Goal: Task Accomplishment & Management: Complete application form

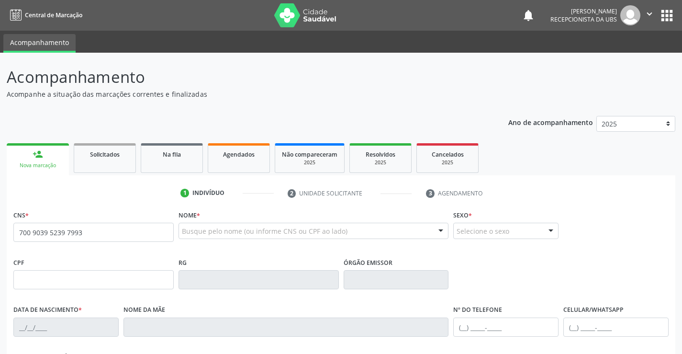
type input "700 9039 5239 7993"
type input "28/09/1957"
type input "Ana Anita Pereira de Sousa"
type input "(87) 99630-0707"
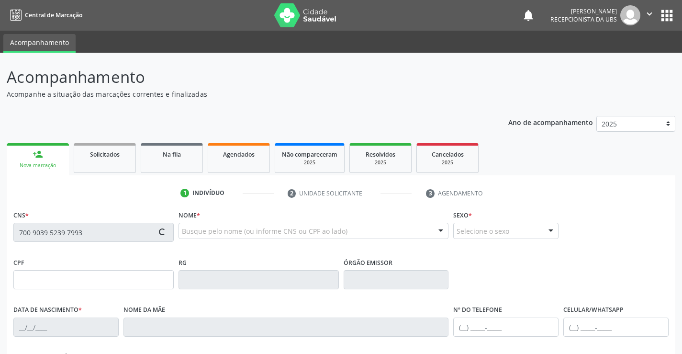
type input "265"
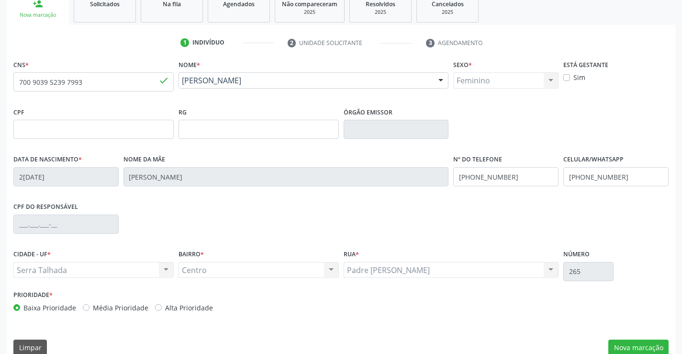
scroll to position [146, 0]
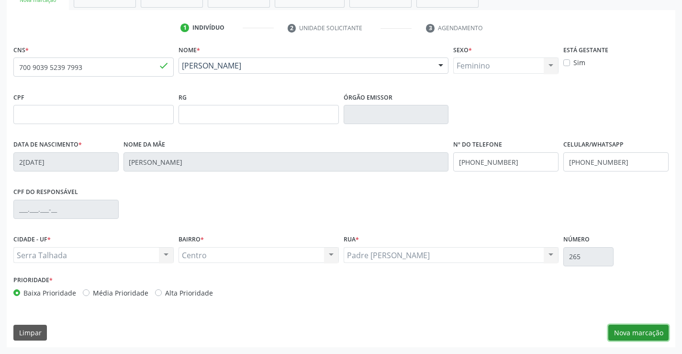
drag, startPoint x: 641, startPoint y: 328, endPoint x: 621, endPoint y: 333, distance: 20.3
click at [643, 328] on button "Nova marcação" at bounding box center [638, 332] width 60 height 16
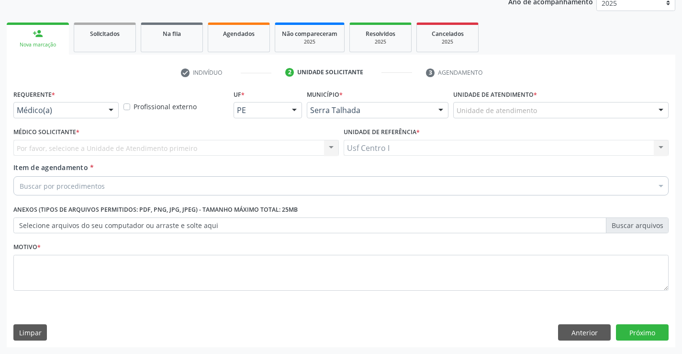
scroll to position [121, 0]
drag, startPoint x: 112, startPoint y: 109, endPoint x: 111, endPoint y: 114, distance: 5.6
click at [112, 109] on div at bounding box center [111, 110] width 14 height 16
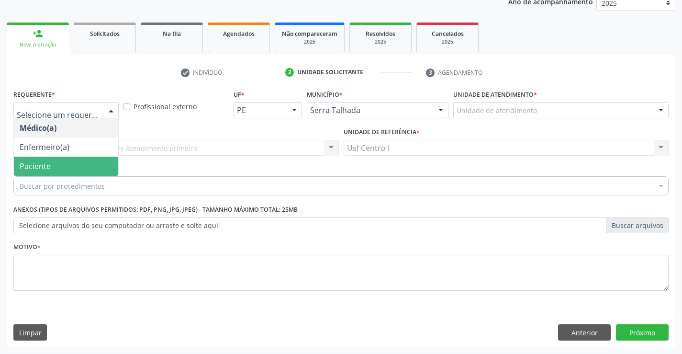
click at [62, 164] on span "Paciente" at bounding box center [66, 165] width 104 height 19
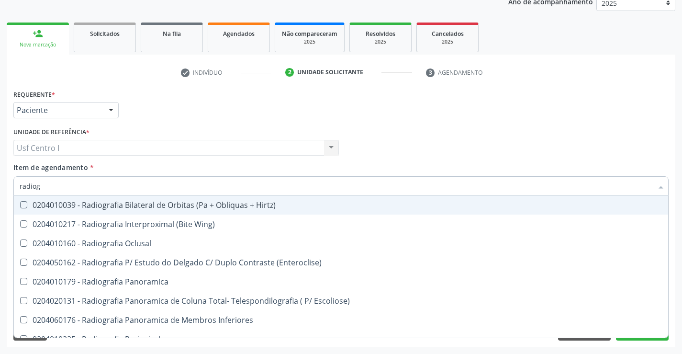
type input "radiogr"
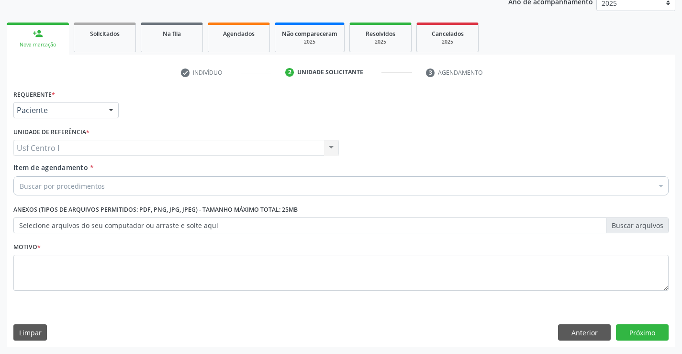
scroll to position [0, 0]
click at [199, 188] on div "Buscar por procedimentos" at bounding box center [340, 185] width 655 height 19
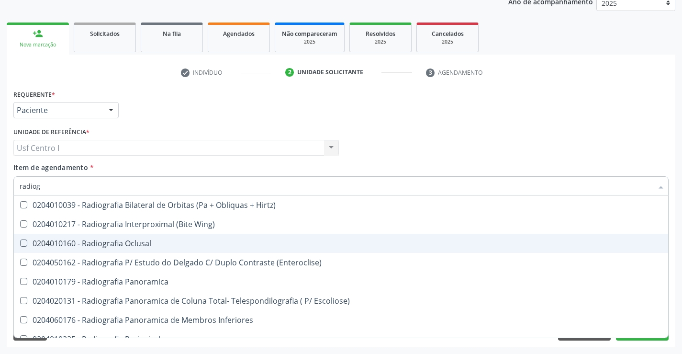
type input "radiogr"
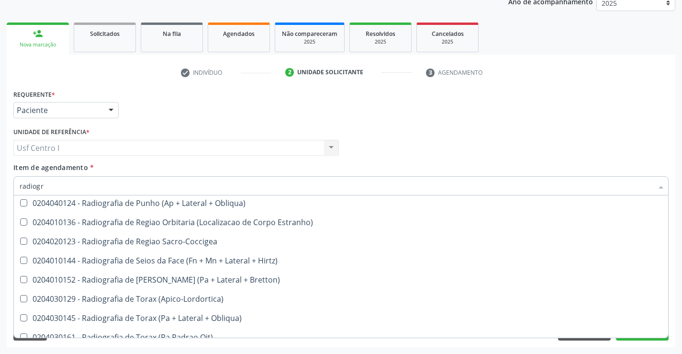
scroll to position [1236, 0]
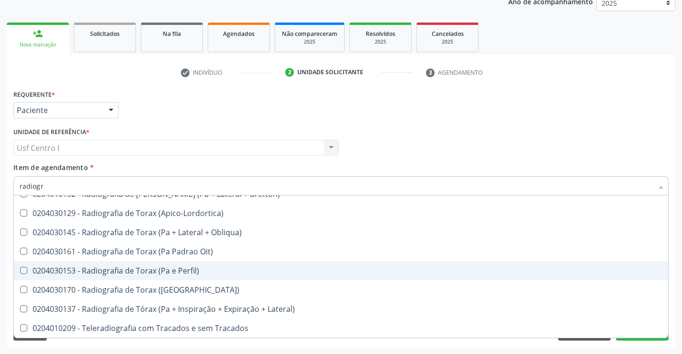
click at [172, 268] on div "0204030153 - Radiografia de Torax (Pa e Perfil)" at bounding box center [341, 270] width 642 height 8
checkbox Perfil\) "true"
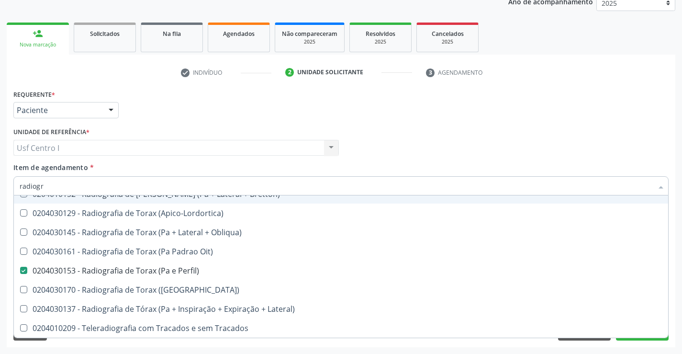
click at [663, 146] on div "Médico Solicitante Por favor, selecione a Unidade de Atendimento primeiro Nenhu…" at bounding box center [341, 143] width 660 height 37
checkbox Wing\) "true"
checkbox Perfil\) "false"
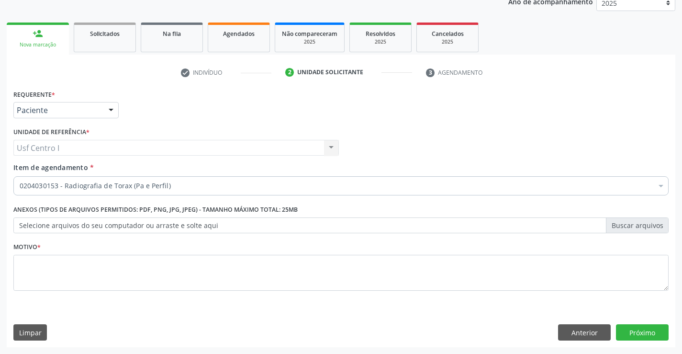
scroll to position [0, 0]
drag, startPoint x: 49, startPoint y: 275, endPoint x: 56, endPoint y: 271, distance: 7.5
click at [51, 275] on textarea at bounding box center [340, 272] width 655 height 36
type textarea "."
click at [649, 331] on button "Próximo" at bounding box center [642, 332] width 53 height 16
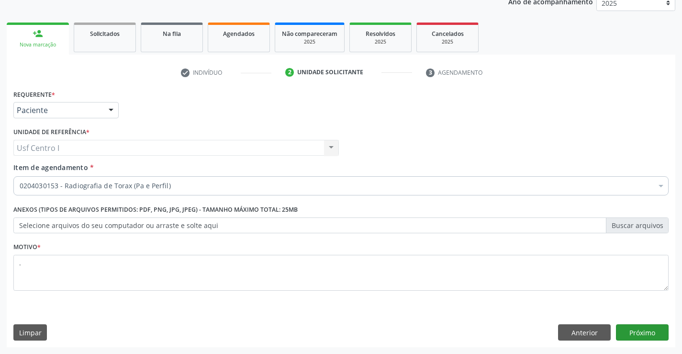
scroll to position [63, 0]
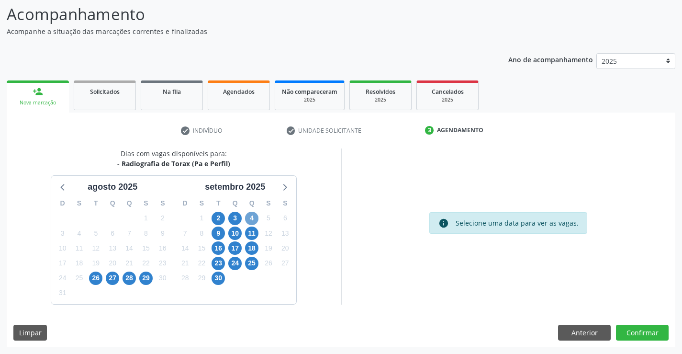
click at [255, 219] on span "4" at bounding box center [251, 217] width 13 height 13
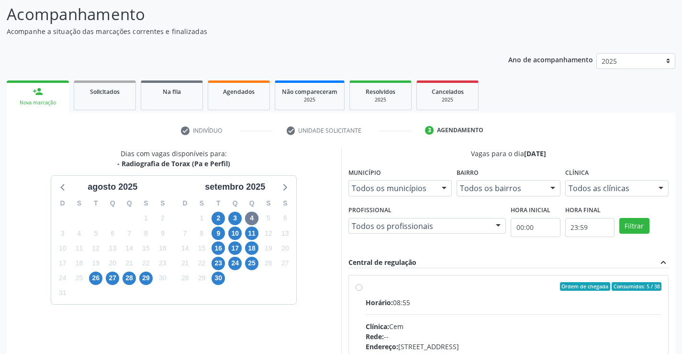
click at [365, 287] on label "Ordem de chegada Consumidos: 5 / 38 Horário: 08:55 Clínica: Cem Rede: -- Endere…" at bounding box center [513, 355] width 296 height 147
click at [361, 287] on input "Ordem de chegada Consumidos: 5 / 38 Horário: 08:55 Clínica: Cem Rede: -- Endere…" at bounding box center [358, 286] width 7 height 9
radio input "true"
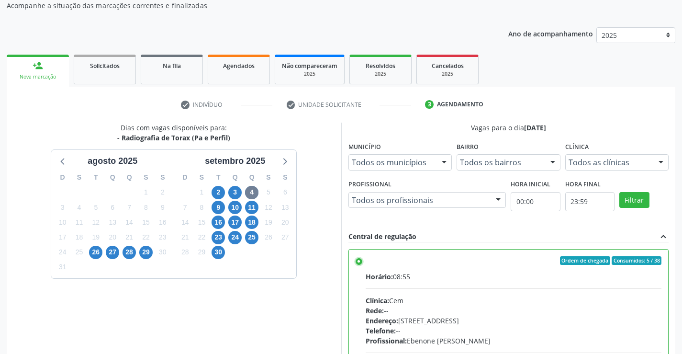
scroll to position [218, 0]
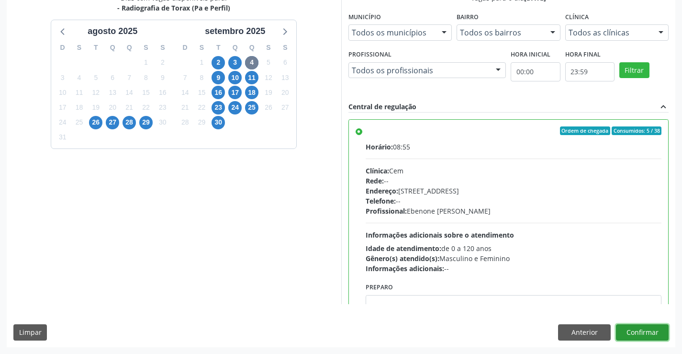
click at [639, 332] on button "Confirmar" at bounding box center [642, 332] width 53 height 16
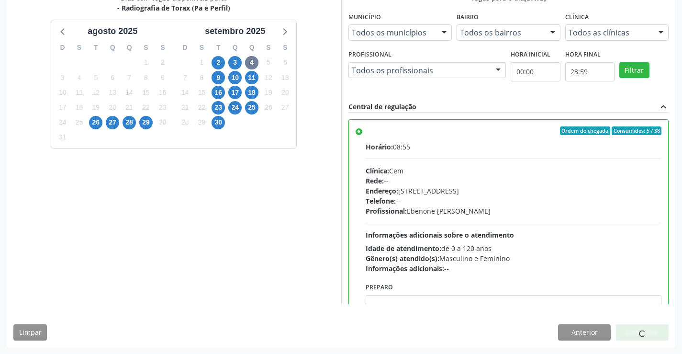
scroll to position [0, 0]
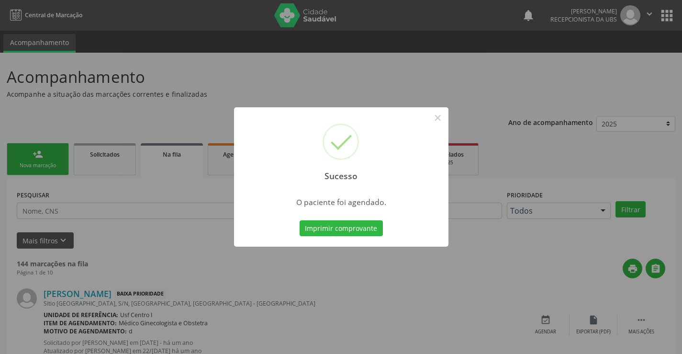
click at [343, 238] on div "Imprimir comprovante Cancel" at bounding box center [341, 228] width 88 height 20
click at [344, 231] on button "Imprimir comprovante" at bounding box center [340, 228] width 83 height 16
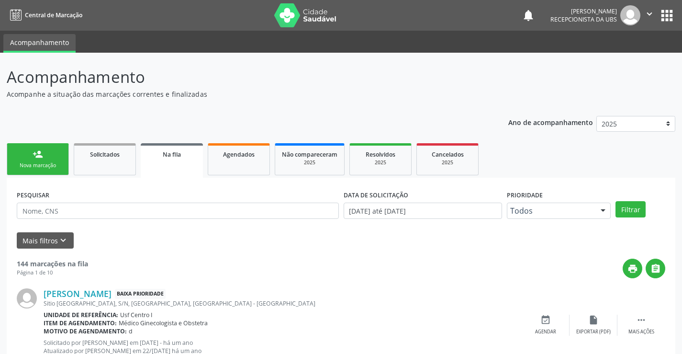
drag, startPoint x: 35, startPoint y: 166, endPoint x: 45, endPoint y: 151, distance: 18.3
click at [35, 165] on div "Nova marcação" at bounding box center [38, 165] width 48 height 7
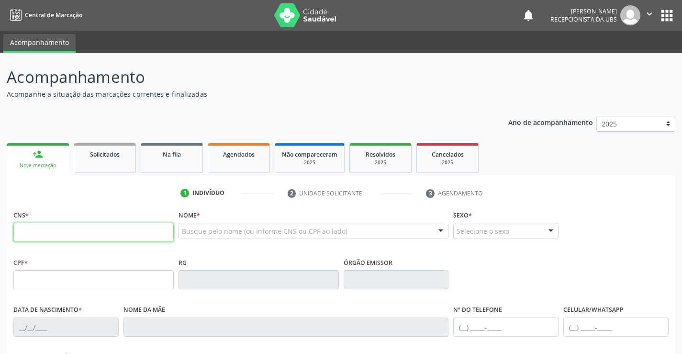
click at [67, 236] on input "text" at bounding box center [93, 231] width 160 height 19
type input "129 9291 4520 007"
drag, startPoint x: 41, startPoint y: 234, endPoint x: 99, endPoint y: 231, distance: 58.4
click at [6, 232] on div "Acompanhamento Acompanhe a situação das marcações correntes e finalizadas Relat…" at bounding box center [341, 286] width 682 height 466
drag, startPoint x: 109, startPoint y: 234, endPoint x: 0, endPoint y: 229, distance: 109.2
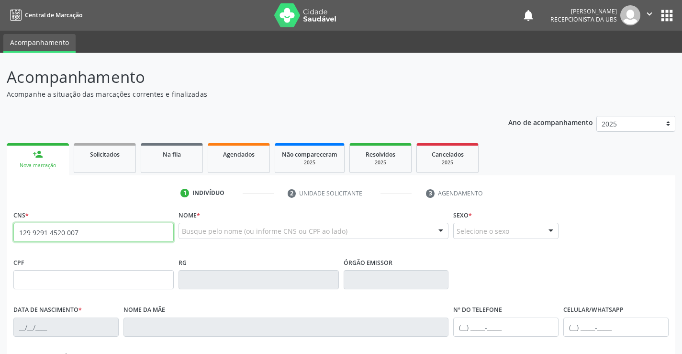
click at [0, 229] on div "Acompanhamento Acompanhe a situação das marcações correntes e finalizadas Relat…" at bounding box center [341, 286] width 682 height 466
click at [70, 234] on input "129 9291 4520 07" at bounding box center [93, 231] width 160 height 19
type input "129 9291 4520 007"
drag, startPoint x: 83, startPoint y: 245, endPoint x: 0, endPoint y: 245, distance: 82.8
click at [0, 252] on div "Acompanhamento Acompanhe a situação das marcações correntes e finalizadas Relat…" at bounding box center [341, 286] width 682 height 466
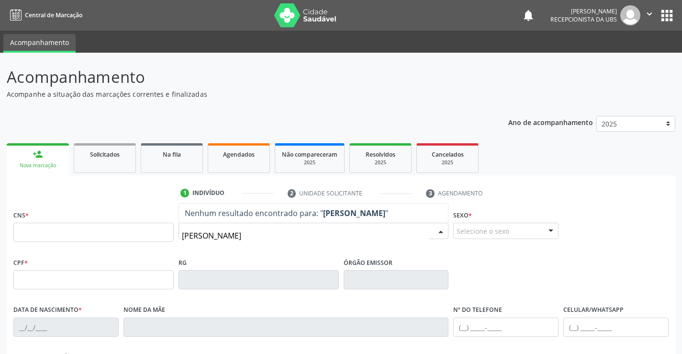
click at [193, 238] on input "rosangela romao" at bounding box center [305, 235] width 247 height 19
type input "rozangela romao"
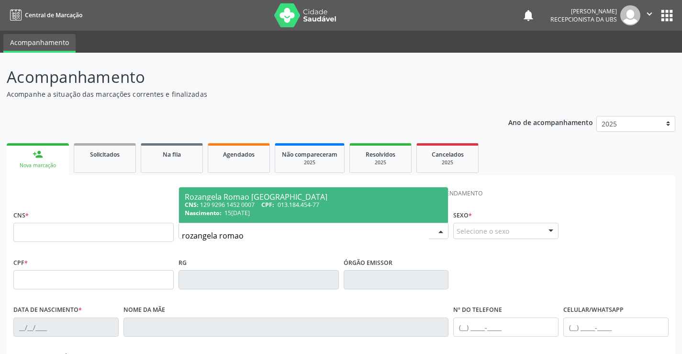
drag, startPoint x: 264, startPoint y: 196, endPoint x: 270, endPoint y: 196, distance: 5.7
click at [268, 196] on div "Rozangela Romao Holanda" at bounding box center [314, 197] width 258 height 8
type input "129 9296 1452 0007"
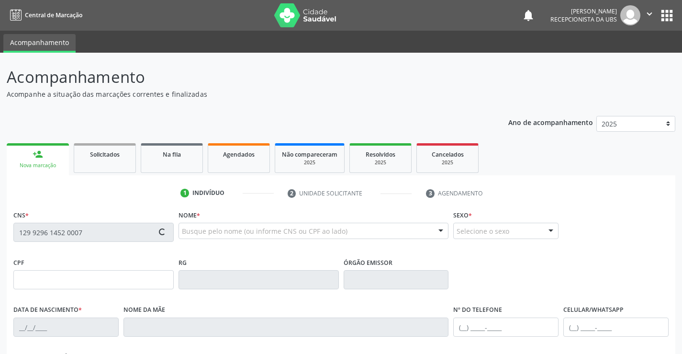
type input "013.184.454-77"
type input "15/01/1973"
type input "Maria de Fatima Romao de Holanda"
type input "(87) 99988-6260"
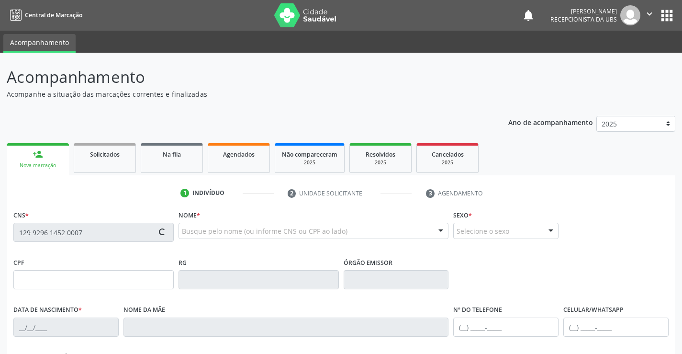
type input "599.195.234-53"
type input "257"
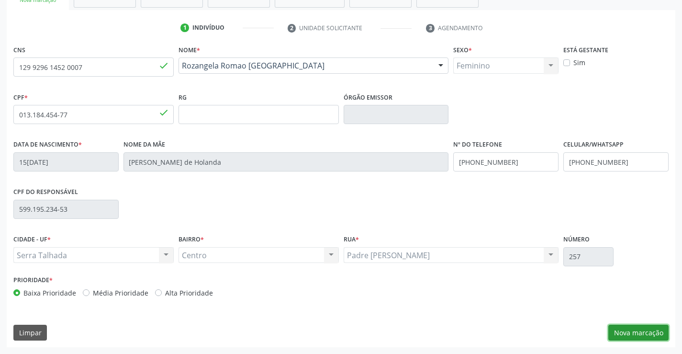
click at [653, 336] on button "Nova marcação" at bounding box center [638, 332] width 60 height 16
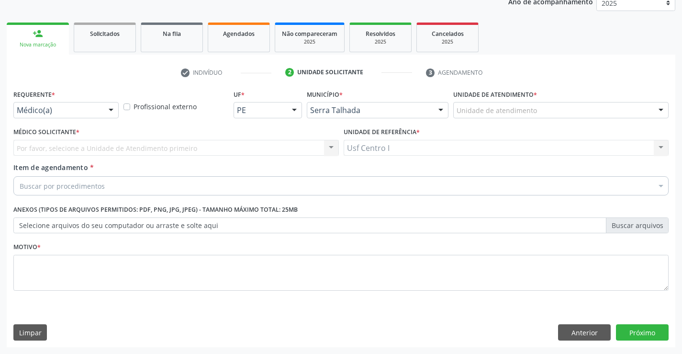
scroll to position [121, 0]
drag, startPoint x: 101, startPoint y: 112, endPoint x: 95, endPoint y: 118, distance: 8.5
click at [101, 111] on div "Médico(a) Médico(a) Enfermeiro(a) Paciente Nenhum resultado encontrado para: " …" at bounding box center [65, 110] width 105 height 16
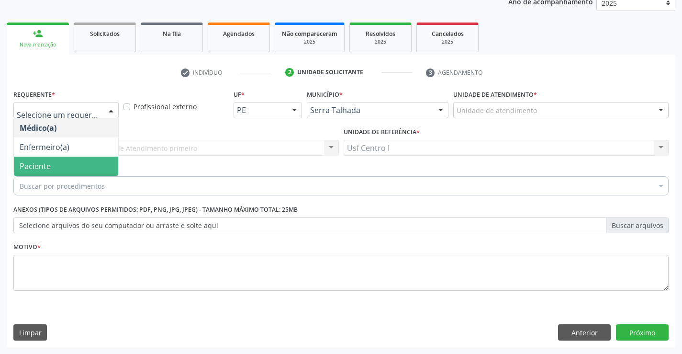
click at [86, 165] on span "Paciente" at bounding box center [66, 165] width 104 height 19
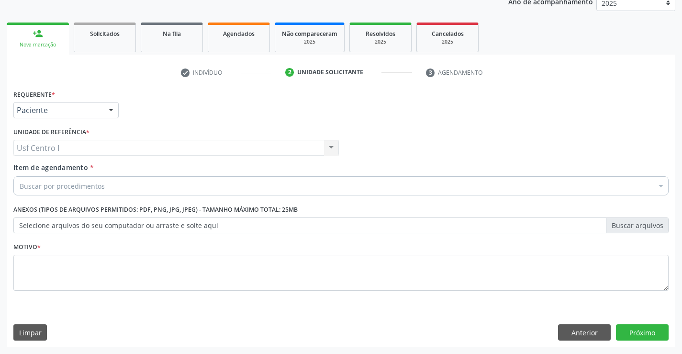
click at [88, 192] on div "Buscar por procedimentos" at bounding box center [340, 185] width 655 height 19
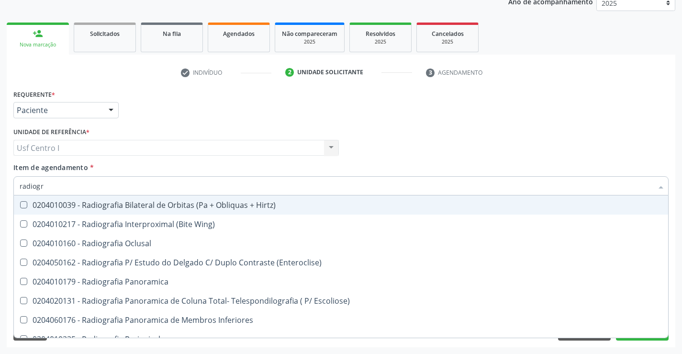
type input "radiogra"
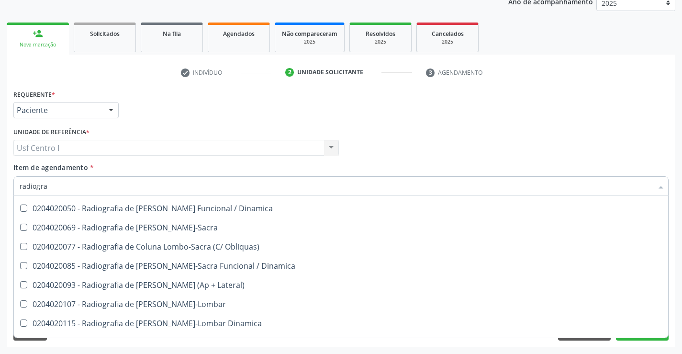
scroll to position [517, 0]
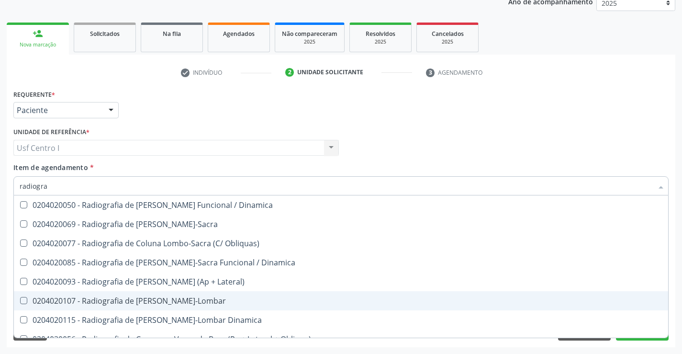
click at [167, 302] on div "0204020107 - Radiografia de Coluna Toraco-Lombar" at bounding box center [341, 301] width 642 height 8
checkbox Toraco-Lombar "true"
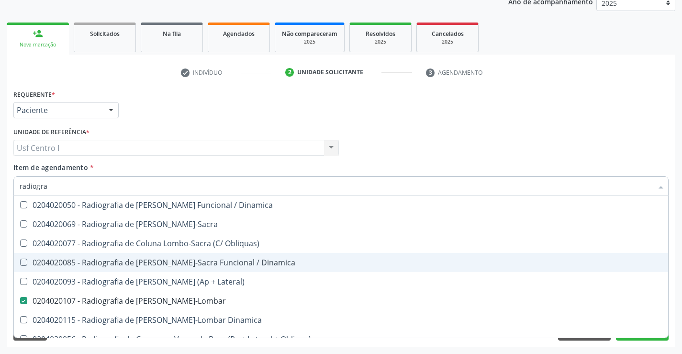
click at [597, 149] on div "Médico Solicitante Por favor, selecione a Unidade de Atendimento primeiro Nenhu…" at bounding box center [341, 143] width 660 height 37
checkbox Wing\) "true"
checkbox Toraco-Lombar "false"
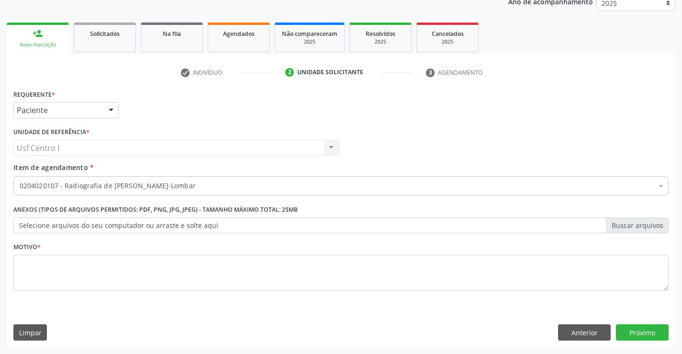
scroll to position [0, 0]
click at [85, 267] on textarea at bounding box center [340, 272] width 655 height 36
type textarea "."
click at [649, 334] on button "Próximo" at bounding box center [642, 332] width 53 height 16
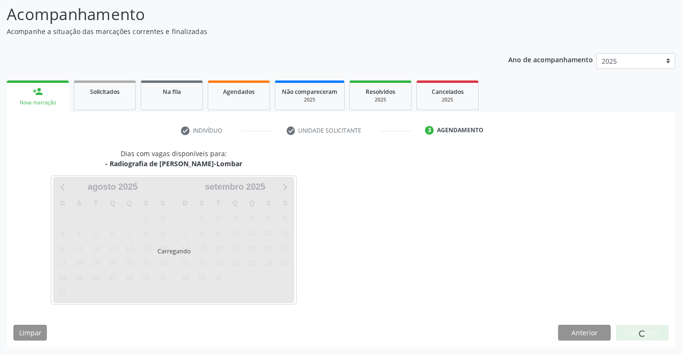
scroll to position [63, 0]
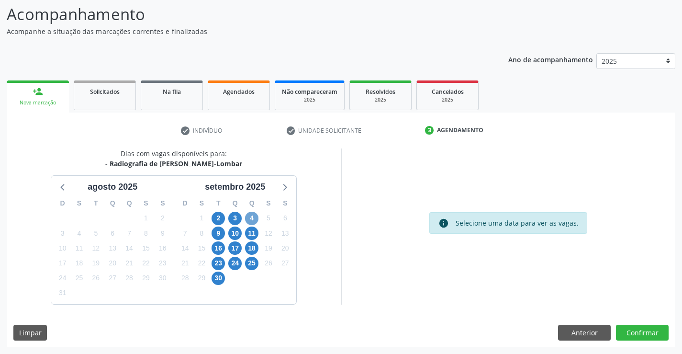
click at [253, 220] on span "4" at bounding box center [251, 217] width 13 height 13
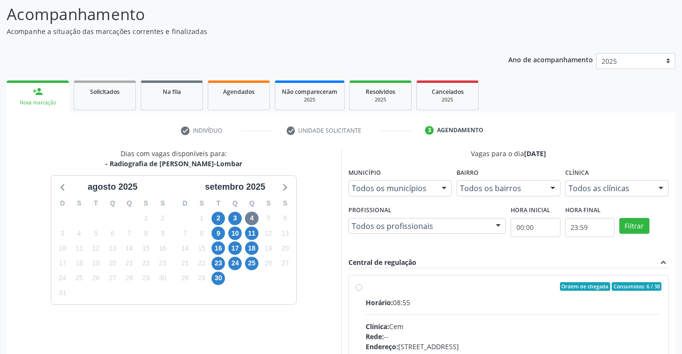
click at [363, 287] on div "Ordem de chegada Consumidos: 6 / 38 Horário: 08:55 Clínica: Cem Rede: -- Endere…" at bounding box center [508, 355] width 306 height 147
radio input "true"
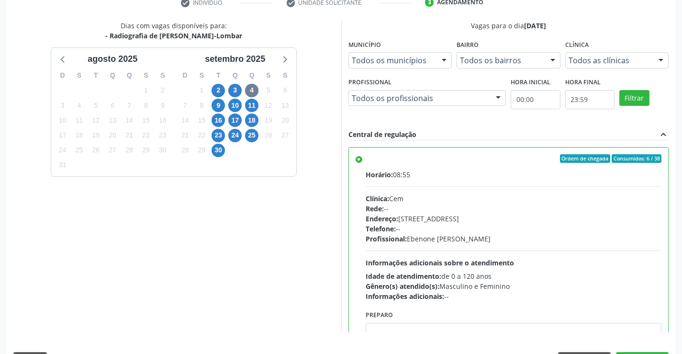
scroll to position [218, 0]
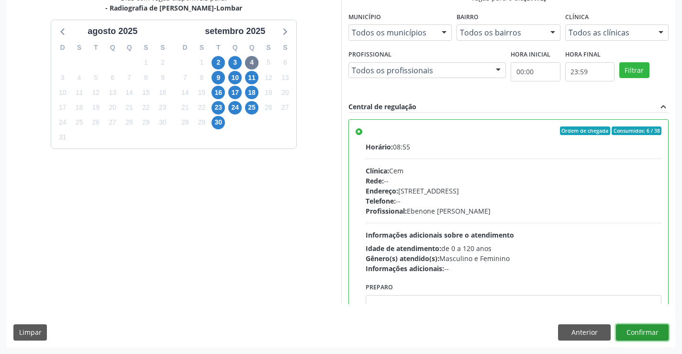
click at [650, 328] on button "Confirmar" at bounding box center [642, 332] width 53 height 16
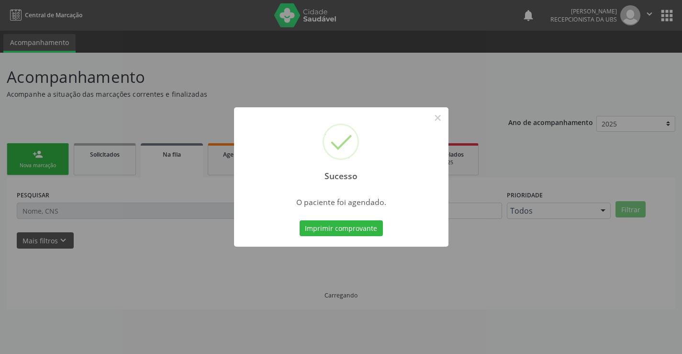
scroll to position [0, 0]
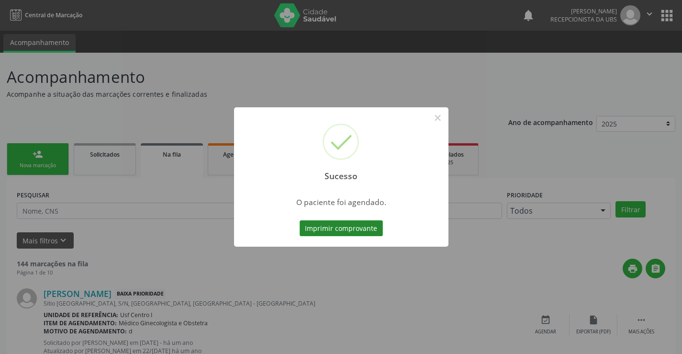
click at [367, 226] on button "Imprimir comprovante" at bounding box center [340, 228] width 83 height 16
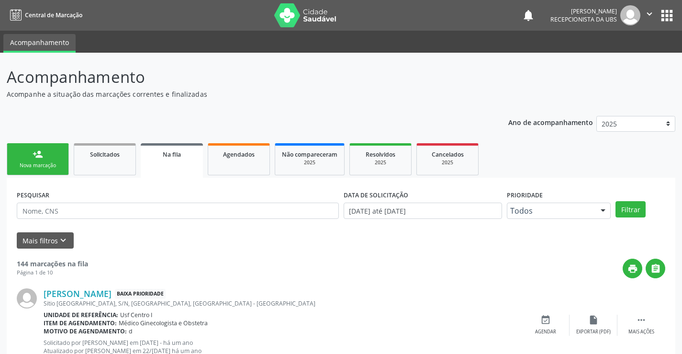
click at [54, 155] on link "person_add Nova marcação" at bounding box center [38, 159] width 62 height 32
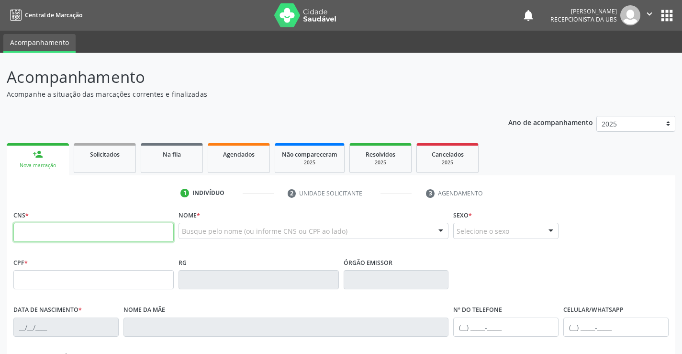
drag, startPoint x: 61, startPoint y: 239, endPoint x: 66, endPoint y: 217, distance: 22.5
click at [63, 234] on input "text" at bounding box center [93, 231] width 160 height 19
type input "706 3087 2343 6078"
type input "10/07/1975"
type input "Maria Zildete dos Santos"
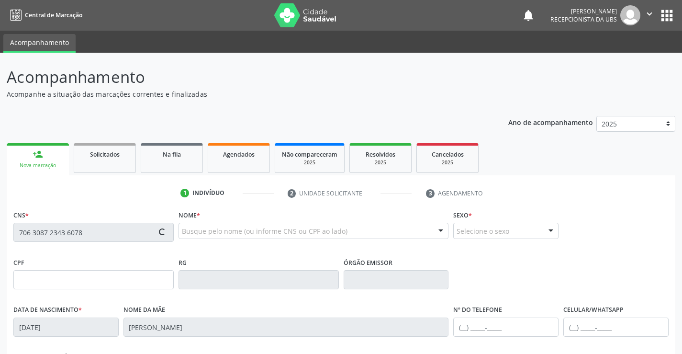
type input "(87) 99812-1555"
type input "517"
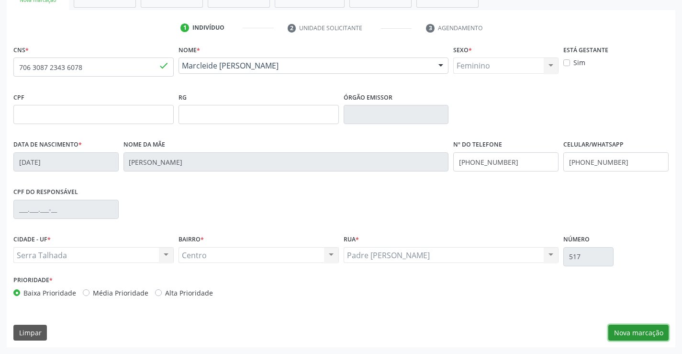
drag, startPoint x: 645, startPoint y: 333, endPoint x: 656, endPoint y: 337, distance: 11.2
click at [656, 336] on button "Nova marcação" at bounding box center [638, 332] width 60 height 16
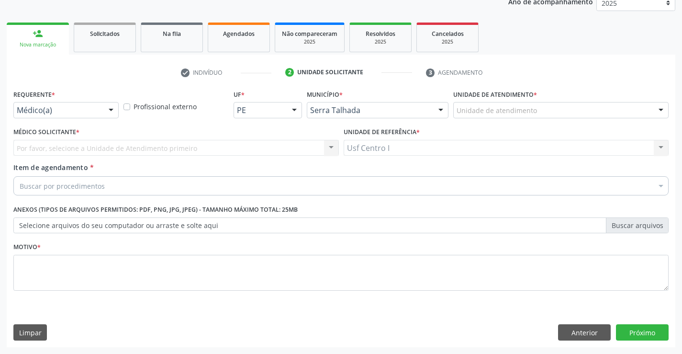
click at [104, 108] on div at bounding box center [111, 110] width 14 height 16
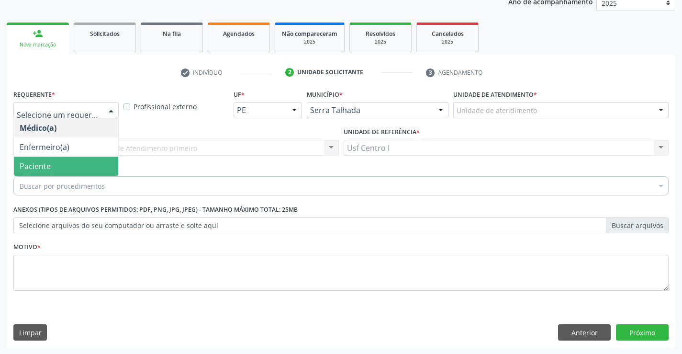
click at [75, 162] on span "Paciente" at bounding box center [66, 165] width 104 height 19
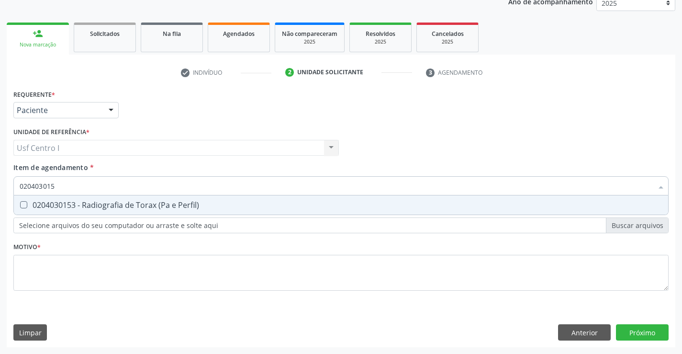
type input "0204030153"
drag, startPoint x: 69, startPoint y: 186, endPoint x: 12, endPoint y: 197, distance: 58.5
click at [12, 197] on div "Item de agendamento * 0204030153 Selecionar todos 0204030153 - Radiografia de T…" at bounding box center [341, 180] width 660 height 37
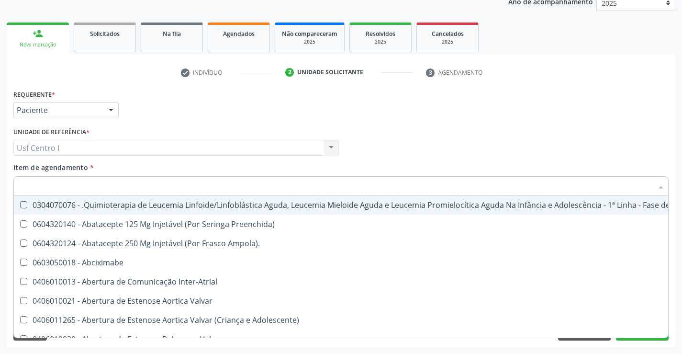
paste input "0204030153"
type input "0204030153"
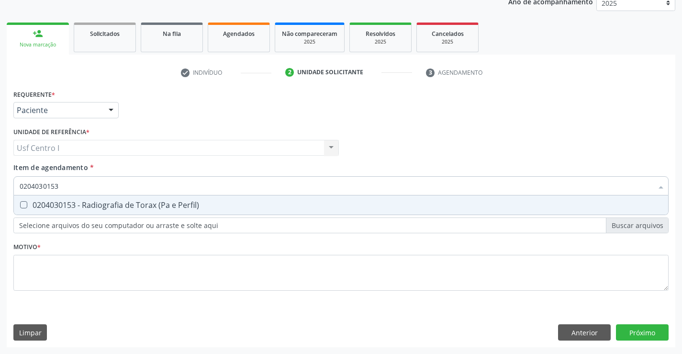
click at [29, 198] on span "0204030153 - Radiografia de Torax (Pa e Perfil)" at bounding box center [341, 204] width 654 height 19
checkbox Perfil\) "true"
click at [85, 273] on div "Requerente * Paciente Médico(a) Enfermeiro(a) Paciente Nenhum resultado encontr…" at bounding box center [340, 195] width 655 height 217
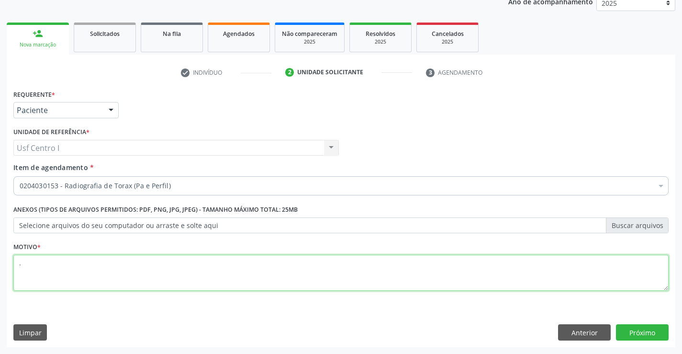
type textarea "."
drag, startPoint x: 640, startPoint y: 317, endPoint x: 642, endPoint y: 323, distance: 6.4
click at [642, 323] on div "Requerente * Paciente Médico(a) Enfermeiro(a) Paciente Nenhum resultado encontr…" at bounding box center [341, 217] width 668 height 260
drag, startPoint x: 642, startPoint y: 323, endPoint x: 644, endPoint y: 329, distance: 5.9
click at [643, 326] on div "Requerente * Paciente Médico(a) Enfermeiro(a) Paciente Nenhum resultado encontr…" at bounding box center [341, 217] width 668 height 260
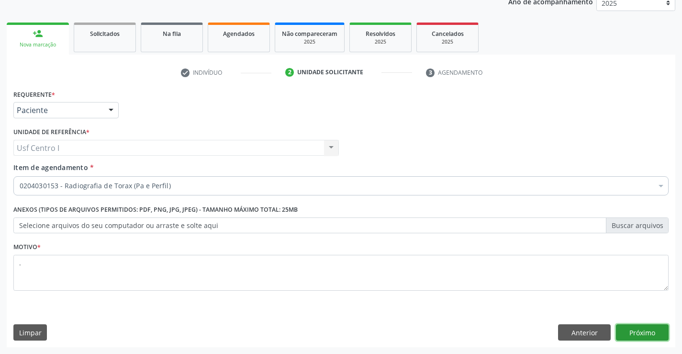
click at [644, 329] on button "Próximo" at bounding box center [642, 332] width 53 height 16
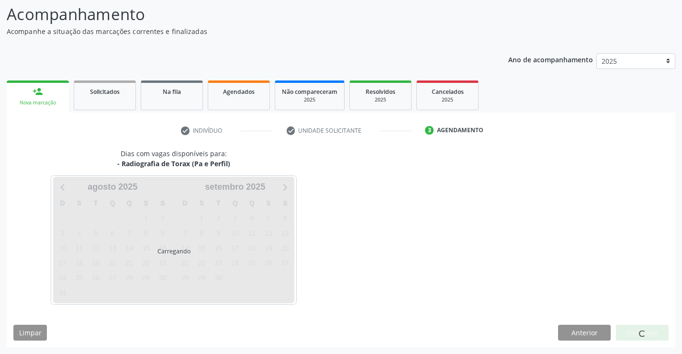
scroll to position [63, 0]
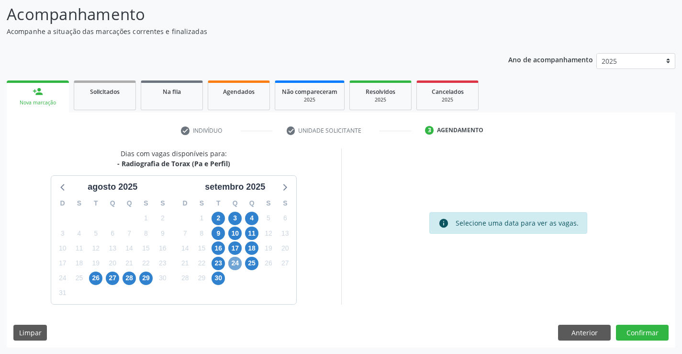
drag, startPoint x: 234, startPoint y: 263, endPoint x: 235, endPoint y: 255, distance: 7.2
click at [235, 262] on span "24" at bounding box center [234, 262] width 13 height 13
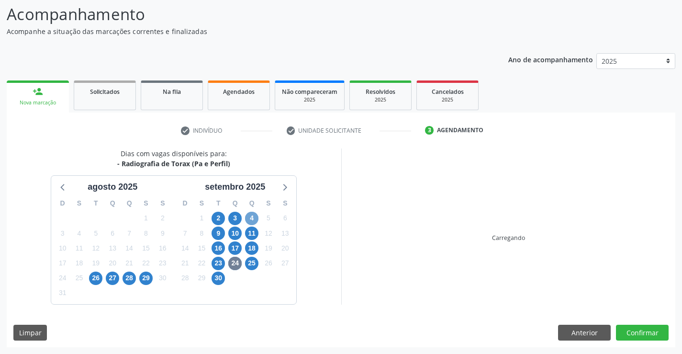
click at [247, 215] on span "4" at bounding box center [251, 217] width 13 height 13
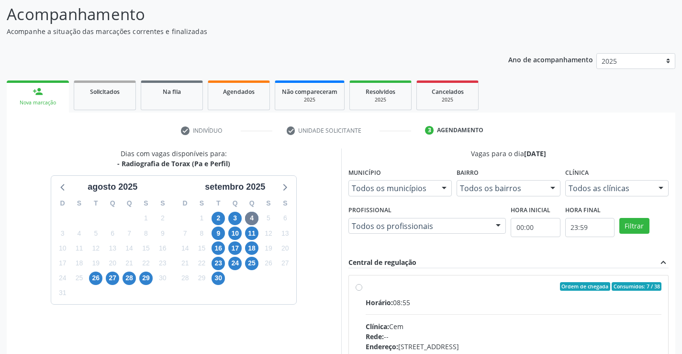
click at [365, 288] on label "Ordem de chegada Consumidos: 7 / 38 Horário: 08:55 Clínica: Cem Rede: -- Endere…" at bounding box center [513, 355] width 296 height 147
click at [360, 288] on input "Ordem de chegada Consumidos: 7 / 38 Horário: 08:55 Clínica: Cem Rede: -- Endere…" at bounding box center [358, 286] width 7 height 9
radio input "true"
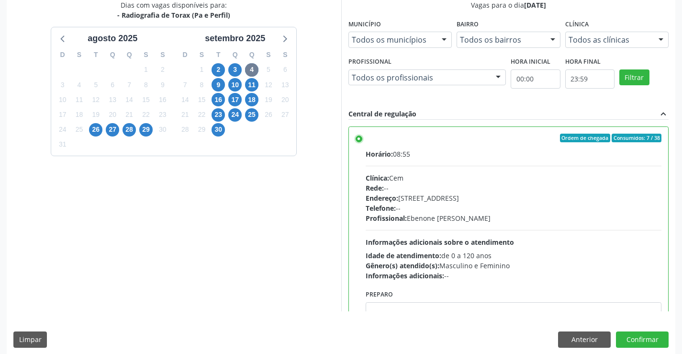
scroll to position [218, 0]
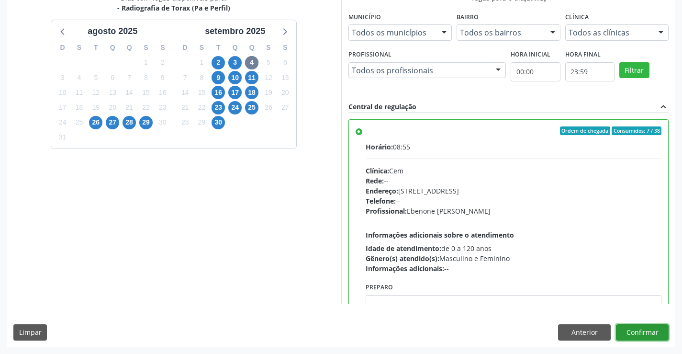
click at [647, 339] on button "Confirmar" at bounding box center [642, 332] width 53 height 16
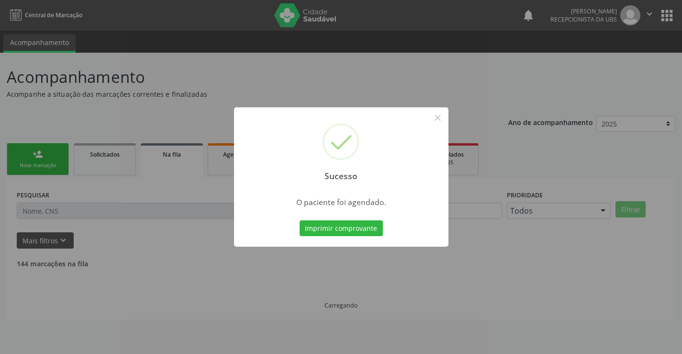
scroll to position [0, 0]
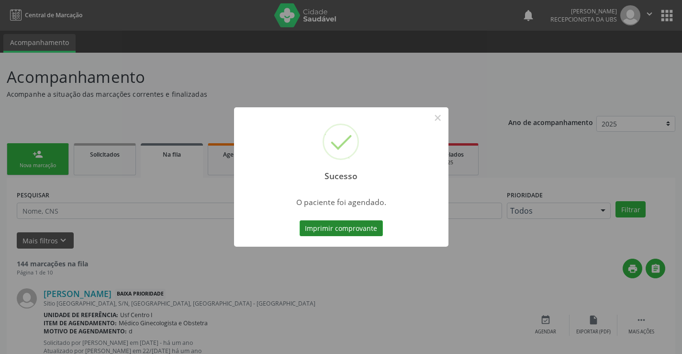
click at [347, 227] on button "Imprimir comprovante" at bounding box center [340, 228] width 83 height 16
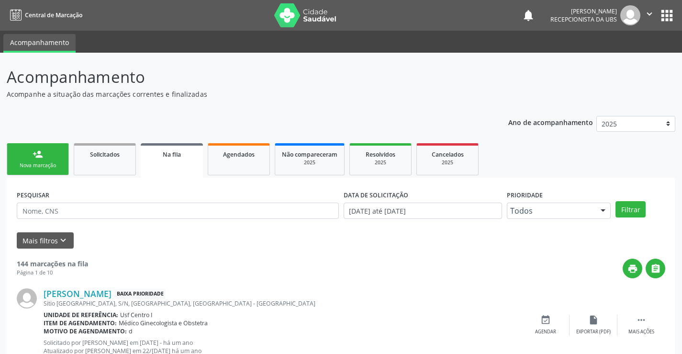
click at [27, 168] on div "Nova marcação" at bounding box center [38, 165] width 48 height 7
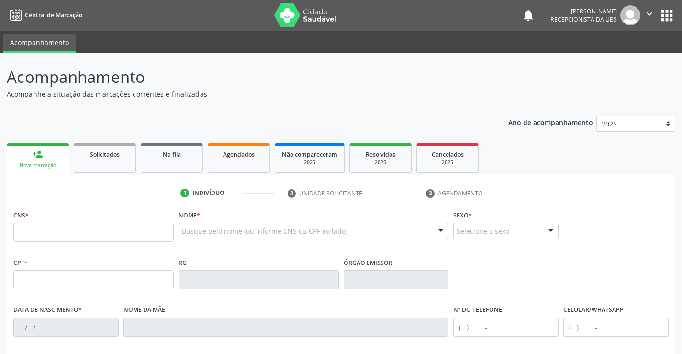
click at [27, 155] on link "person_add Nova marcação" at bounding box center [38, 159] width 62 height 32
click at [44, 229] on input "text" at bounding box center [93, 231] width 160 height 19
type input "129 9296 1452 0007"
type input "013.184.454-77"
type input "15/01/1973"
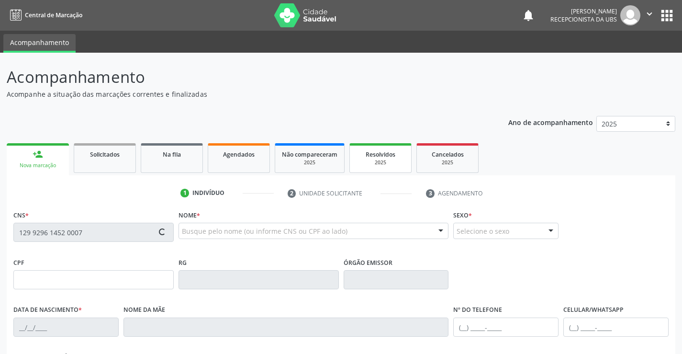
type input "Maria de Fatima Romao de Holanda"
type input "(87) 99988-6260"
type input "599.195.234-53"
type input "257"
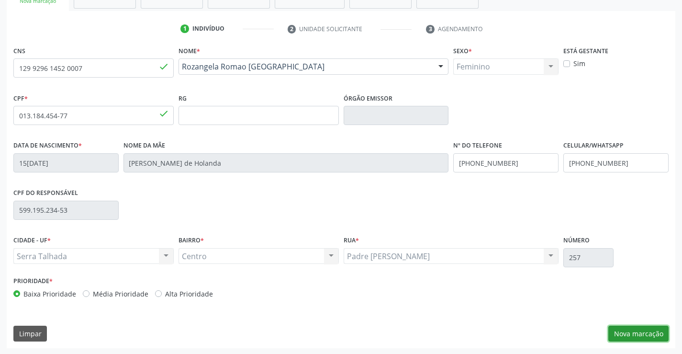
click at [657, 329] on button "Nova marcação" at bounding box center [638, 333] width 60 height 16
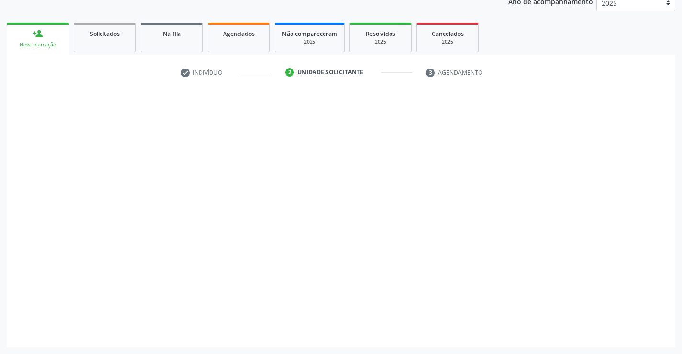
scroll to position [121, 0]
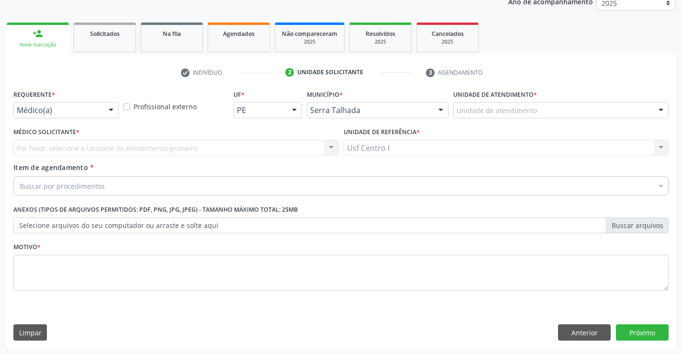
click at [101, 120] on div "Requerente * Médico(a) Médico(a) Enfermeiro(a) Paciente Nenhum resultado encont…" at bounding box center [66, 105] width 110 height 37
click at [104, 112] on div at bounding box center [111, 110] width 14 height 16
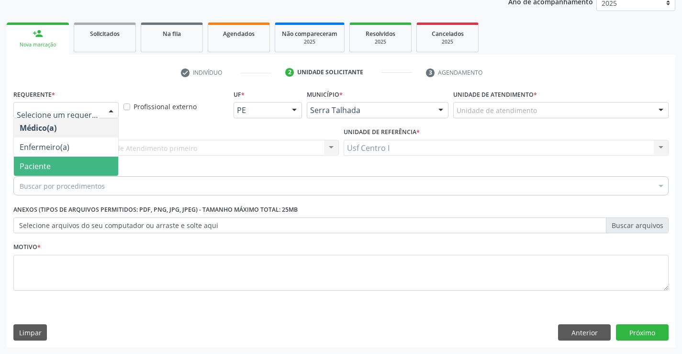
click at [66, 168] on span "Paciente" at bounding box center [66, 165] width 104 height 19
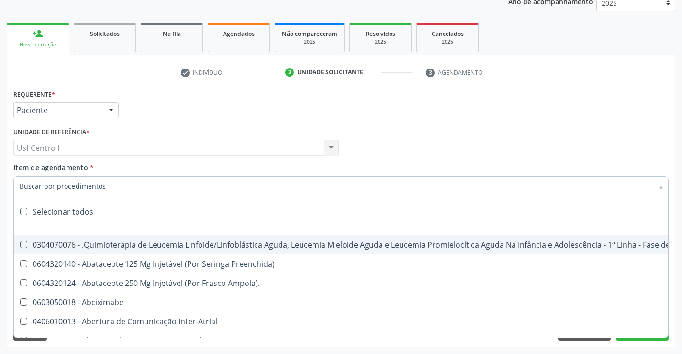
paste input "0204030153"
type input "0204030153"
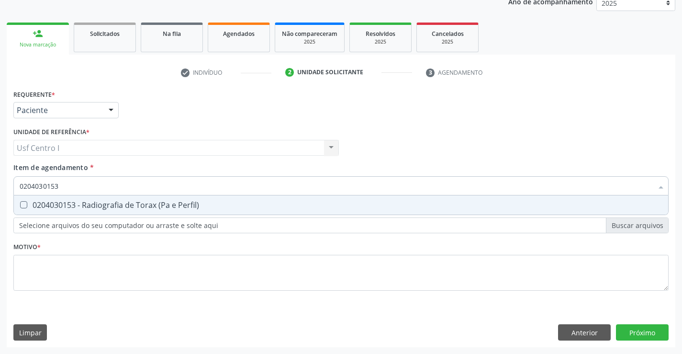
click at [148, 209] on div "0204030153 - Radiografia de Torax (Pa e Perfil)" at bounding box center [341, 205] width 642 height 8
checkbox Perfil\) "true"
click at [94, 268] on div "Requerente * Paciente Médico(a) Enfermeiro(a) Paciente Nenhum resultado encontr…" at bounding box center [340, 195] width 655 height 217
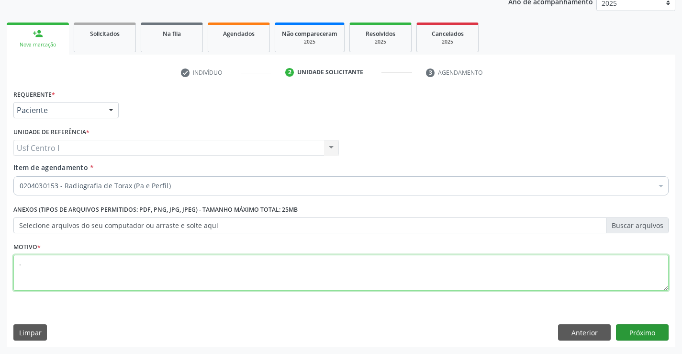
type textarea "."
click at [643, 328] on button "Próximo" at bounding box center [642, 332] width 53 height 16
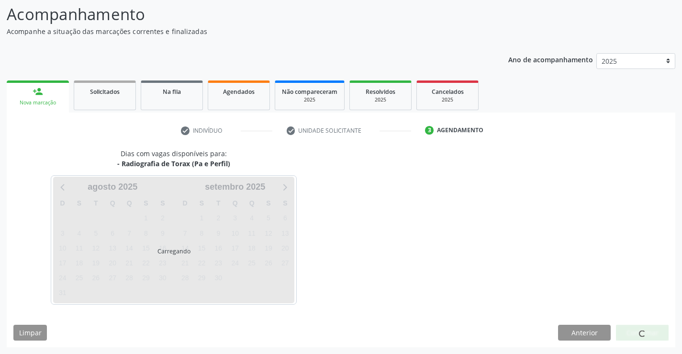
scroll to position [63, 0]
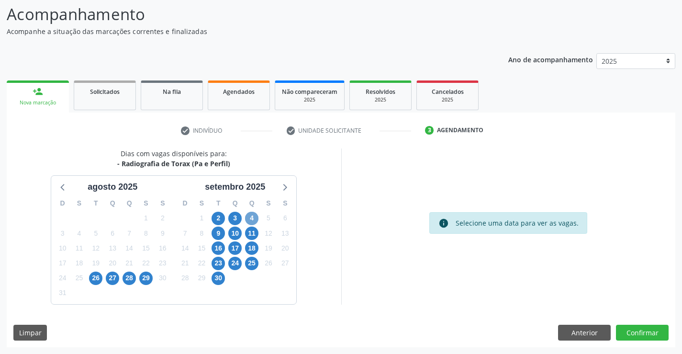
click at [248, 218] on span "4" at bounding box center [251, 217] width 13 height 13
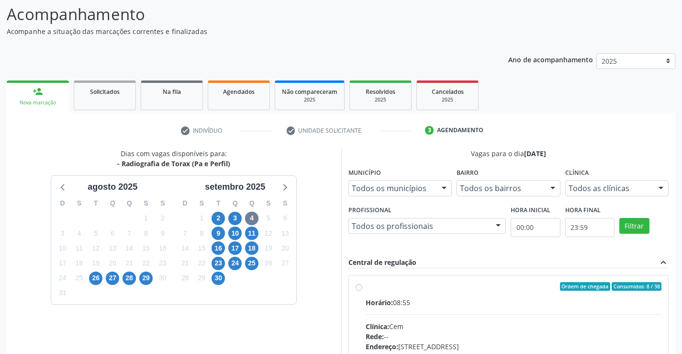
drag, startPoint x: 357, startPoint y: 284, endPoint x: 545, endPoint y: 266, distance: 188.9
click at [365, 284] on label "Ordem de chegada Consumidos: 8 / 38 Horário: 08:55 Clínica: Cem Rede: -- Endere…" at bounding box center [513, 355] width 296 height 147
click at [360, 284] on input "Ordem de chegada Consumidos: 8 / 38 Horário: 08:55 Clínica: Cem Rede: -- Endere…" at bounding box center [358, 286] width 7 height 9
radio input "true"
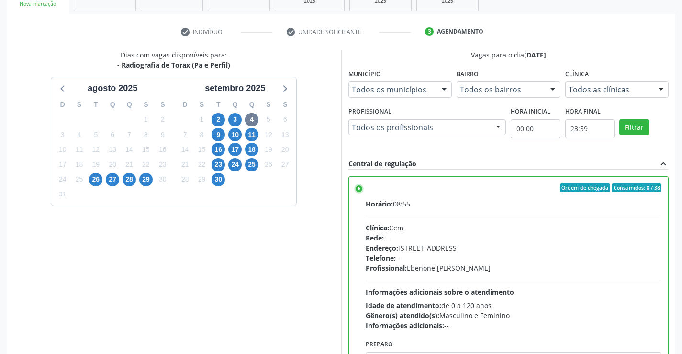
scroll to position [218, 0]
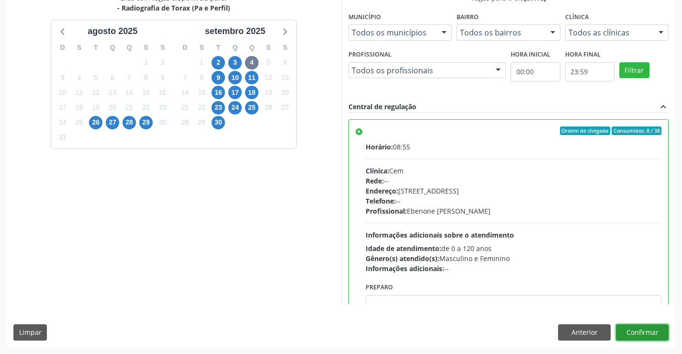
click at [644, 329] on button "Confirmar" at bounding box center [642, 332] width 53 height 16
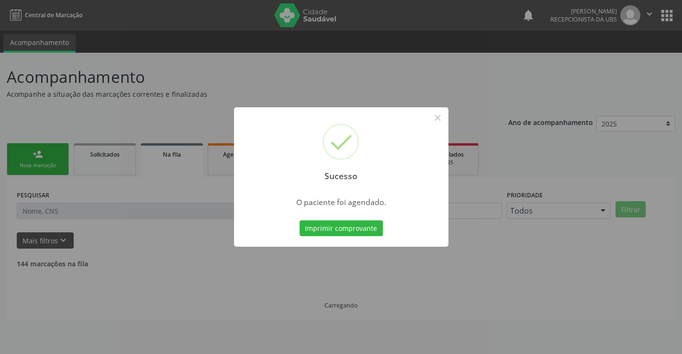
scroll to position [0, 0]
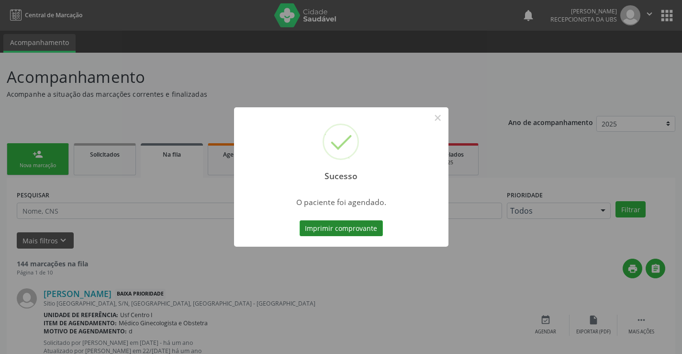
click at [361, 229] on button "Imprimir comprovante" at bounding box center [340, 228] width 83 height 16
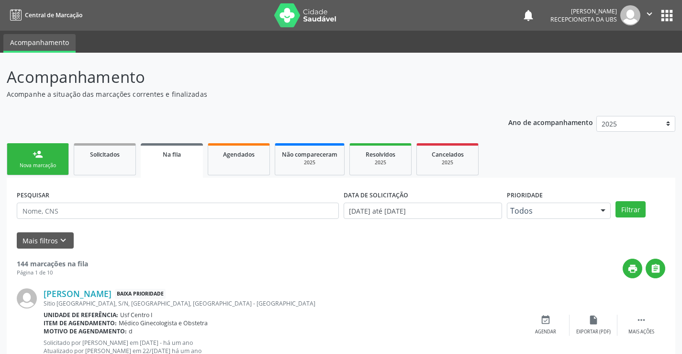
click at [36, 157] on div "person_add" at bounding box center [38, 154] width 11 height 11
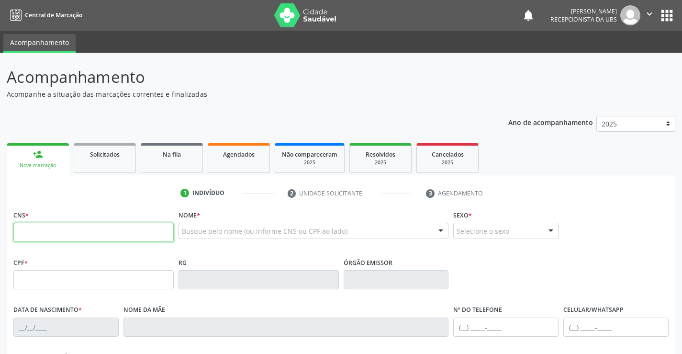
click at [64, 232] on input "text" at bounding box center [93, 231] width 160 height 19
type input "705 2004 9121 6975"
type input "03[DATE]"
type input "[PERSON_NAME]"
type input "[PHONE_NUMBER]"
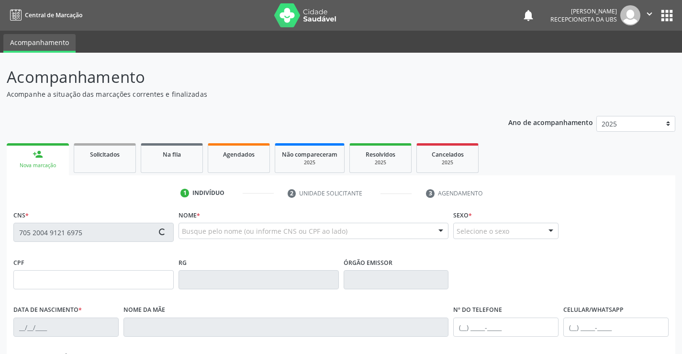
type input "507"
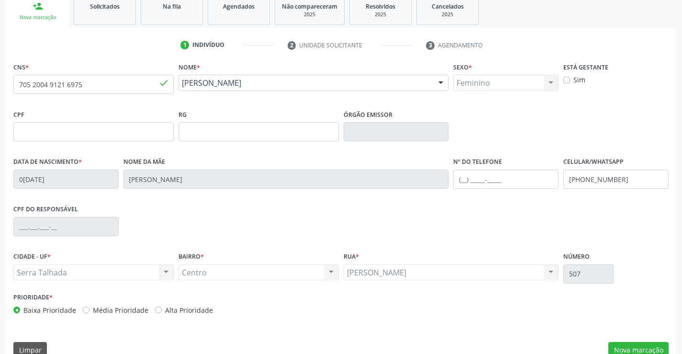
scroll to position [165, 0]
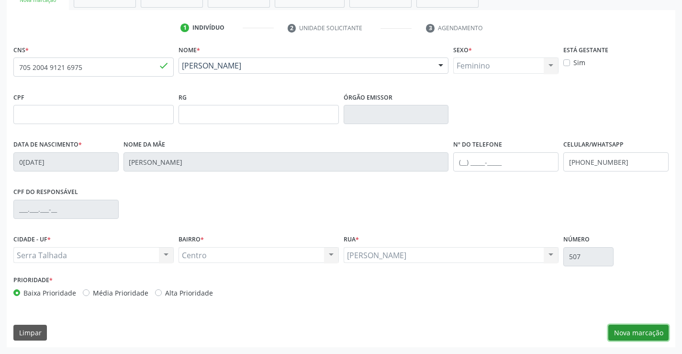
click at [645, 325] on button "Nova marcação" at bounding box center [638, 332] width 60 height 16
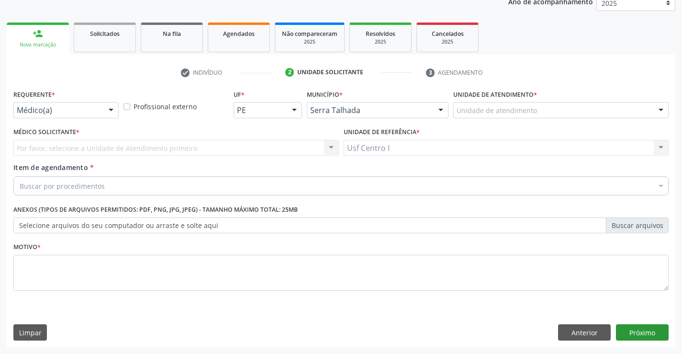
scroll to position [121, 0]
click at [116, 111] on div at bounding box center [111, 110] width 14 height 16
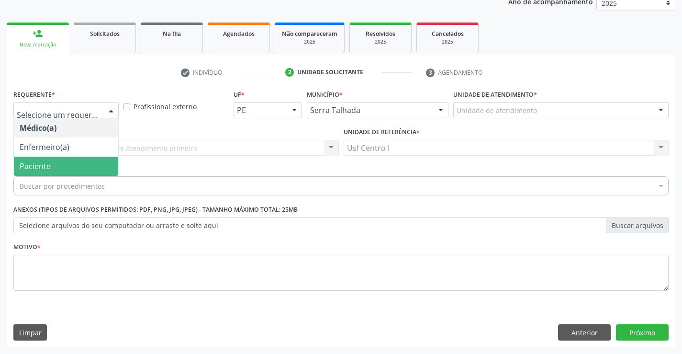
click at [93, 162] on span "Paciente" at bounding box center [66, 165] width 104 height 19
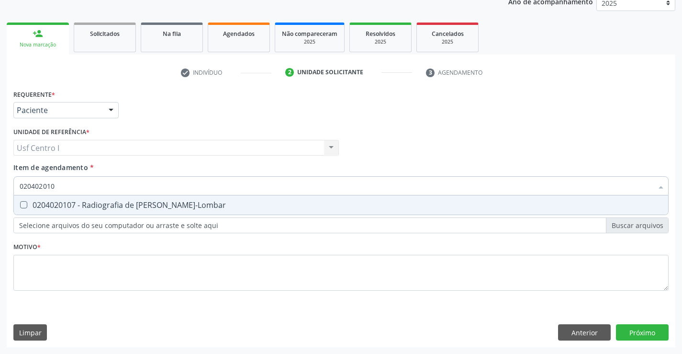
type input "0204020107"
click at [21, 206] on Toraco-Lombar at bounding box center [23, 204] width 7 height 7
click at [20, 206] on Toraco-Lombar "checkbox" at bounding box center [17, 204] width 6 height 6
checkbox Toraco-Lombar "true"
click at [38, 276] on div "Requerente * Paciente Médico(a) Enfermeiro(a) Paciente Nenhum resultado encontr…" at bounding box center [340, 195] width 655 height 217
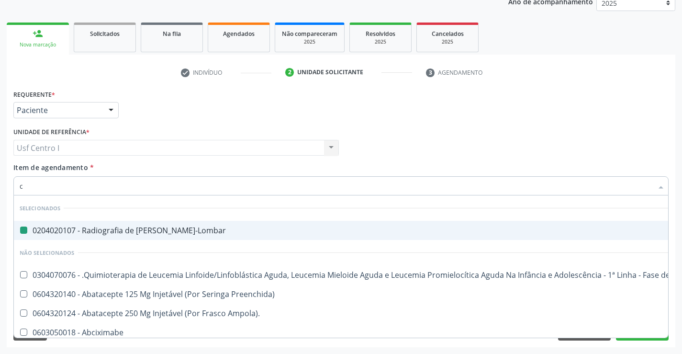
type input "ca"
checkbox Toraco-Lombar "false"
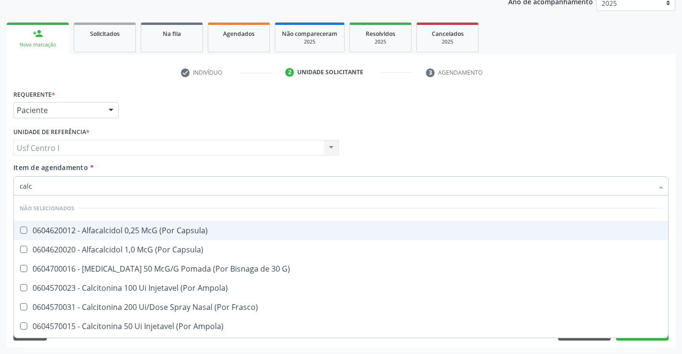
type input "calca"
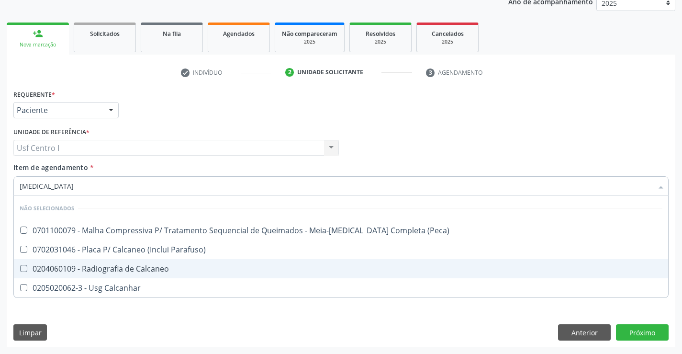
click at [144, 268] on div "0204060109 - Radiografia de Calcaneo" at bounding box center [341, 269] width 642 height 8
checkbox Calcaneo "true"
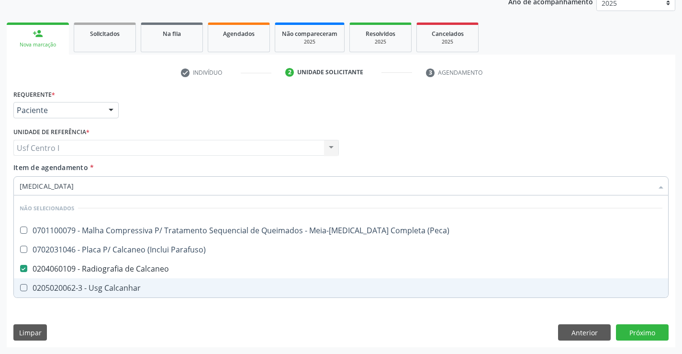
click at [466, 349] on div "Acompanhamento Acompanhe a situação das marcações correntes e finalizadas Relat…" at bounding box center [341, 142] width 682 height 421
checkbox \(Peca\) "true"
checkbox Parafuso\) "true"
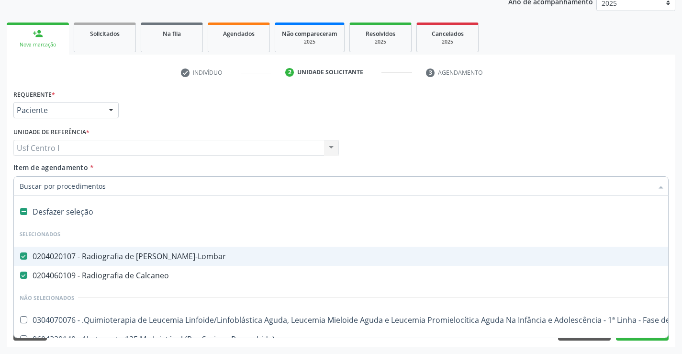
click at [493, 99] on div "Requerente * Paciente Médico(a) Enfermeiro(a) Paciente Nenhum resultado encontr…" at bounding box center [341, 105] width 660 height 37
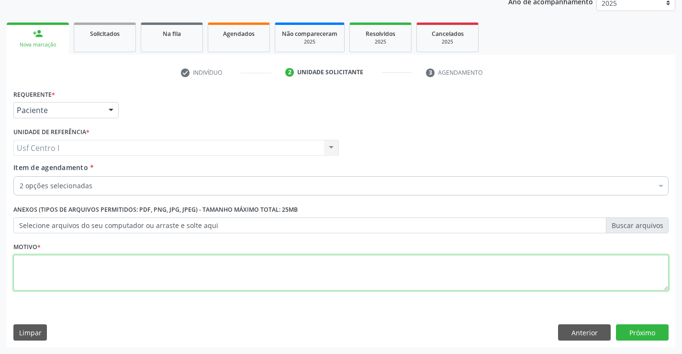
click at [50, 272] on textarea at bounding box center [340, 272] width 655 height 36
type textarea "."
click at [624, 323] on div "Requerente * Paciente Médico(a) Enfermeiro(a) Paciente Nenhum resultado encontr…" at bounding box center [341, 217] width 668 height 260
click at [629, 328] on button "Próximo" at bounding box center [642, 332] width 53 height 16
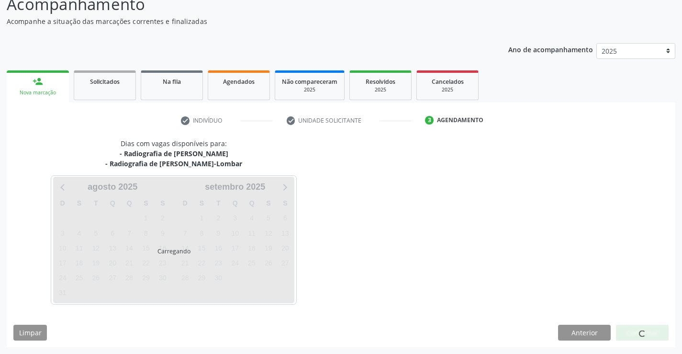
scroll to position [73, 0]
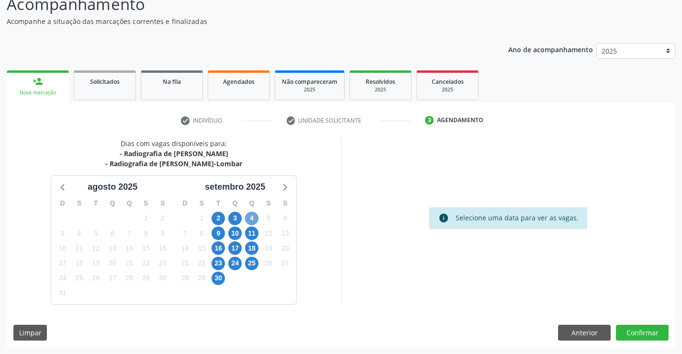
click at [251, 218] on span "4" at bounding box center [251, 217] width 13 height 13
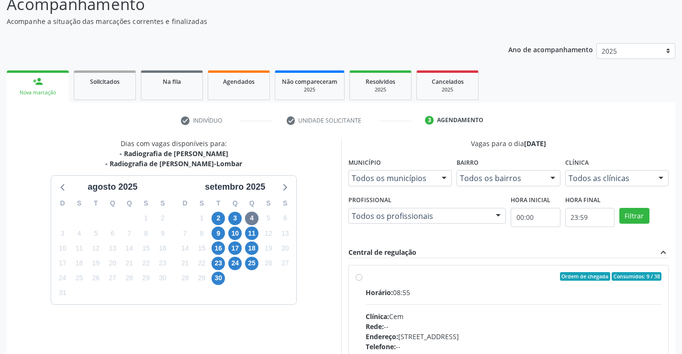
click at [365, 272] on div "Ordem de chegada Consumidos: 9 / 38" at bounding box center [513, 276] width 296 height 9
click at [362, 272] on input "Ordem de chegada Consumidos: 9 / 38 Horário: 08:55 Clínica: Cem Rede: -- Endere…" at bounding box center [358, 276] width 7 height 9
radio input "true"
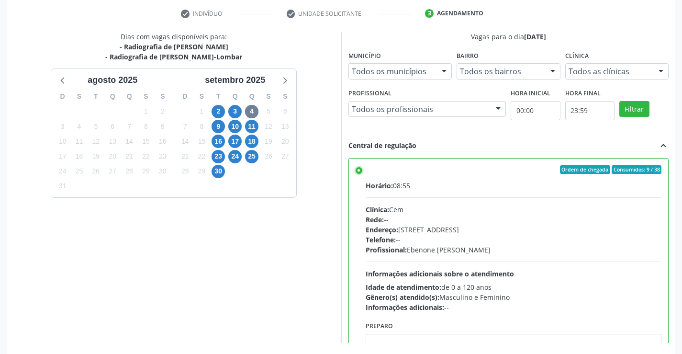
scroll to position [200, 0]
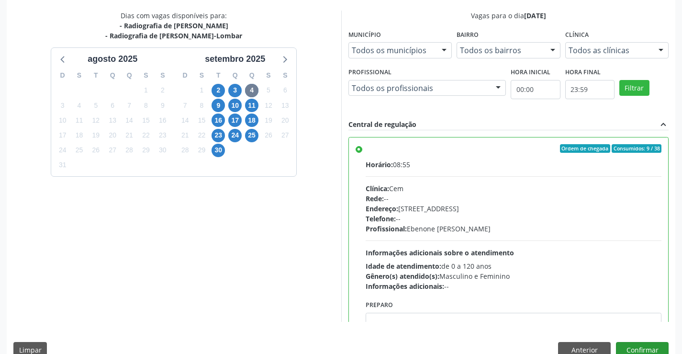
click at [646, 342] on div "Dias com vagas disponíveis para: - Radiografia de Calcaneo - Radiografia de Col…" at bounding box center [341, 188] width 668 height 354
click at [649, 347] on button "Confirmar" at bounding box center [642, 350] width 53 height 16
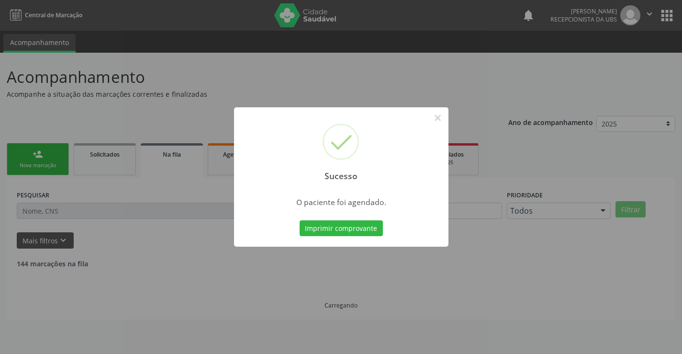
scroll to position [0, 0]
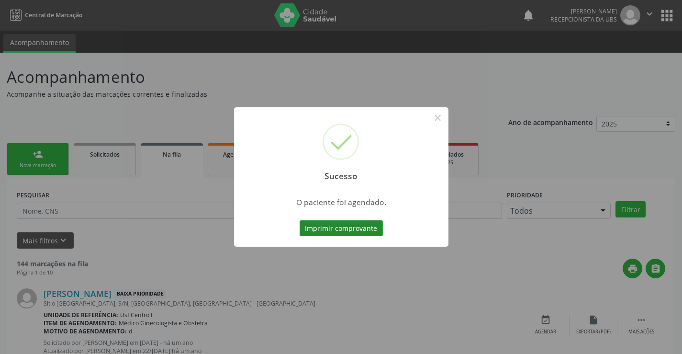
click at [368, 230] on button "Imprimir comprovante" at bounding box center [340, 228] width 83 height 16
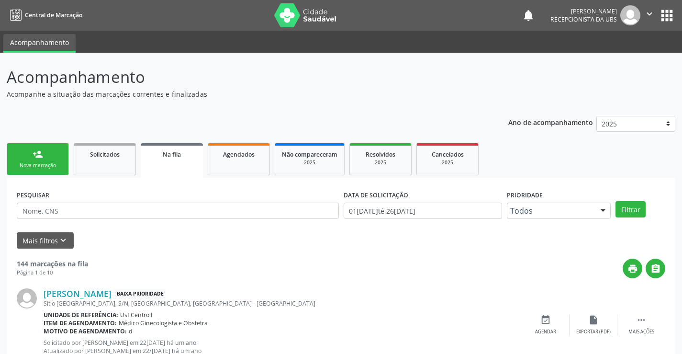
click at [45, 163] on div "Nova marcação" at bounding box center [38, 165] width 48 height 7
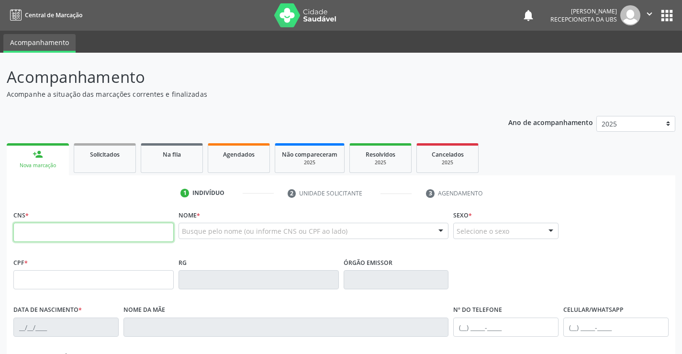
click at [120, 239] on input "text" at bounding box center [93, 231] width 160 height 19
paste input "705 2004 9121 6975"
type input "705 2004 9121 6975"
type input "03[DATE]"
type input "[PERSON_NAME]"
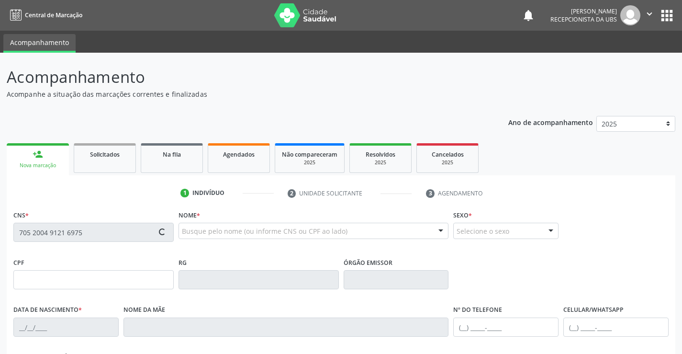
type input "[PHONE_NUMBER]"
type input "507"
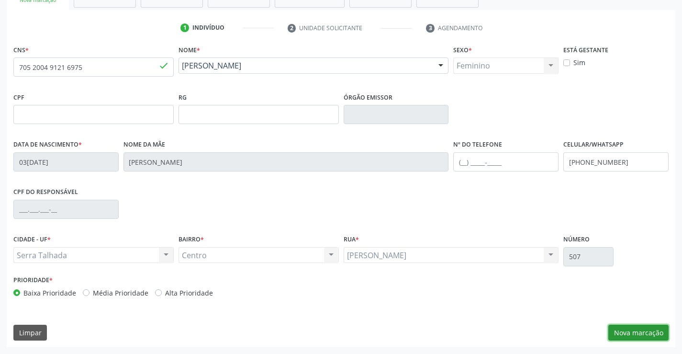
click at [627, 332] on button "Nova marcação" at bounding box center [638, 332] width 60 height 16
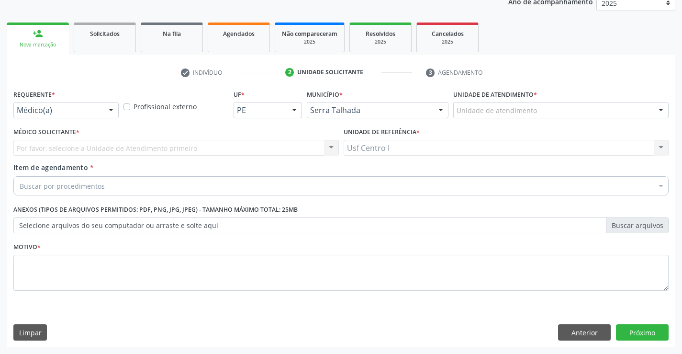
scroll to position [121, 0]
click at [112, 111] on div at bounding box center [111, 110] width 14 height 16
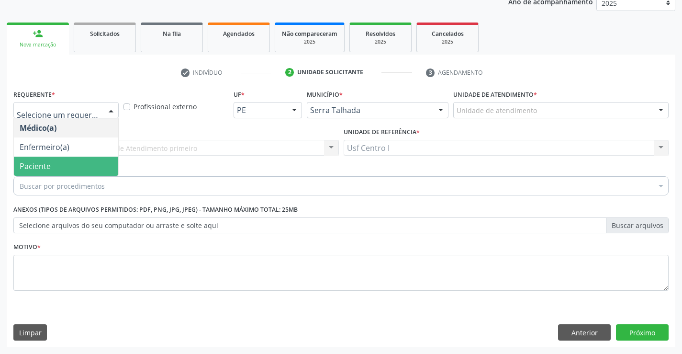
click at [91, 169] on span "Paciente" at bounding box center [66, 165] width 104 height 19
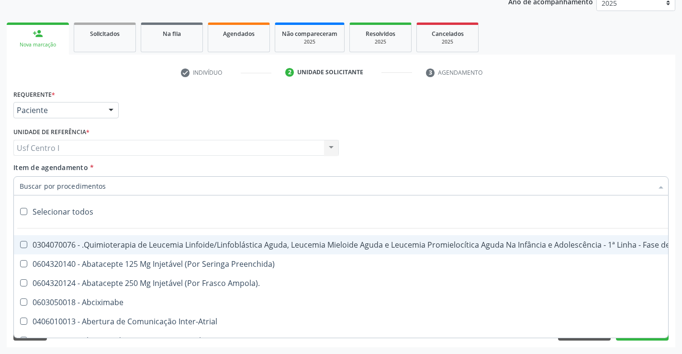
paste input "0204060109"
type input "0204060109"
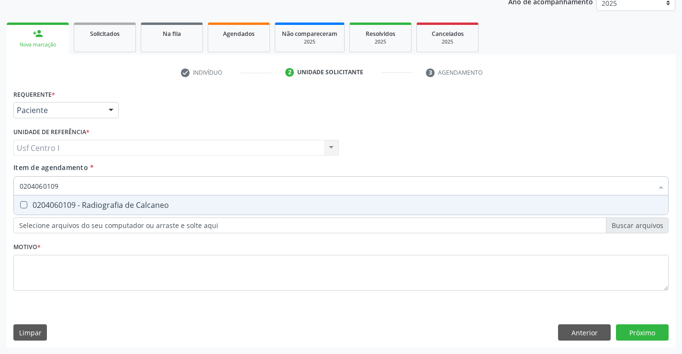
click at [92, 205] on div "0204060109 - Radiografia de Calcaneo" at bounding box center [341, 205] width 642 height 8
checkbox Calcaneo "true"
click at [74, 271] on div "Requerente * Paciente Médico(a) Enfermeiro(a) Paciente Nenhum resultado encontr…" at bounding box center [340, 195] width 655 height 217
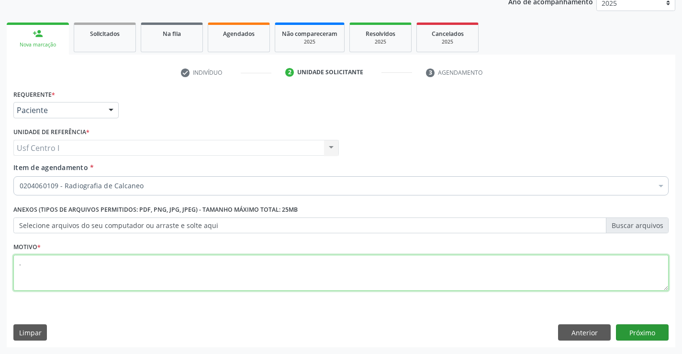
type textarea "."
click at [642, 332] on button "Próximo" at bounding box center [642, 332] width 53 height 16
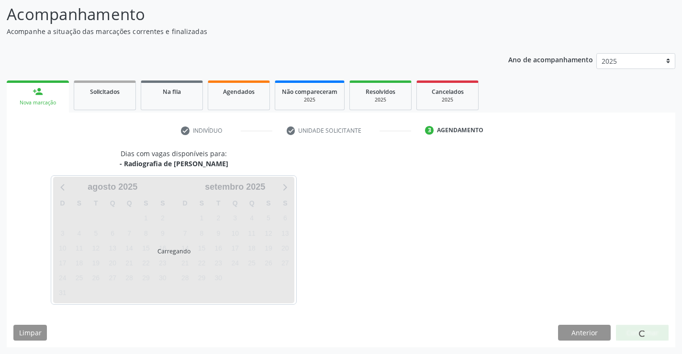
scroll to position [63, 0]
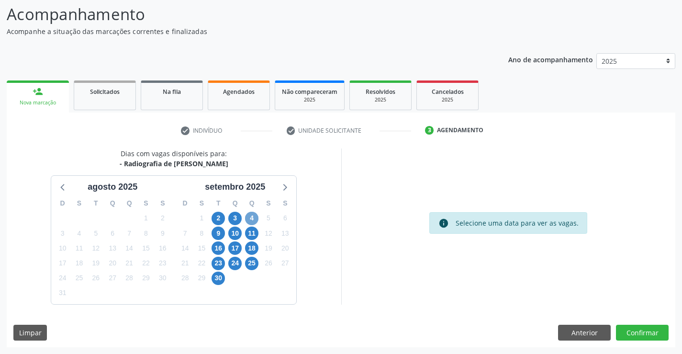
click at [254, 222] on span "4" at bounding box center [251, 217] width 13 height 13
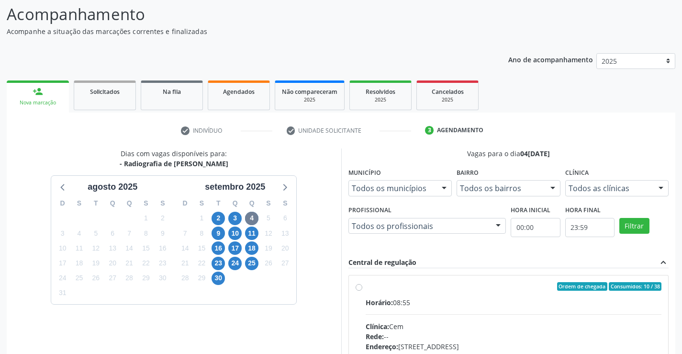
click at [355, 283] on div "Ordem de chegada Consumidos: 10 / 38 Horário: 08:55 Clínica: Cem Rede: -- Ender…" at bounding box center [508, 355] width 306 height 147
radio input "true"
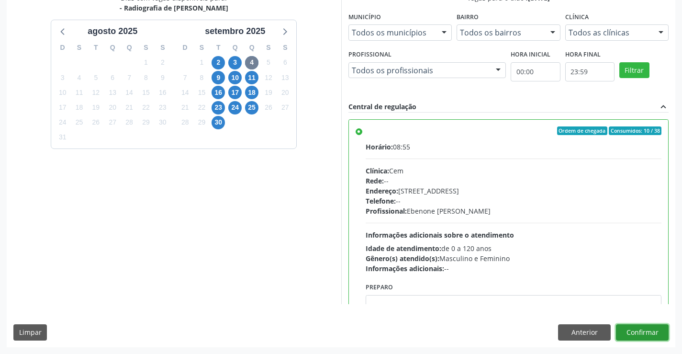
click at [626, 328] on button "Confirmar" at bounding box center [642, 332] width 53 height 16
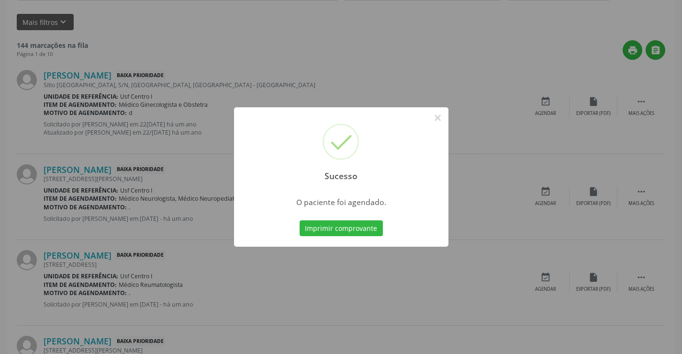
scroll to position [0, 0]
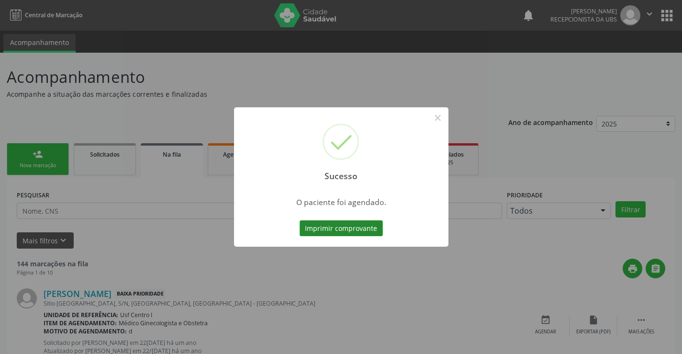
click at [377, 233] on button "Imprimir comprovante" at bounding box center [340, 228] width 83 height 16
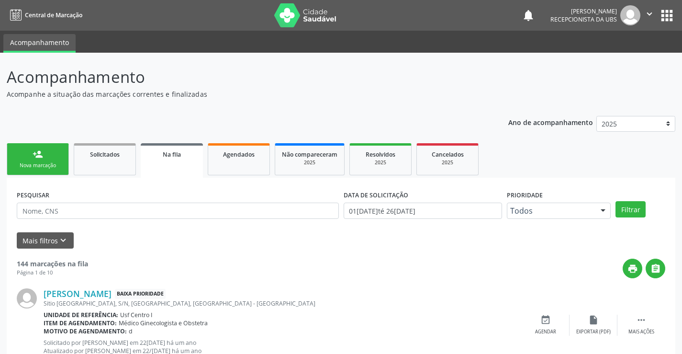
click at [27, 163] on div "Nova marcação" at bounding box center [38, 165] width 48 height 7
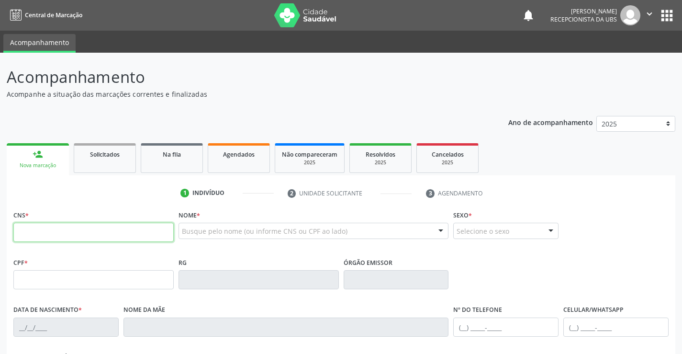
click at [68, 227] on input "text" at bounding box center [93, 231] width 160 height 19
type input "704 7057 6387 4839"
type input "18/[DATE]"
type input "[DATE][PERSON_NAME]"
type input "[PHONE_NUMBER]"
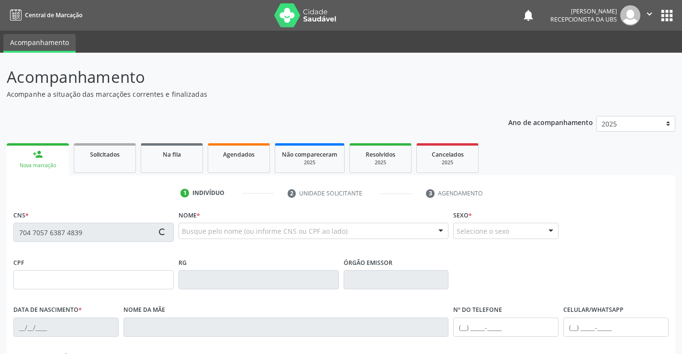
type input "[PHONE_NUMBER]"
type input "214"
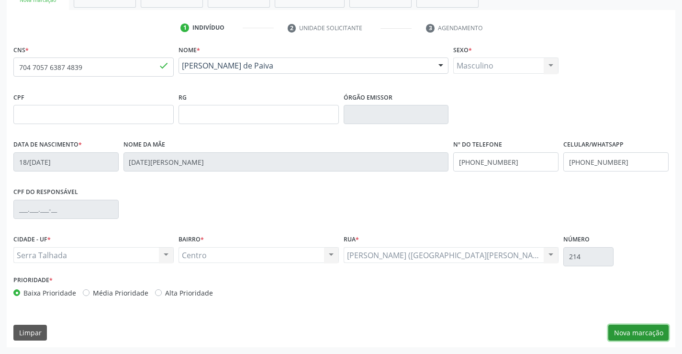
click at [651, 335] on button "Nova marcação" at bounding box center [638, 332] width 60 height 16
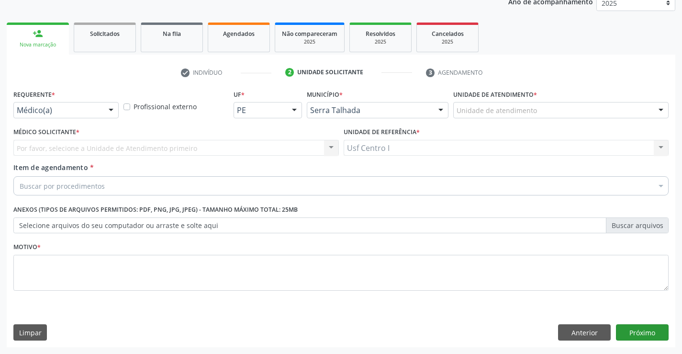
scroll to position [121, 0]
click at [117, 111] on div at bounding box center [111, 110] width 14 height 16
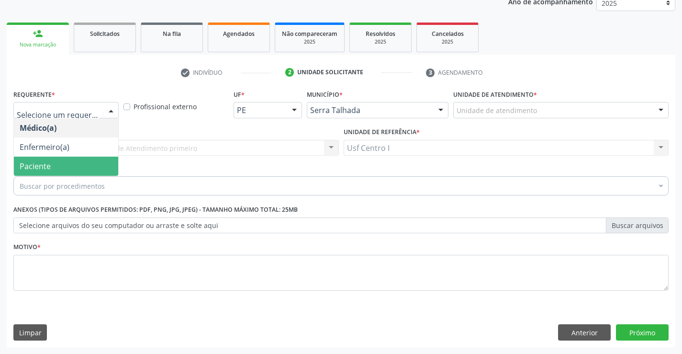
click at [60, 167] on span "Paciente" at bounding box center [66, 165] width 104 height 19
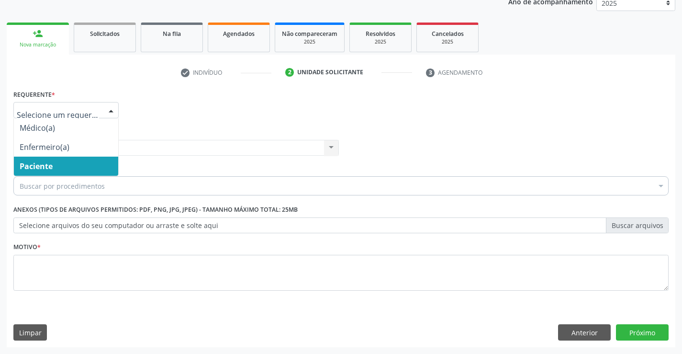
click at [71, 168] on span "Paciente" at bounding box center [66, 165] width 104 height 19
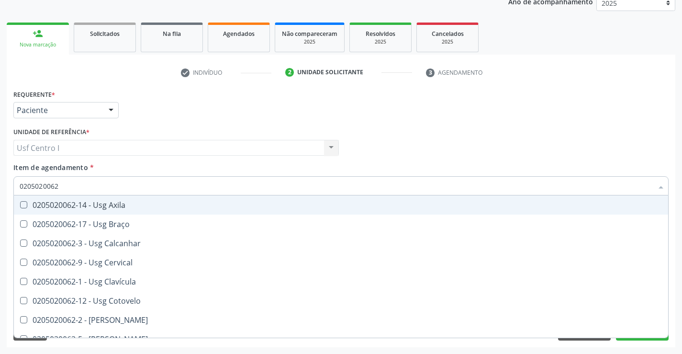
drag, startPoint x: 31, startPoint y: 195, endPoint x: 0, endPoint y: 195, distance: 31.1
click at [0, 195] on div "Acompanhamento Acompanhe a situação das marcações correntes e finalizadas Relat…" at bounding box center [341, 142] width 682 height 421
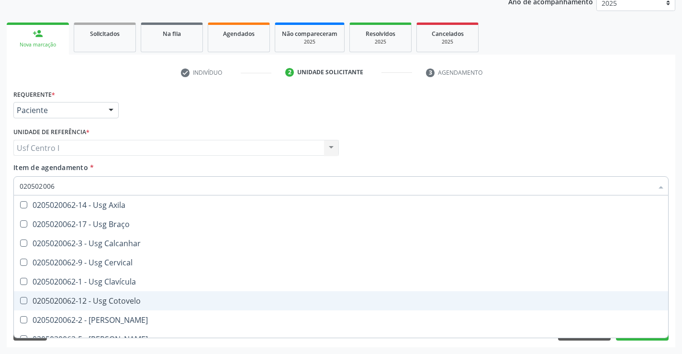
type input "0205020062"
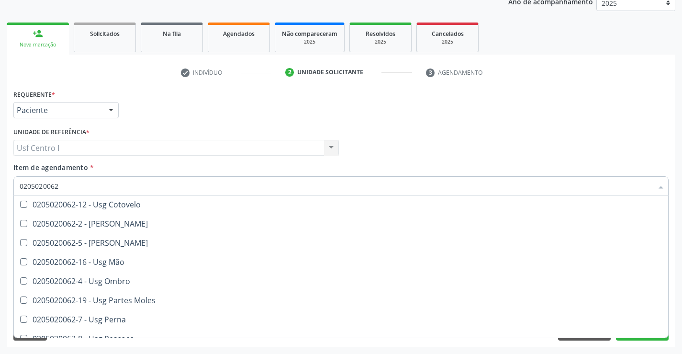
scroll to position [115, 0]
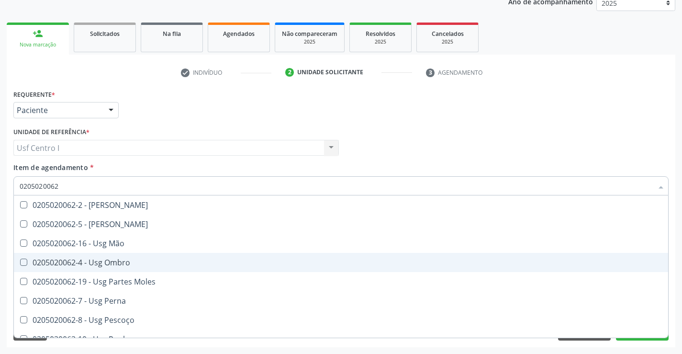
click at [96, 260] on div "0205020062-4 - Usg Ombro" at bounding box center [341, 262] width 642 height 8
checkbox Ombro "true"
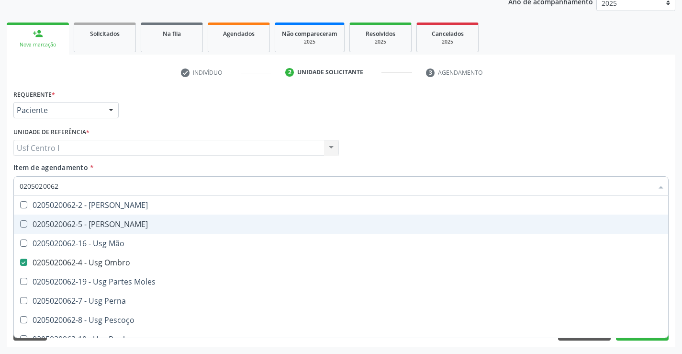
drag, startPoint x: 417, startPoint y: 134, endPoint x: 414, endPoint y: 128, distance: 6.2
click at [417, 134] on div "Médico Solicitante Por favor, selecione a Unidade de Atendimento primeiro Nenhu…" at bounding box center [341, 143] width 660 height 37
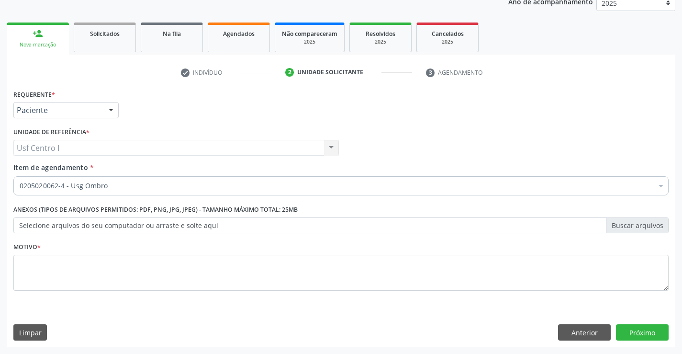
scroll to position [0, 0]
drag, startPoint x: 95, startPoint y: 284, endPoint x: 105, endPoint y: 281, distance: 10.0
click at [95, 283] on textarea at bounding box center [340, 272] width 655 height 36
type textarea "."
click at [652, 330] on button "Próximo" at bounding box center [642, 332] width 53 height 16
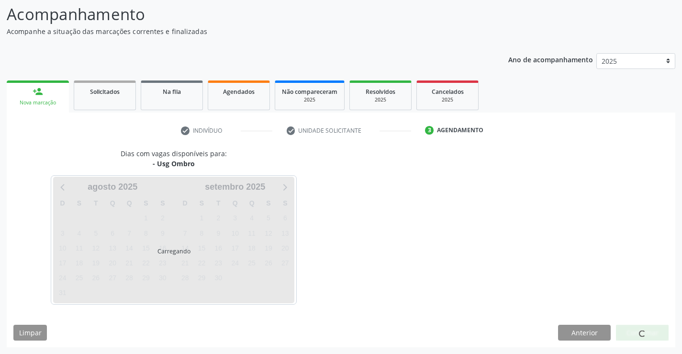
scroll to position [63, 0]
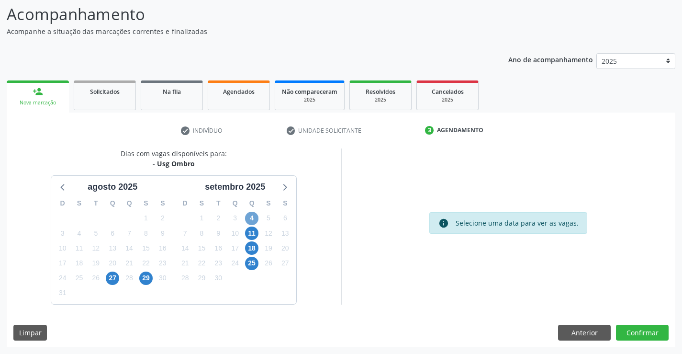
click at [250, 219] on span "4" at bounding box center [251, 217] width 13 height 13
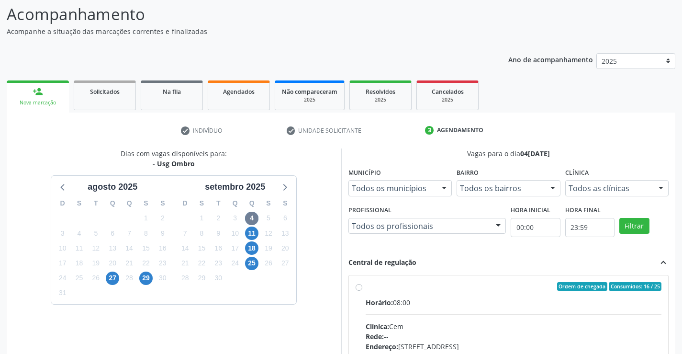
click at [365, 288] on label "Ordem de chegada Consumidos: 16 / 25 Horário: 08:00 Clínica: Cem Rede: -- Ender…" at bounding box center [513, 355] width 296 height 147
click at [359, 288] on input "Ordem de chegada Consumidos: 16 / 25 Horário: 08:00 Clínica: Cem Rede: -- Ender…" at bounding box center [358, 286] width 7 height 9
radio input "true"
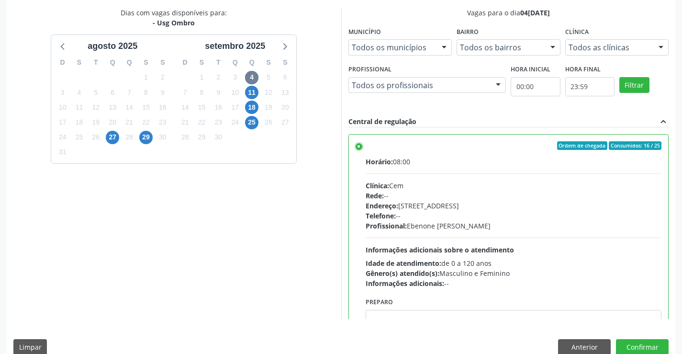
scroll to position [218, 0]
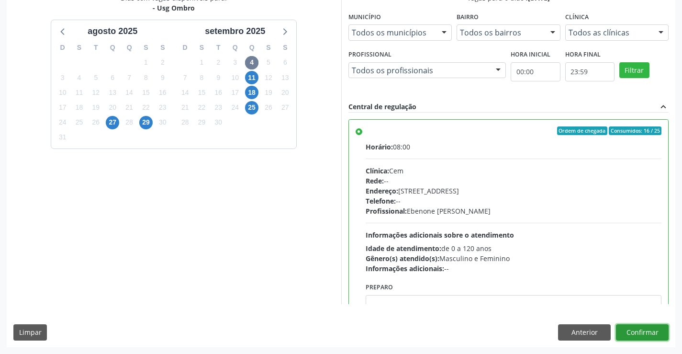
click at [653, 328] on button "Confirmar" at bounding box center [642, 332] width 53 height 16
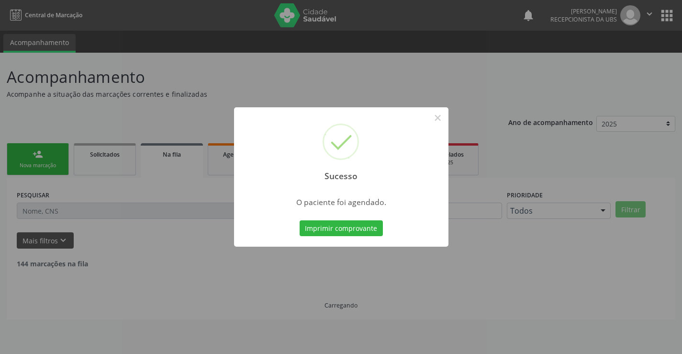
scroll to position [0, 0]
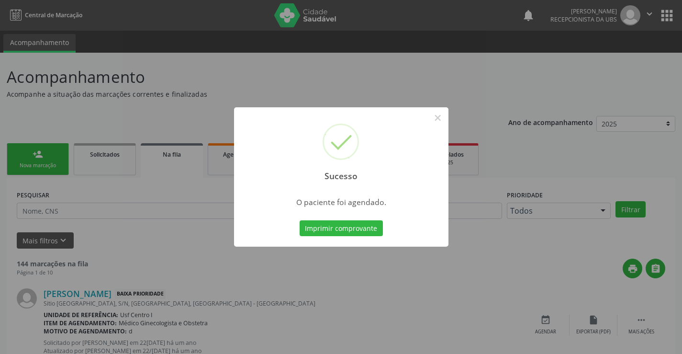
click at [327, 205] on span "O paciente foi agendado." at bounding box center [341, 202] width 90 height 11
click at [336, 226] on button "Imprimir comprovante" at bounding box center [340, 228] width 83 height 16
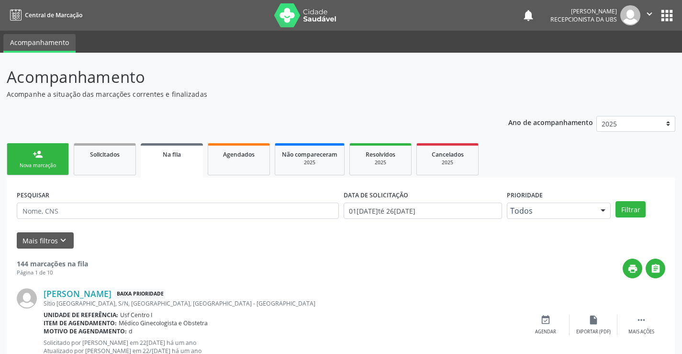
click at [58, 164] on div "Nova marcação" at bounding box center [38, 165] width 48 height 7
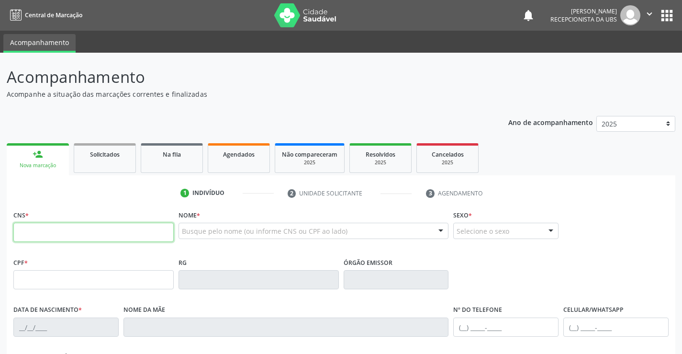
click at [102, 231] on input "text" at bounding box center [93, 231] width 160 height 19
type input "7"
type input "706 0098 7453 4641"
type input "021.432.304-86"
type input "12[DATE]"
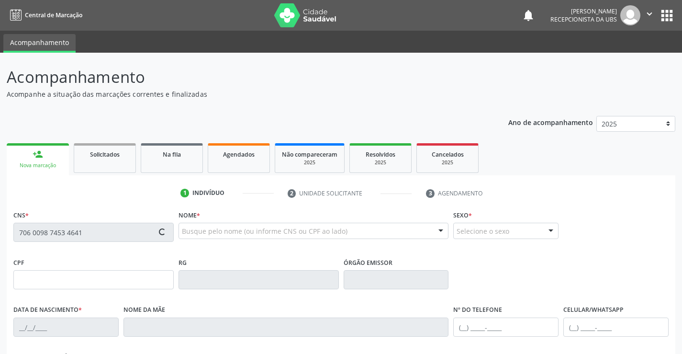
type input "Belarmina Salvina de [PERSON_NAME]"
type input "[PHONE_NUMBER]"
type input "61"
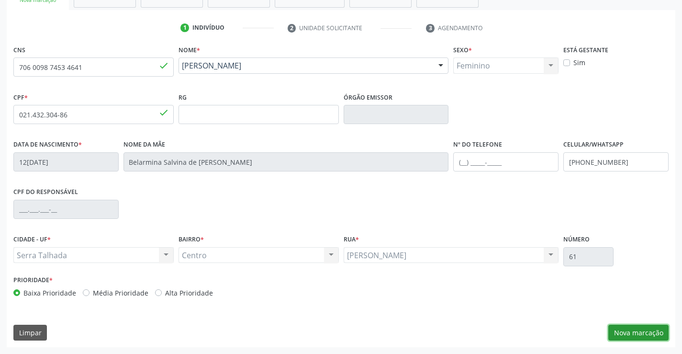
click at [664, 329] on button "Nova marcação" at bounding box center [638, 332] width 60 height 16
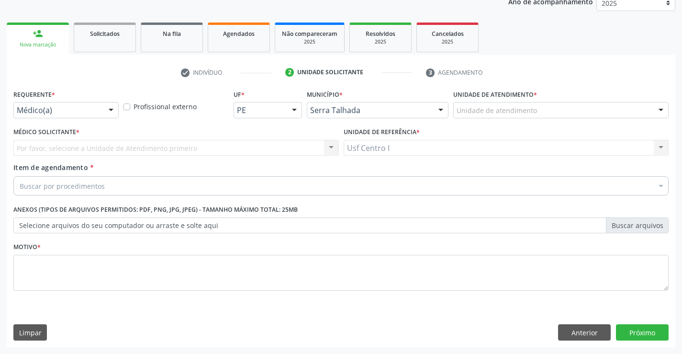
scroll to position [121, 0]
click at [103, 109] on div "Médico(a) Médico(a) Enfermeiro(a) Paciente Nenhum resultado encontrado para: " …" at bounding box center [65, 110] width 105 height 16
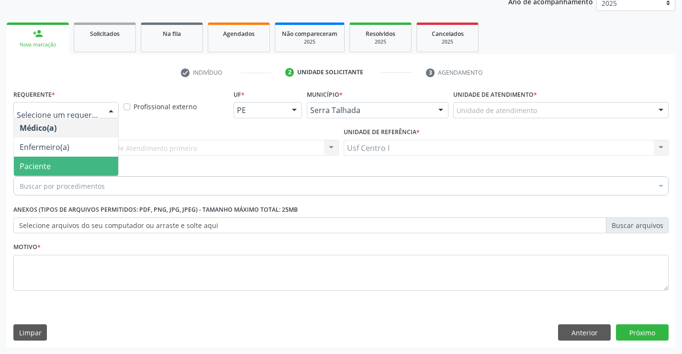
click at [82, 163] on span "Paciente" at bounding box center [66, 165] width 104 height 19
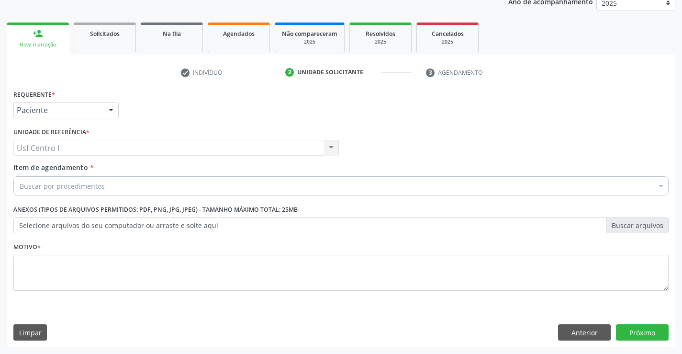
click at [106, 187] on div "Buscar por procedimentos" at bounding box center [340, 185] width 655 height 19
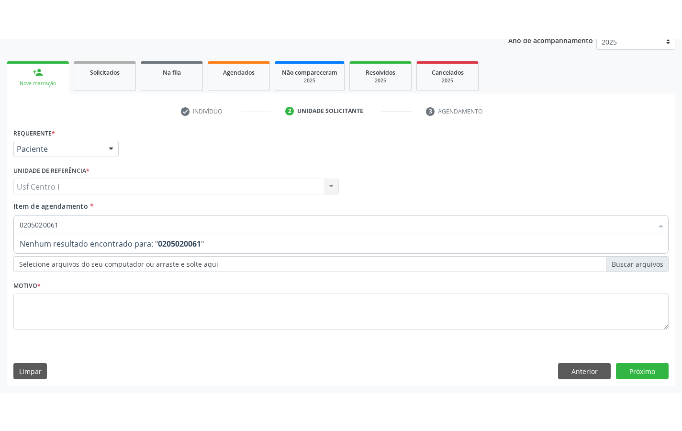
scroll to position [44, 0]
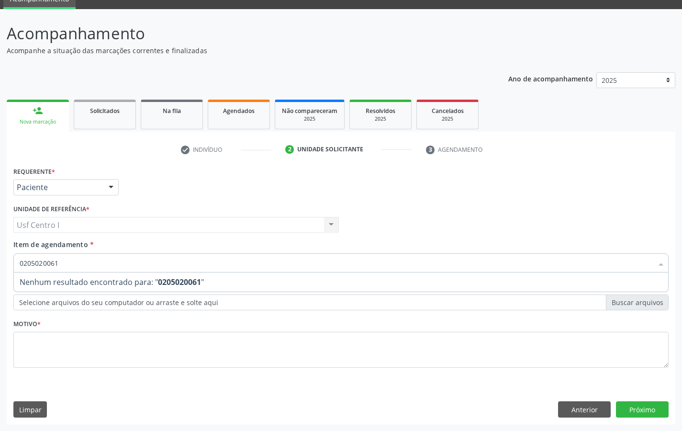
type input "020502006"
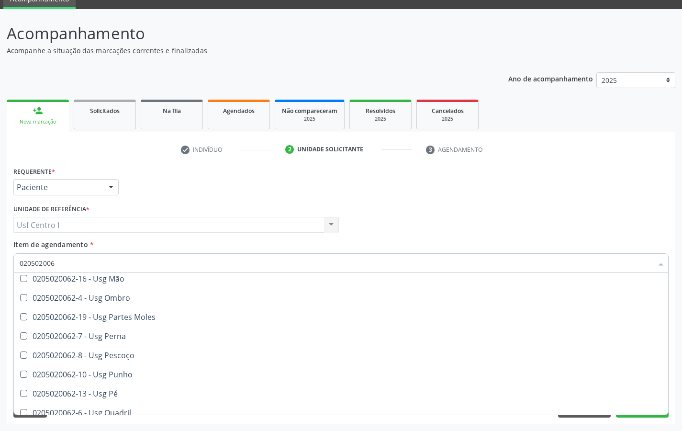
scroll to position [172, 0]
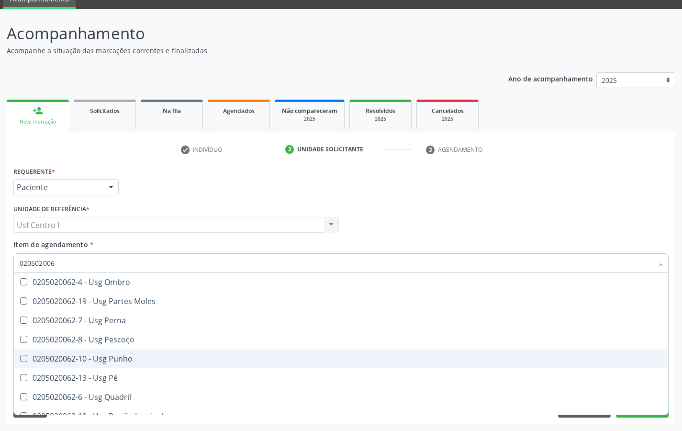
click at [112, 353] on div "0205020062-10 - Usg Punho" at bounding box center [341, 358] width 642 height 8
checkbox Punho "true"
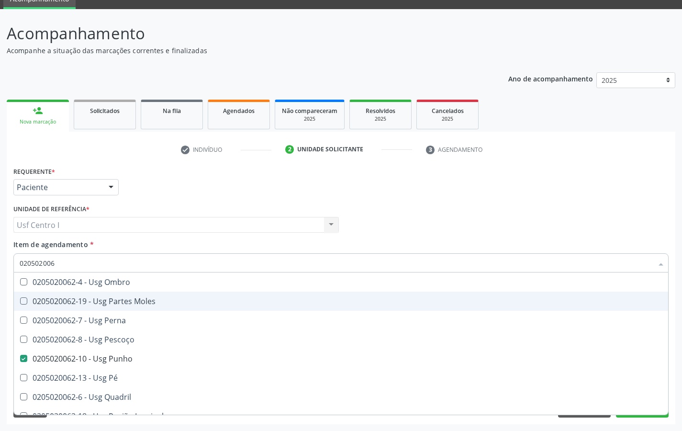
click at [402, 223] on div "Médico Solicitante Por favor, selecione a Unidade de Atendimento primeiro Nenhu…" at bounding box center [341, 220] width 660 height 37
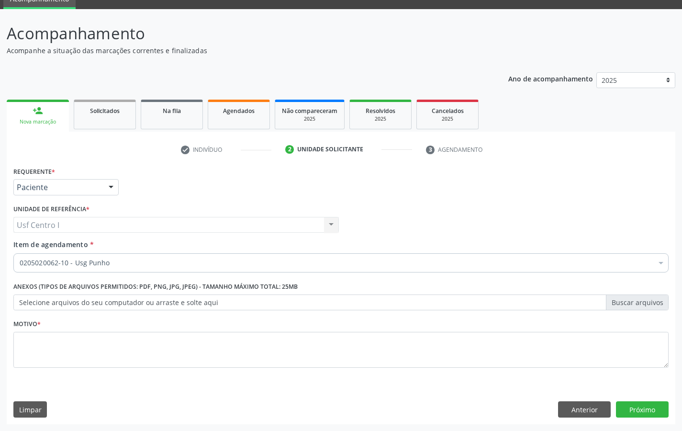
scroll to position [0, 0]
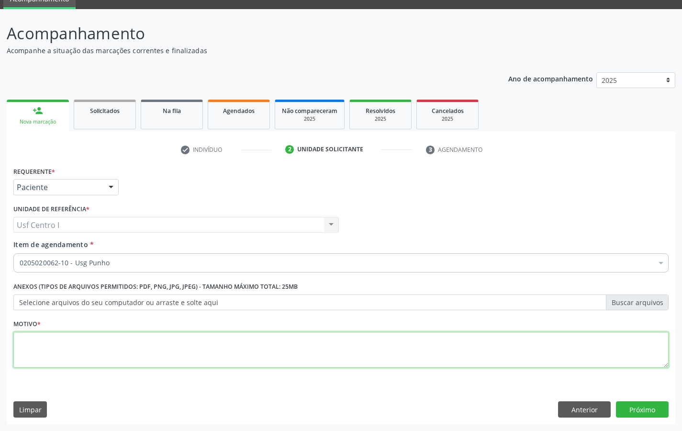
drag, startPoint x: 176, startPoint y: 346, endPoint x: 181, endPoint y: 335, distance: 12.2
click at [176, 346] on textarea at bounding box center [340, 350] width 655 height 36
type textarea "."
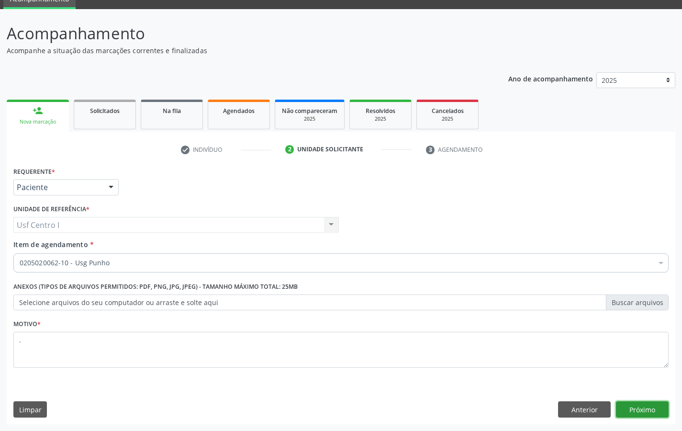
click at [644, 353] on button "Próximo" at bounding box center [642, 409] width 53 height 16
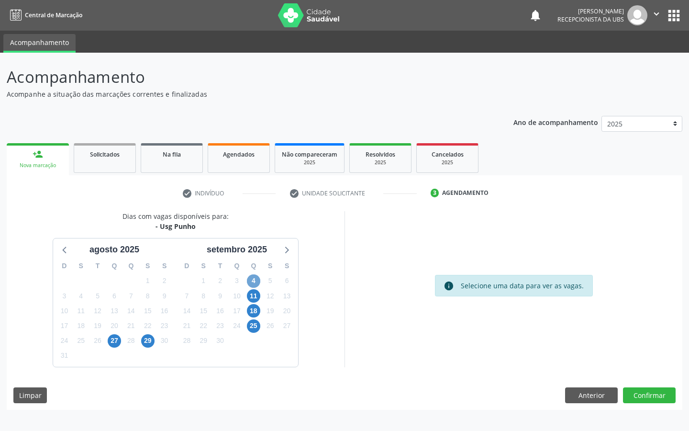
click at [256, 278] on span "4" at bounding box center [253, 280] width 13 height 13
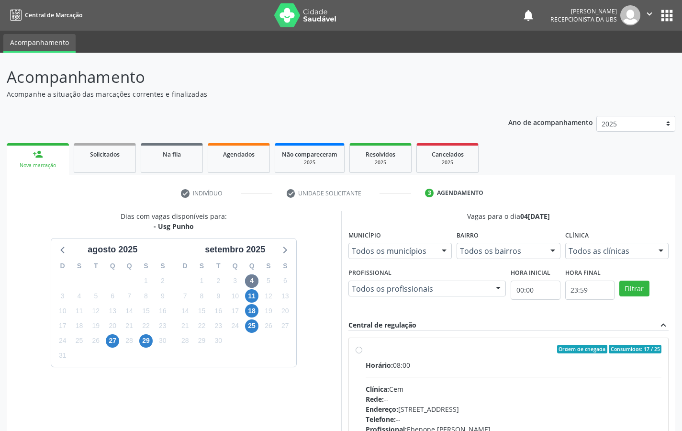
drag, startPoint x: 357, startPoint y: 347, endPoint x: 539, endPoint y: 365, distance: 182.6
click at [365, 347] on label "Ordem de chegada Consumidos: 17 / 25 Horário: 08:00 Clínica: Cem Rede: -- Ender…" at bounding box center [513, 417] width 296 height 147
click at [359, 347] on input "Ordem de chegada Consumidos: 17 / 25 Horário: 08:00 Clínica: Cem Rede: -- Ender…" at bounding box center [358, 348] width 7 height 9
radio input "true"
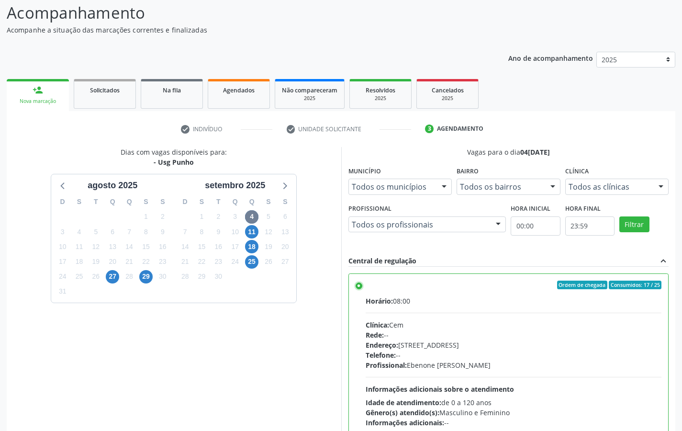
scroll to position [141, 0]
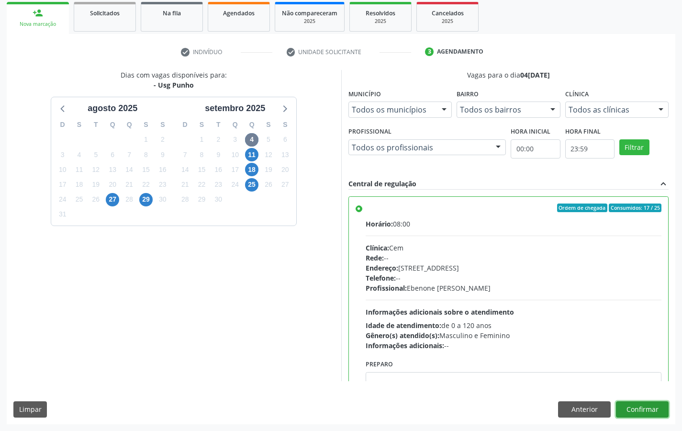
click at [635, 353] on button "Confirmar" at bounding box center [642, 409] width 53 height 16
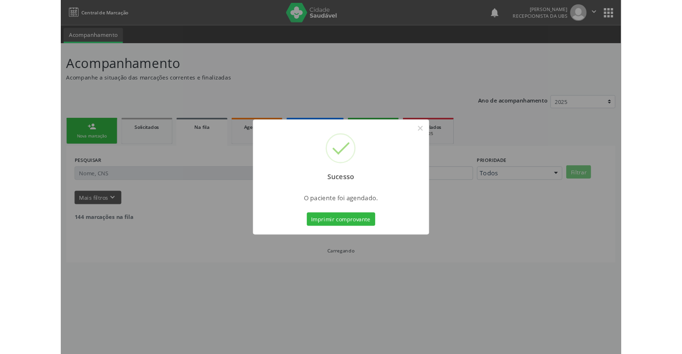
scroll to position [0, 0]
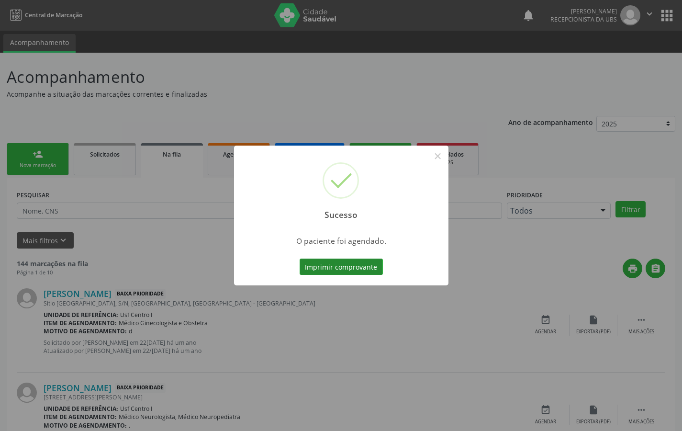
click at [335, 266] on button "Imprimir comprovante" at bounding box center [340, 266] width 83 height 16
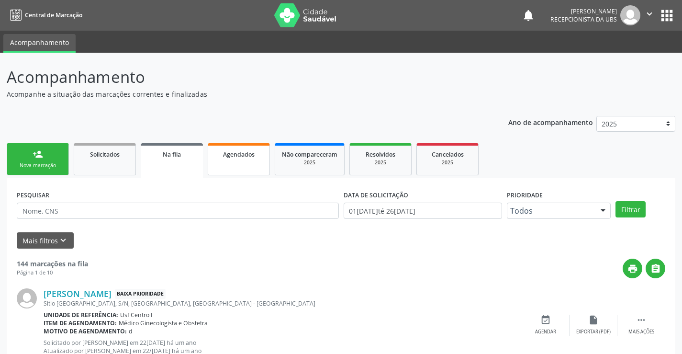
click at [226, 162] on link "Agendados" at bounding box center [239, 159] width 62 height 32
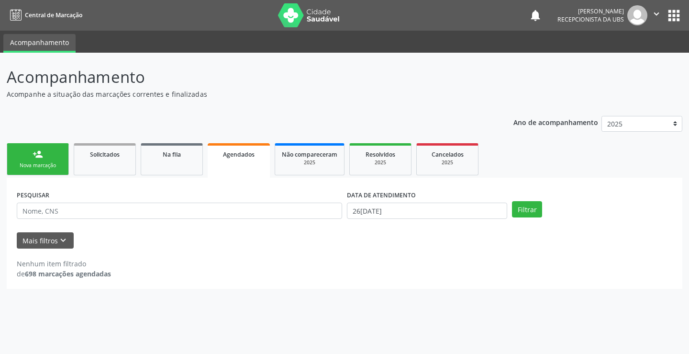
click at [223, 158] on div "Agendados" at bounding box center [238, 154] width 49 height 10
click at [65, 210] on input "text" at bounding box center [179, 210] width 325 height 16
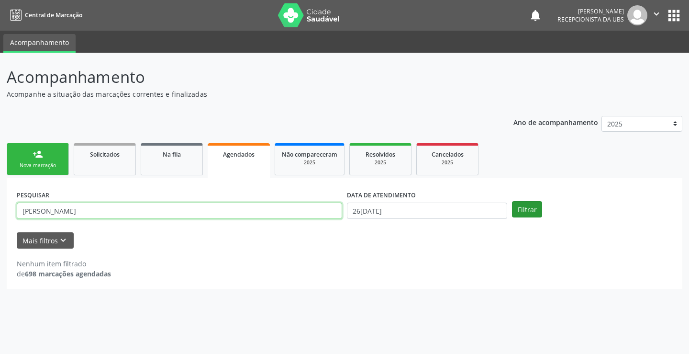
type input "[PERSON_NAME]"
click at [523, 208] on button "Filtrar" at bounding box center [527, 209] width 30 height 16
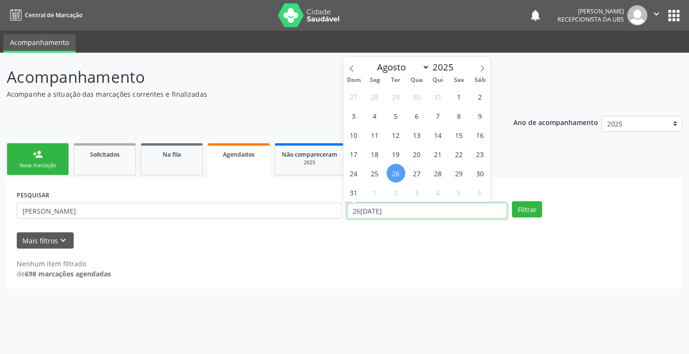
click at [392, 207] on input "26[DATE]" at bounding box center [427, 210] width 160 height 16
click at [486, 70] on icon at bounding box center [482, 68] width 7 height 7
select select "8"
click at [437, 117] on span "11" at bounding box center [438, 115] width 19 height 19
type input "[DATE]"
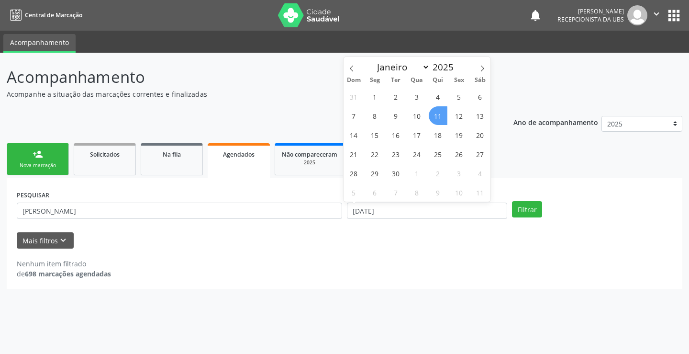
click at [441, 108] on span "11" at bounding box center [438, 115] width 19 height 19
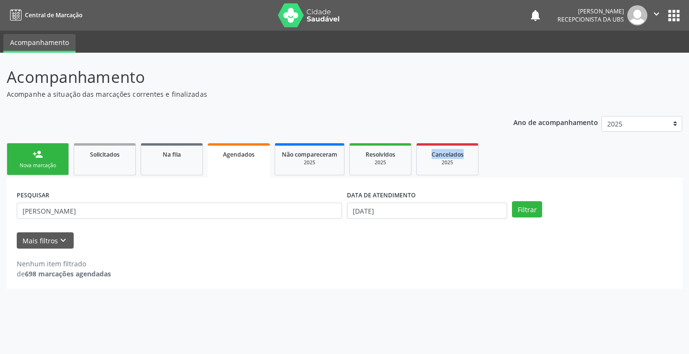
click at [441, 109] on div "Ano de acompanhamento 2025 2024 person_add Nova marcação Solicitados Na fila Ag…" at bounding box center [344, 199] width 675 height 180
click at [530, 213] on button "Filtrar" at bounding box center [527, 209] width 30 height 16
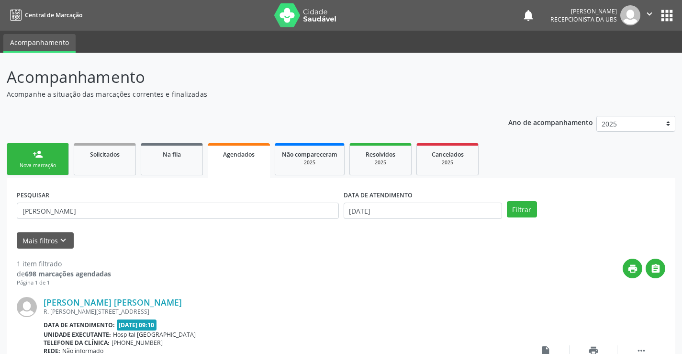
click at [681, 346] on div "Acompanhamento Acompanhe a situação das marcações correntes e finalizadas Relat…" at bounding box center [341, 247] width 682 height 388
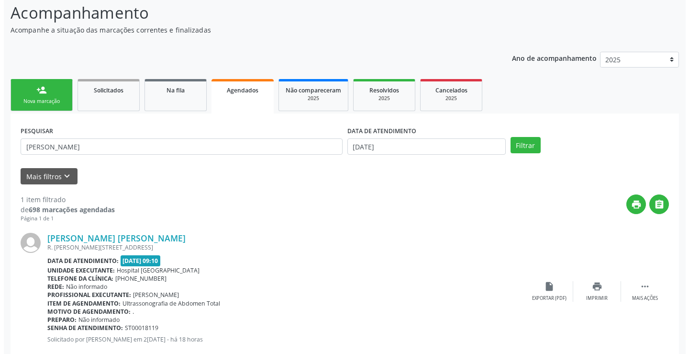
scroll to position [87, 0]
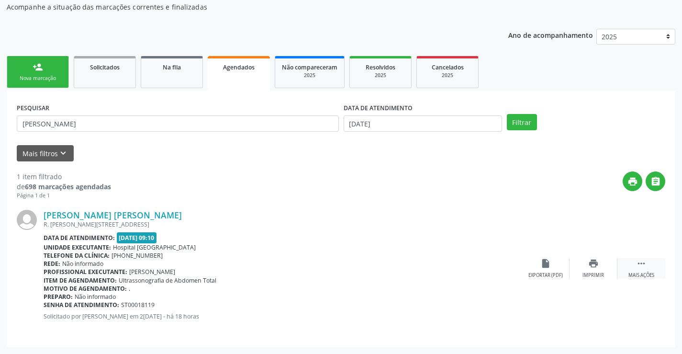
click at [640, 264] on icon "" at bounding box center [641, 263] width 11 height 11
click at [544, 266] on icon "cancel" at bounding box center [545, 263] width 11 height 11
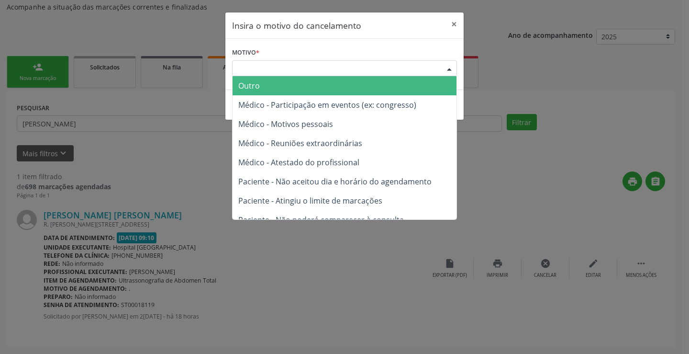
click at [294, 65] on div "Escolha o motivo" at bounding box center [344, 68] width 225 height 16
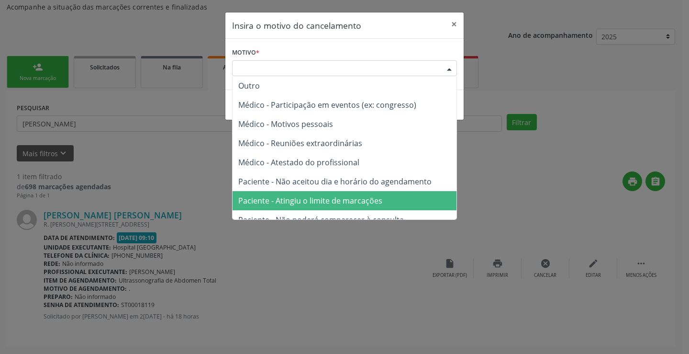
click at [278, 200] on span "Paciente - Atingiu o limite de marcações" at bounding box center [310, 200] width 144 height 11
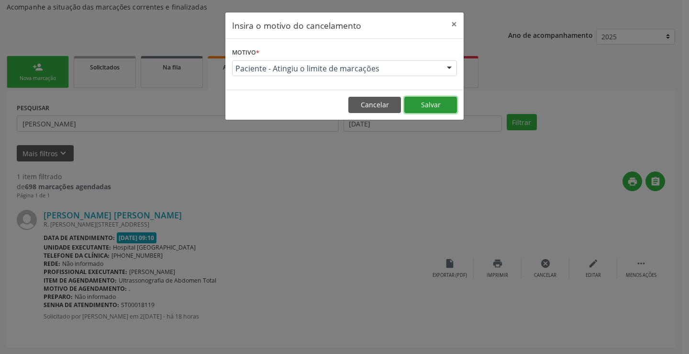
click at [443, 100] on button "Salvar" at bounding box center [430, 105] width 53 height 16
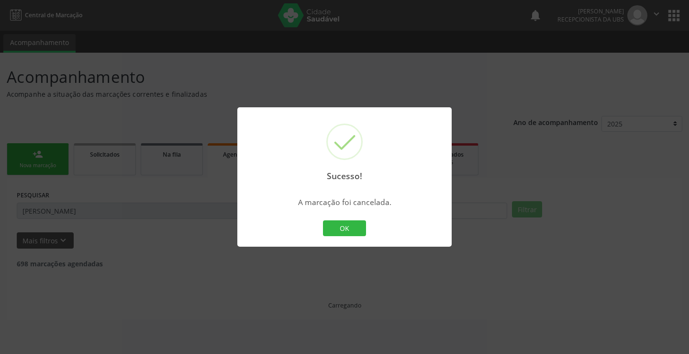
scroll to position [0, 0]
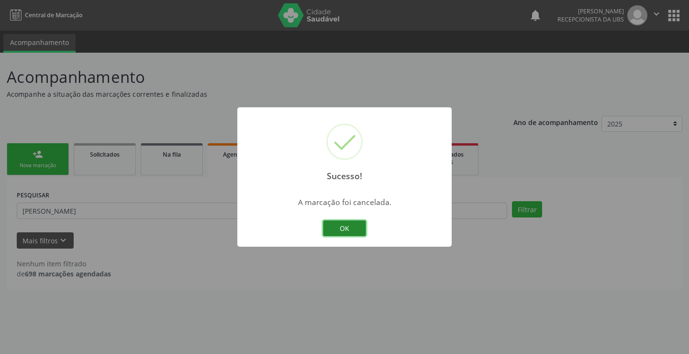
click at [347, 227] on button "OK" at bounding box center [344, 228] width 43 height 16
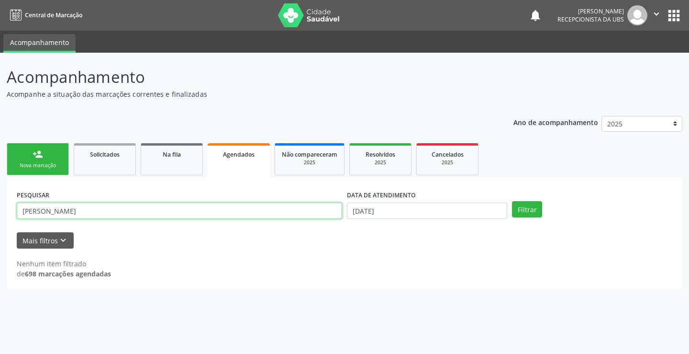
click at [130, 209] on input "[PERSON_NAME]" at bounding box center [179, 210] width 325 height 16
type input "e"
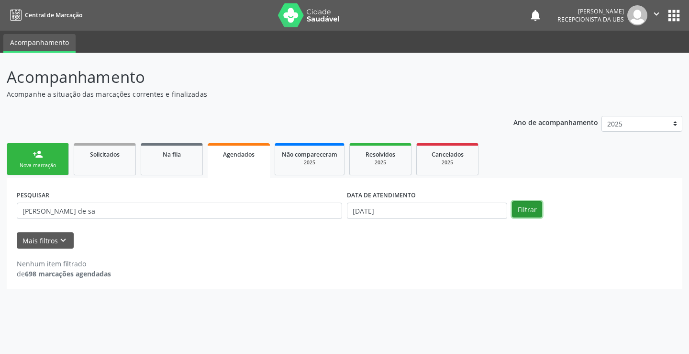
click at [529, 208] on button "Filtrar" at bounding box center [527, 209] width 30 height 16
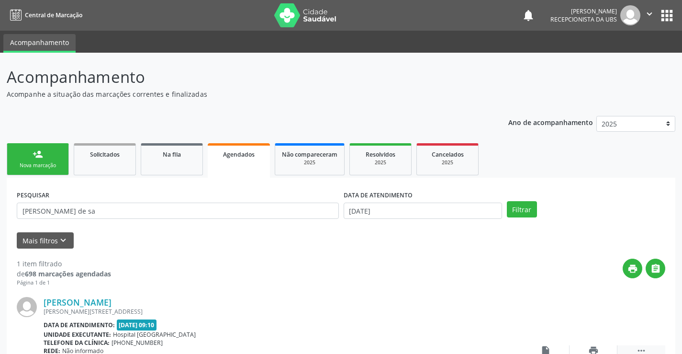
click at [642, 351] on icon "" at bounding box center [641, 350] width 11 height 11
click at [548, 350] on icon "cancel" at bounding box center [545, 350] width 11 height 11
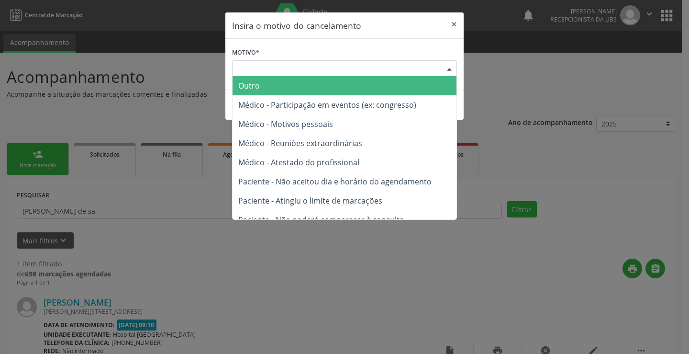
click at [303, 68] on div "Escolha o motivo" at bounding box center [344, 68] width 225 height 16
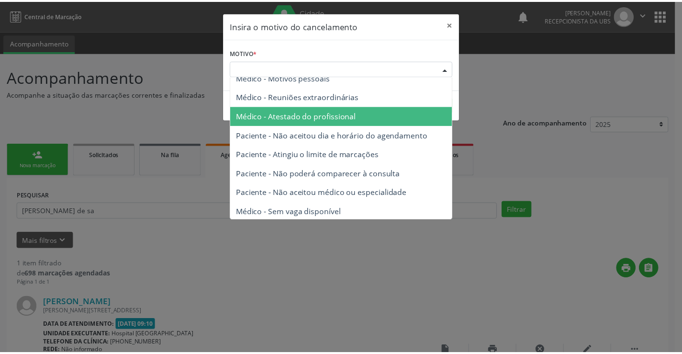
scroll to position [48, 0]
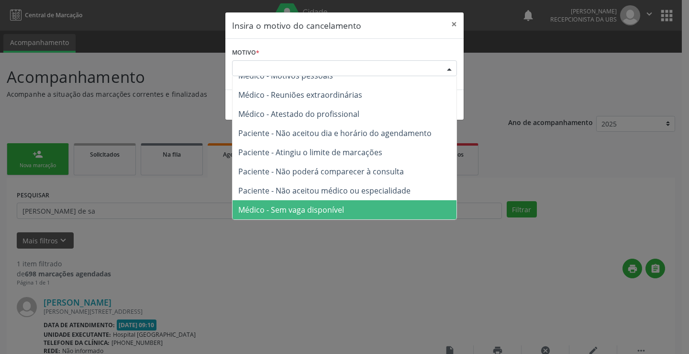
click at [327, 210] on span "Médico - Sem vaga disponível" at bounding box center [291, 209] width 106 height 11
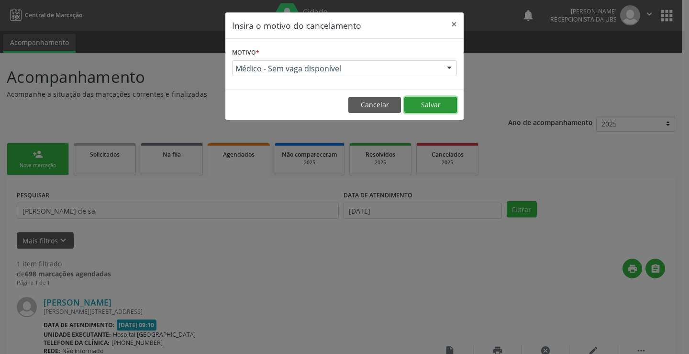
click at [422, 105] on button "Salvar" at bounding box center [430, 105] width 53 height 16
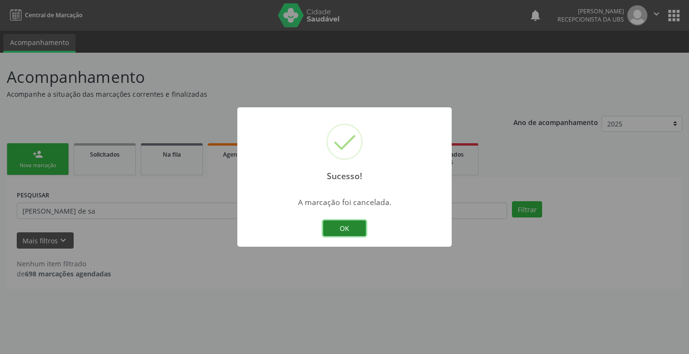
click at [349, 231] on button "OK" at bounding box center [344, 228] width 43 height 16
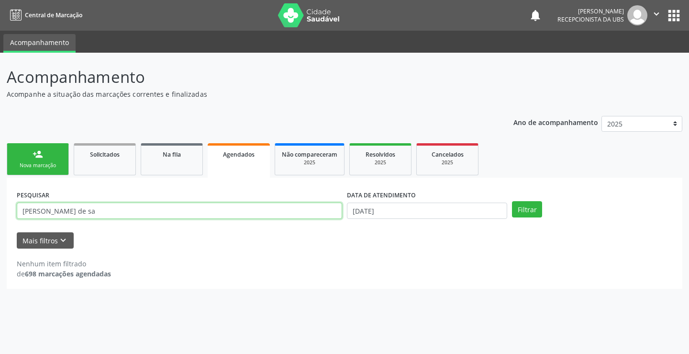
click at [121, 209] on input "[PERSON_NAME] de sa" at bounding box center [179, 210] width 325 height 16
type input "a"
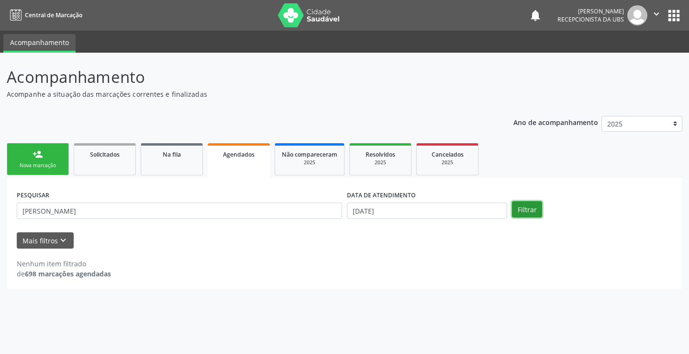
click at [526, 207] on button "Filtrar" at bounding box center [527, 209] width 30 height 16
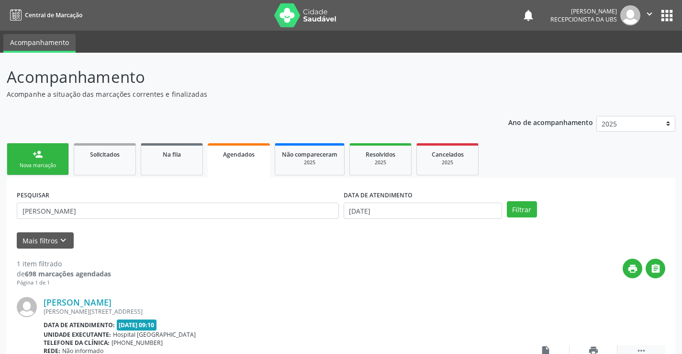
click at [644, 348] on icon "" at bounding box center [641, 350] width 11 height 11
click at [547, 349] on icon "cancel" at bounding box center [545, 350] width 11 height 11
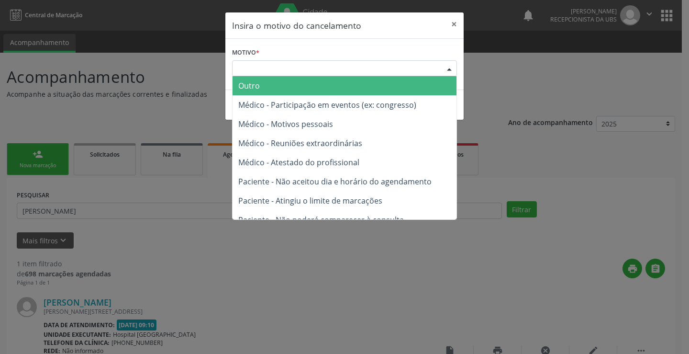
click at [320, 68] on div "Escolha o motivo" at bounding box center [344, 68] width 225 height 16
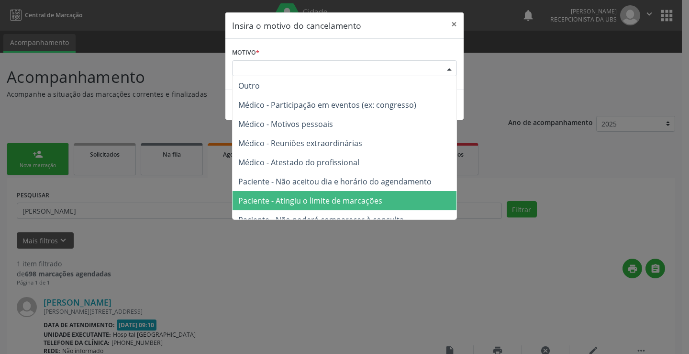
click at [410, 199] on span "Paciente - Atingiu o limite de marcações" at bounding box center [344, 200] width 224 height 19
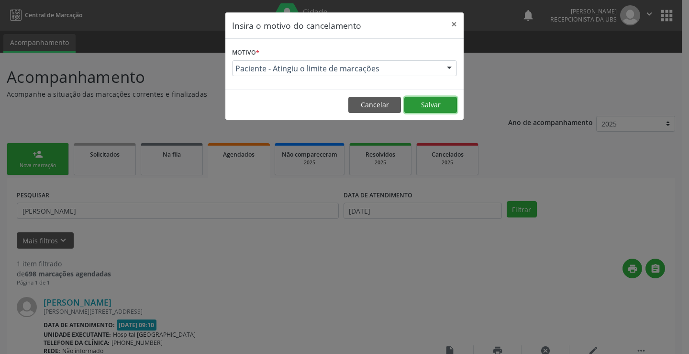
click at [422, 106] on button "Salvar" at bounding box center [430, 105] width 53 height 16
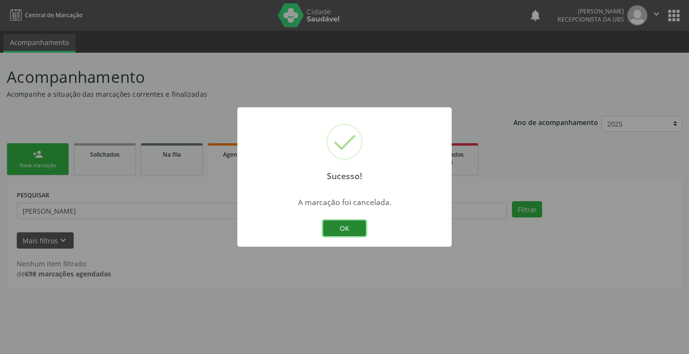
click at [352, 225] on button "OK" at bounding box center [344, 228] width 43 height 16
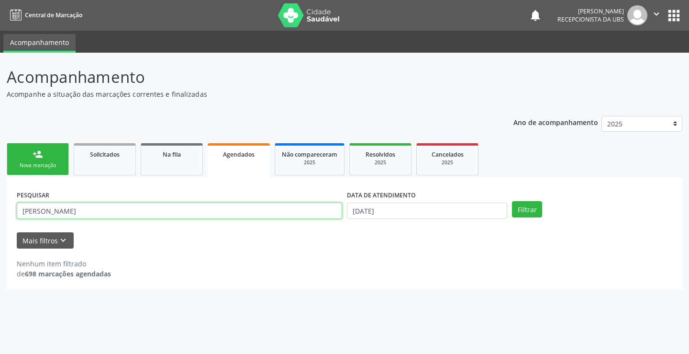
click at [98, 212] on input "[PERSON_NAME]" at bounding box center [179, 210] width 325 height 16
type input "j"
type input "[PERSON_NAME]"
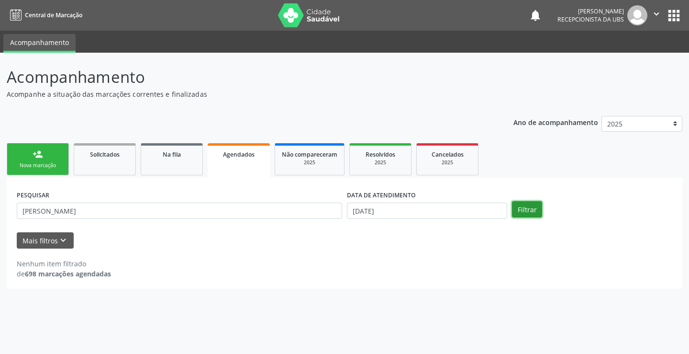
click at [532, 207] on button "Filtrar" at bounding box center [527, 209] width 30 height 16
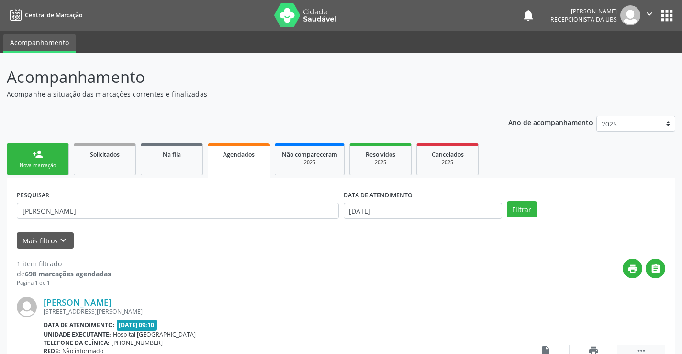
click at [642, 348] on icon "" at bounding box center [641, 350] width 11 height 11
click at [546, 347] on icon "cancel" at bounding box center [545, 350] width 11 height 11
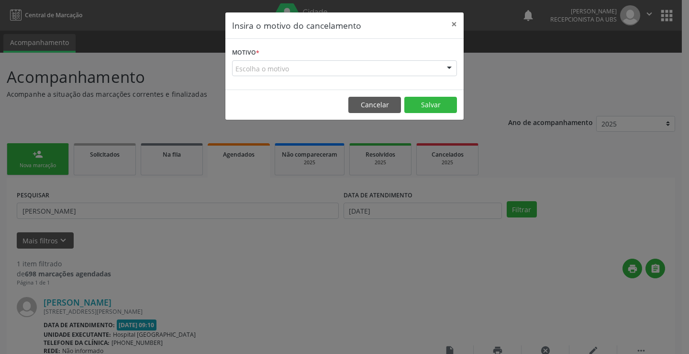
click at [314, 68] on div "Escolha o motivo" at bounding box center [344, 68] width 225 height 16
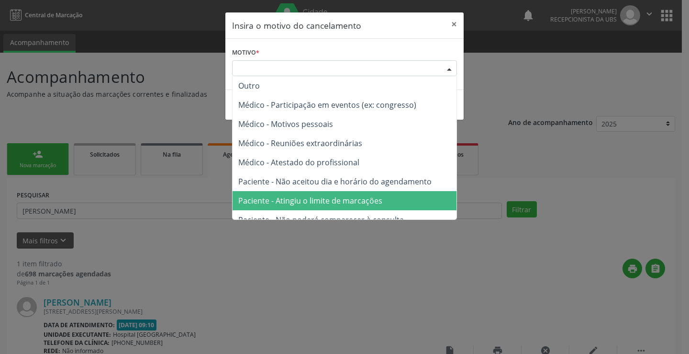
click at [357, 194] on span "Paciente - Atingiu o limite de marcações" at bounding box center [344, 200] width 224 height 19
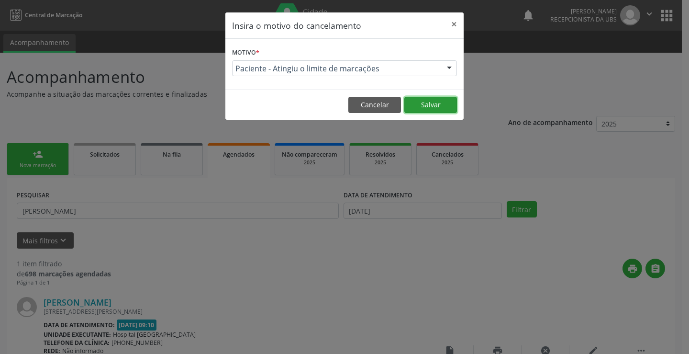
click at [438, 102] on button "Salvar" at bounding box center [430, 105] width 53 height 16
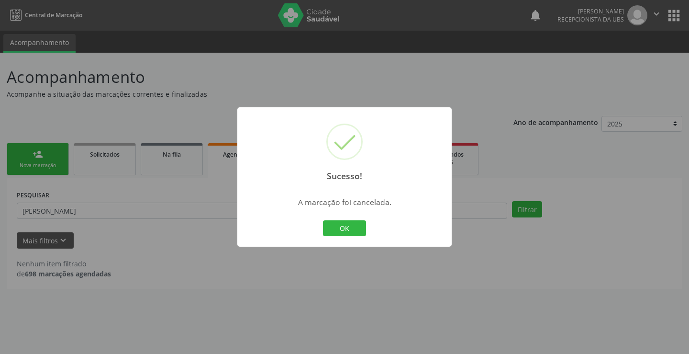
click at [331, 219] on div "OK Cancel" at bounding box center [344, 228] width 47 height 20
click at [336, 230] on button "OK" at bounding box center [344, 228] width 43 height 16
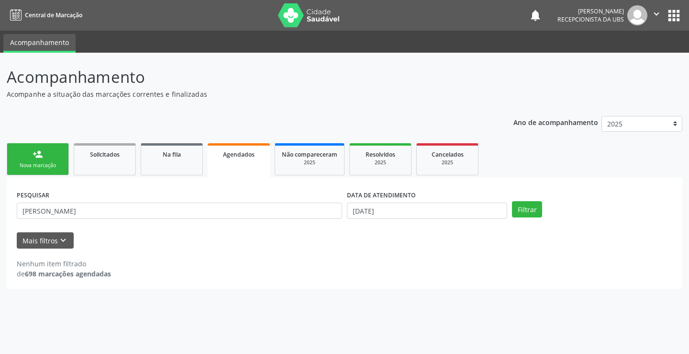
click at [36, 157] on div "person_add" at bounding box center [38, 154] width 11 height 11
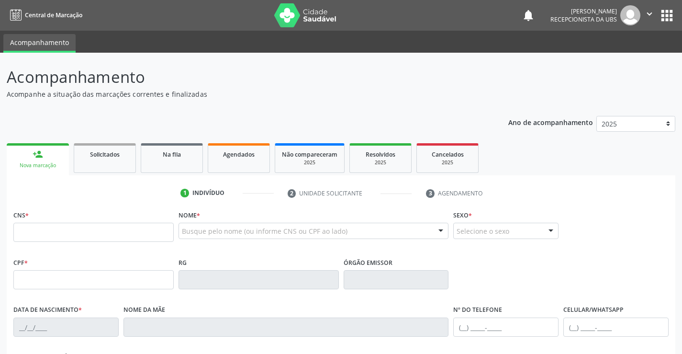
click at [35, 222] on div "CNS *" at bounding box center [93, 225] width 160 height 34
drag, startPoint x: 213, startPoint y: 231, endPoint x: 219, endPoint y: 231, distance: 5.8
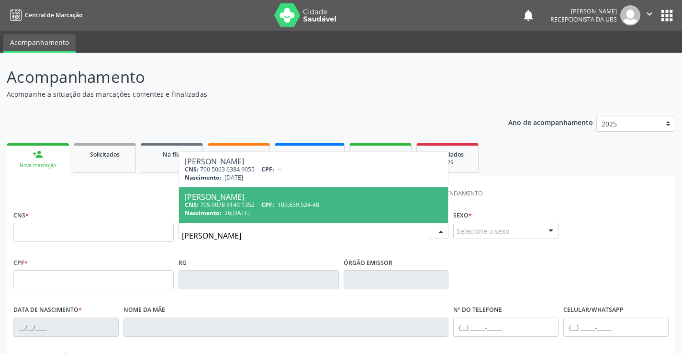
type input "[PERSON_NAME]"
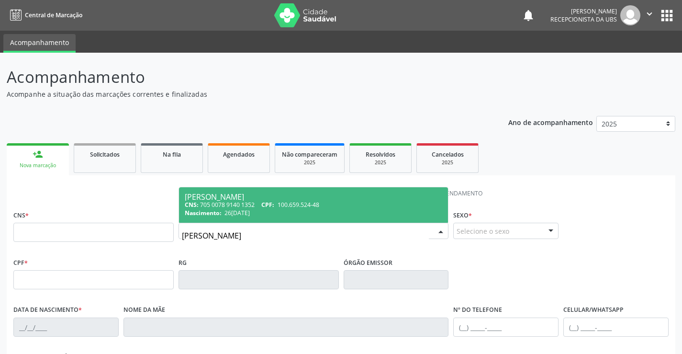
click at [211, 203] on div "CNS: 705 0078 9140 1352 CPF: 100.659.524-48" at bounding box center [314, 204] width 258 height 8
type input "705 0078 9140 1352"
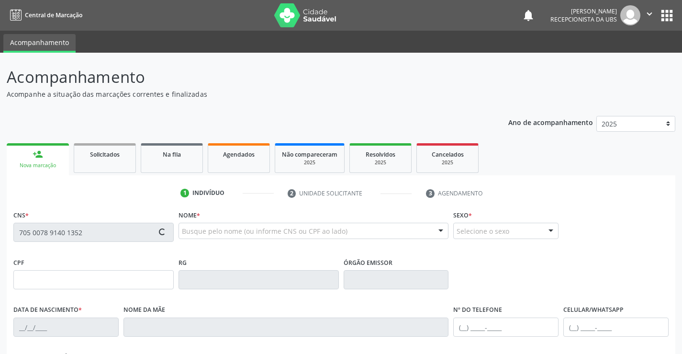
type input "100.659.524-48"
type input "26[DATE]"
type input "[PERSON_NAME]"
type input "[PHONE_NUMBER]"
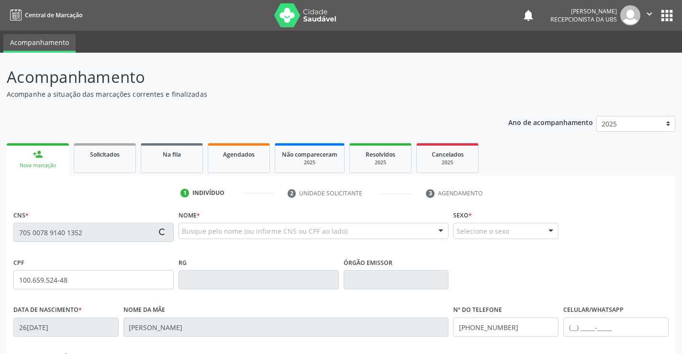
type input "95"
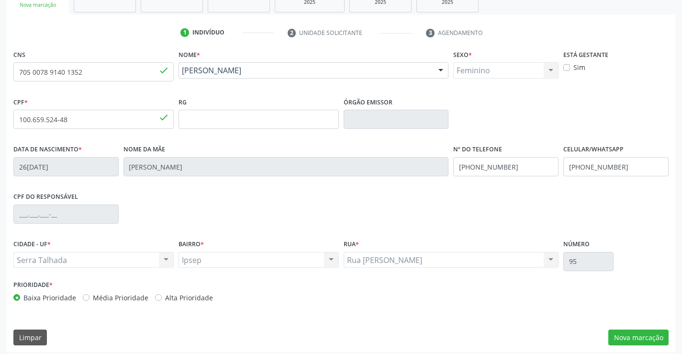
scroll to position [165, 0]
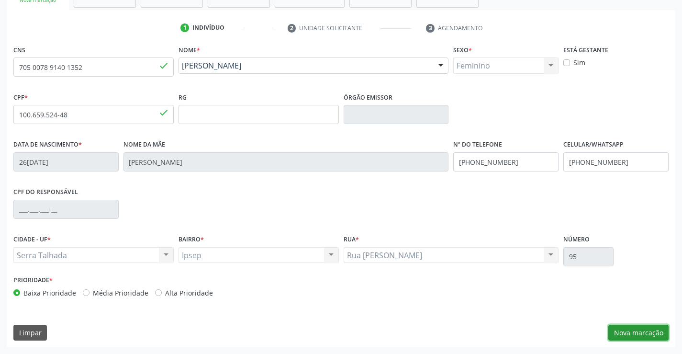
drag, startPoint x: 651, startPoint y: 339, endPoint x: 652, endPoint y: 334, distance: 4.9
click at [651, 339] on button "Nova marcação" at bounding box center [638, 332] width 60 height 16
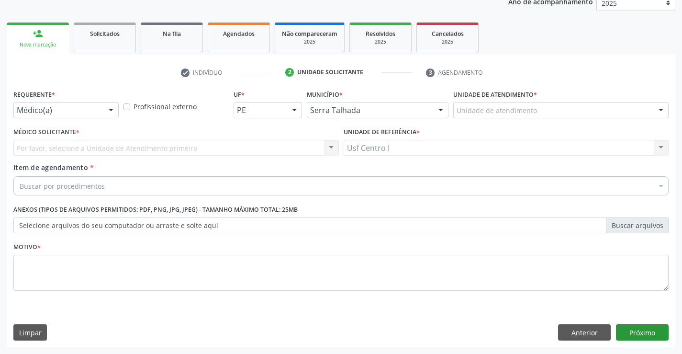
scroll to position [121, 0]
click at [118, 111] on div at bounding box center [111, 110] width 14 height 16
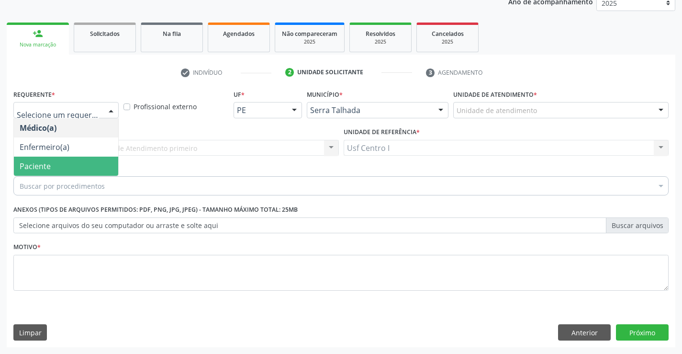
click at [40, 168] on span "Paciente" at bounding box center [35, 166] width 31 height 11
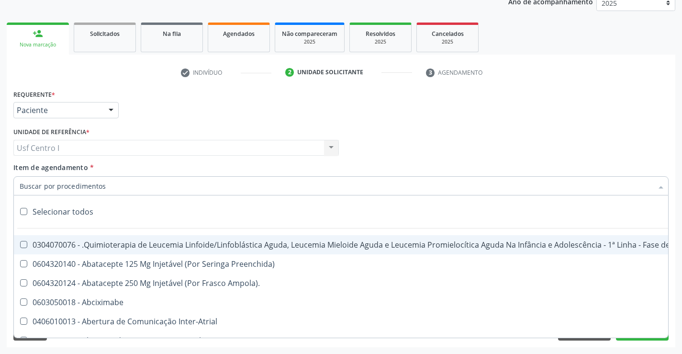
click at [32, 180] on input "Item de agendamento *" at bounding box center [336, 185] width 633 height 19
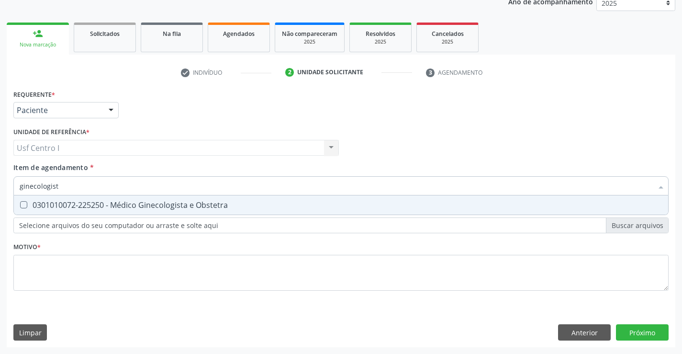
type input "ginecologista"
click at [22, 202] on Obstetra at bounding box center [23, 204] width 7 height 7
click at [20, 202] on Obstetra "checkbox" at bounding box center [17, 204] width 6 height 6
checkbox Obstetra "true"
click at [34, 271] on div "Requerente * Paciente Médico(a) Enfermeiro(a) Paciente Nenhum resultado encontr…" at bounding box center [340, 195] width 655 height 217
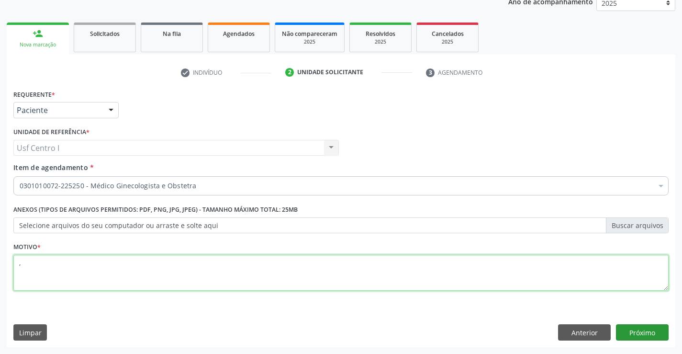
type textarea ","
click at [636, 338] on button "Próximo" at bounding box center [642, 332] width 53 height 16
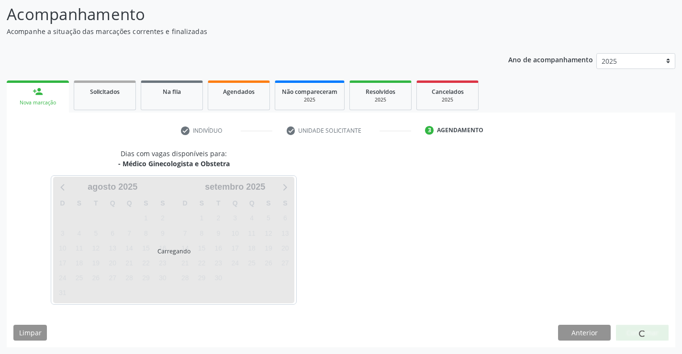
scroll to position [91, 0]
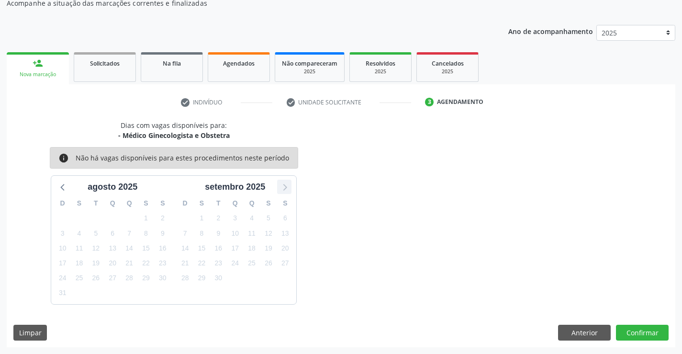
click at [287, 188] on icon at bounding box center [284, 186] width 12 height 12
click at [62, 187] on icon at bounding box center [63, 186] width 12 height 12
click at [584, 333] on button "Anterior" at bounding box center [584, 332] width 53 height 16
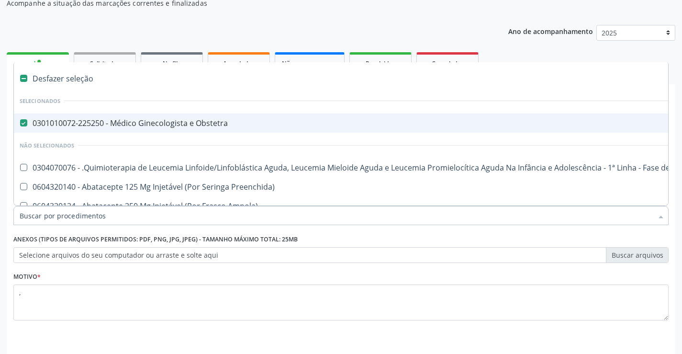
click at [23, 121] on Obstetra at bounding box center [23, 122] width 7 height 7
click at [20, 121] on Obstetra "checkbox" at bounding box center [17, 123] width 6 height 6
checkbox Obstetra "false"
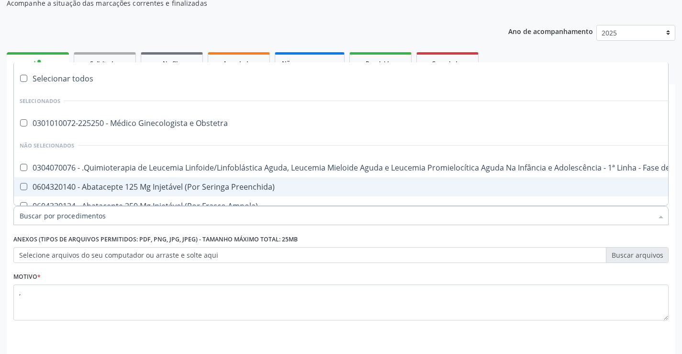
click at [69, 215] on input "Item de agendamento *" at bounding box center [336, 215] width 633 height 19
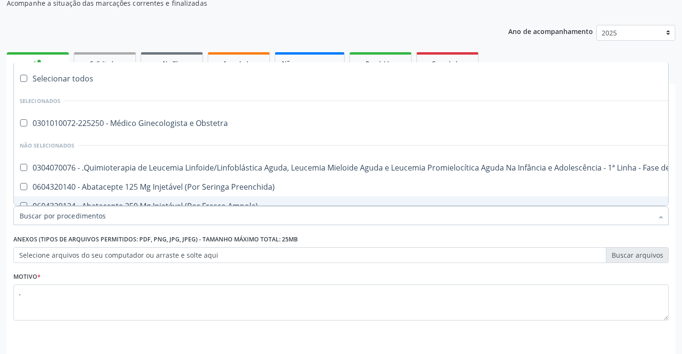
click at [64, 216] on input "Item de agendamento *" at bounding box center [336, 215] width 633 height 19
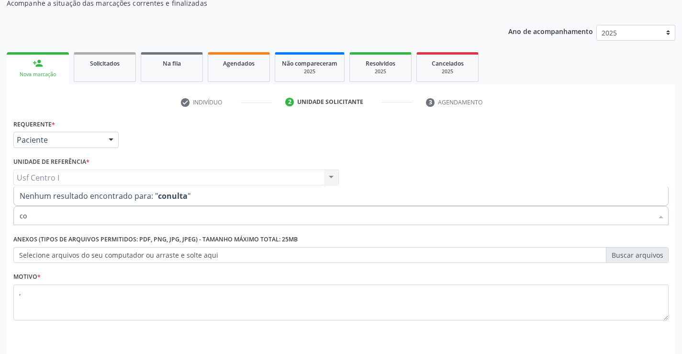
type input "c"
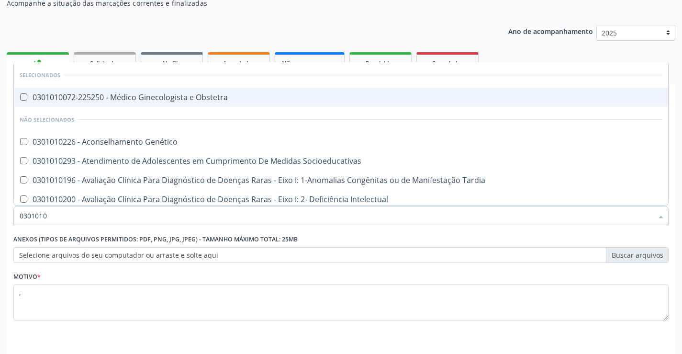
type input "03010103"
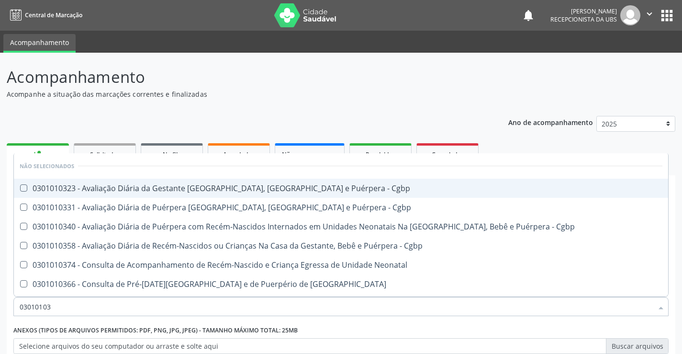
scroll to position [91, 0]
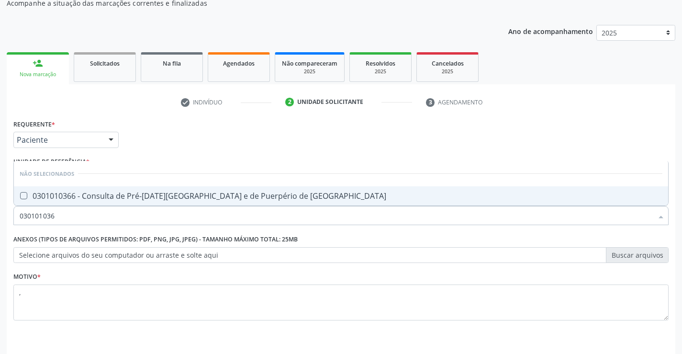
type input "0301010366"
click at [22, 194] on Risco at bounding box center [23, 195] width 7 height 7
click at [20, 194] on Risco "checkbox" at bounding box center [17, 195] width 6 height 6
checkbox Risco "true"
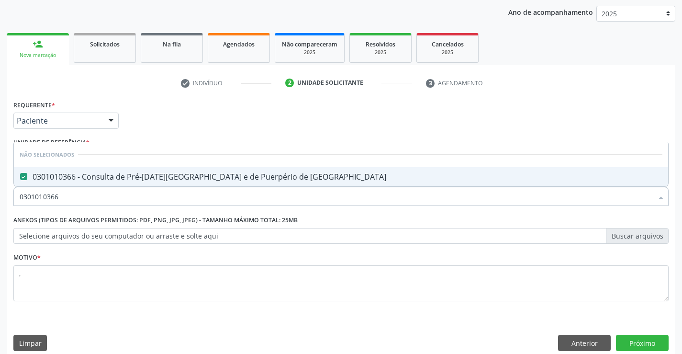
scroll to position [121, 0]
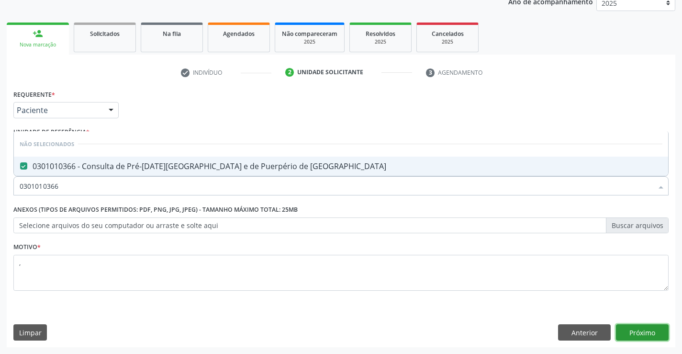
click at [650, 326] on button "Próximo" at bounding box center [642, 332] width 53 height 16
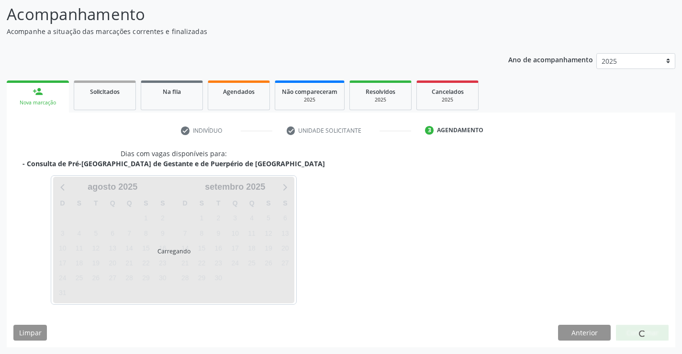
scroll to position [63, 0]
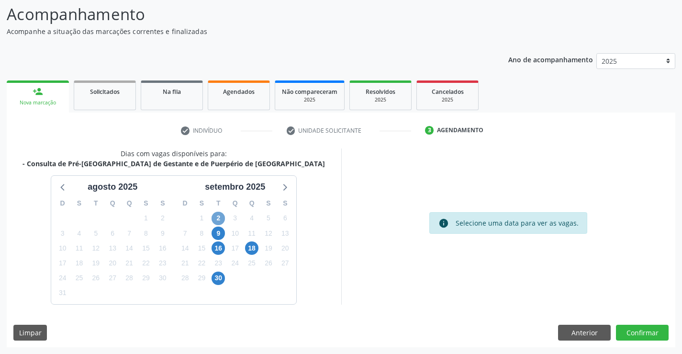
click at [220, 216] on span "2" at bounding box center [217, 217] width 13 height 13
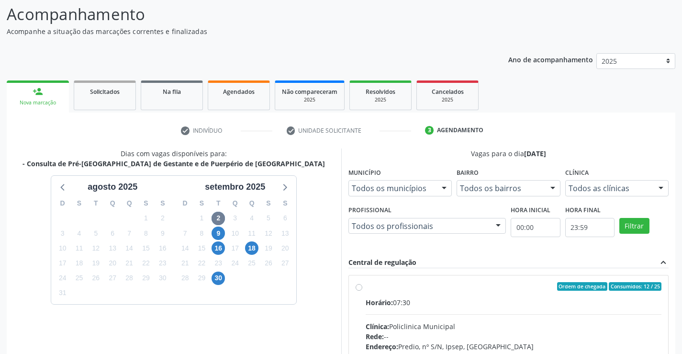
click at [365, 285] on label "Ordem de chegada Consumidos: 12 / 25 Horário: 07:30 Clínica: Policlinica Munici…" at bounding box center [513, 355] width 296 height 147
click at [358, 285] on input "Ordem de chegada Consumidos: 12 / 25 Horário: 07:30 Clínica: Policlinica Munici…" at bounding box center [358, 286] width 7 height 9
radio input "true"
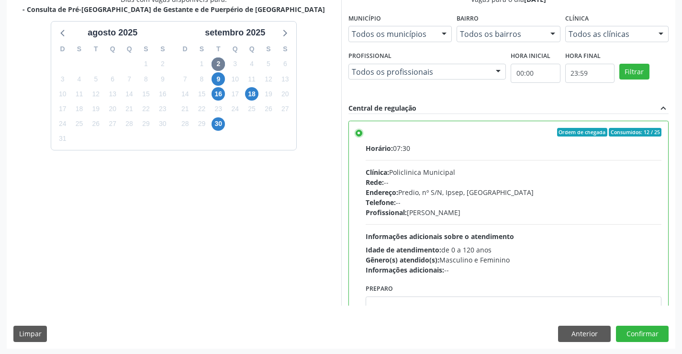
scroll to position [218, 0]
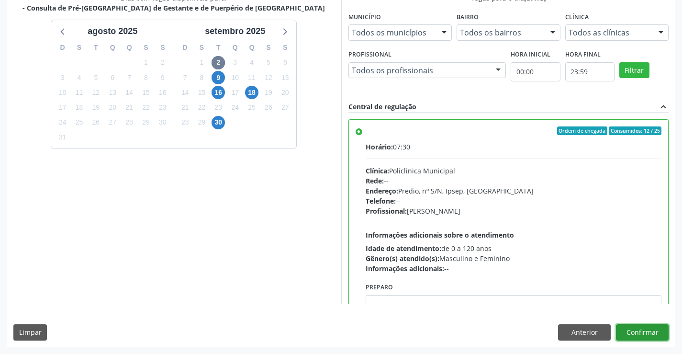
click at [644, 333] on button "Confirmar" at bounding box center [642, 332] width 53 height 16
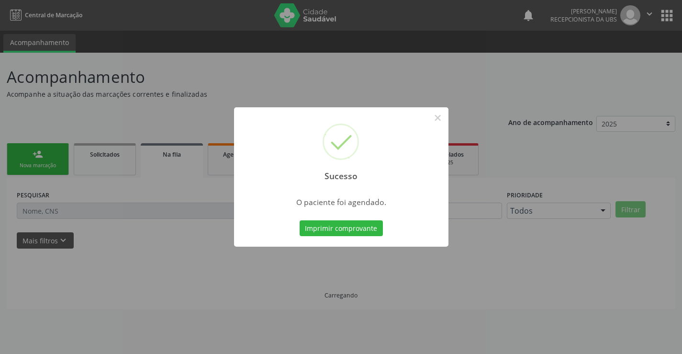
scroll to position [0, 0]
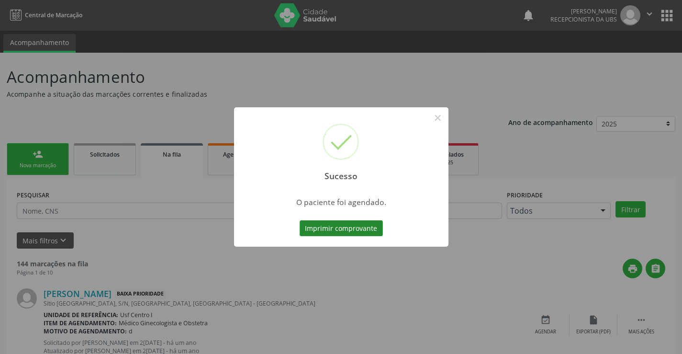
click at [349, 226] on button "Imprimir comprovante" at bounding box center [340, 228] width 83 height 16
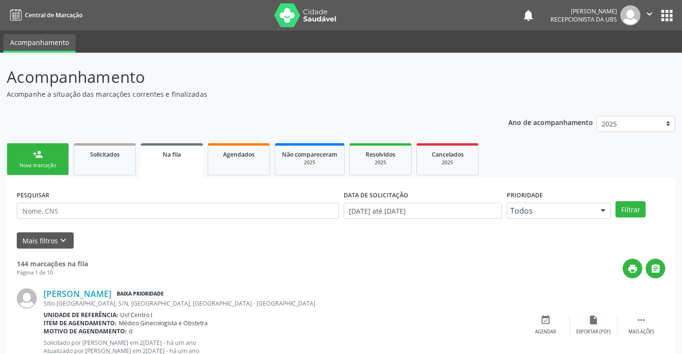
click at [45, 163] on div "Nova marcação" at bounding box center [38, 165] width 48 height 7
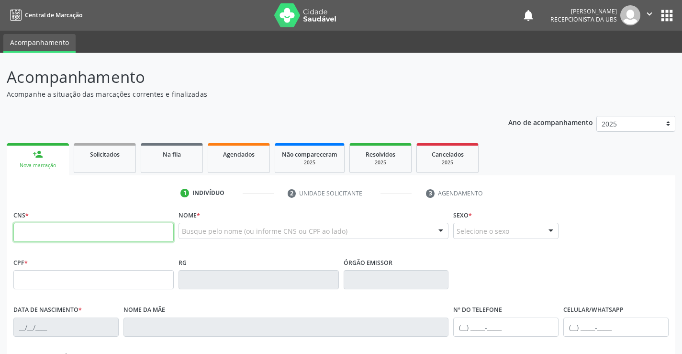
click at [33, 232] on input "text" at bounding box center [93, 231] width 160 height 19
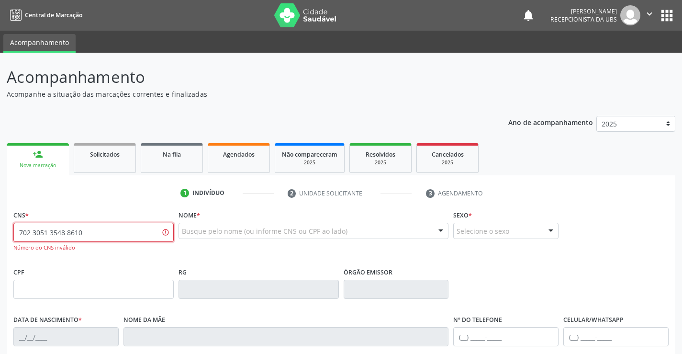
drag, startPoint x: 101, startPoint y: 229, endPoint x: 110, endPoint y: 243, distance: 16.6
click at [101, 230] on input "702 3051 3548 8610" at bounding box center [93, 231] width 160 height 19
type input "7"
click at [54, 228] on input "text" at bounding box center [93, 231] width 160 height 19
paste input "702 3051 3548 4610"
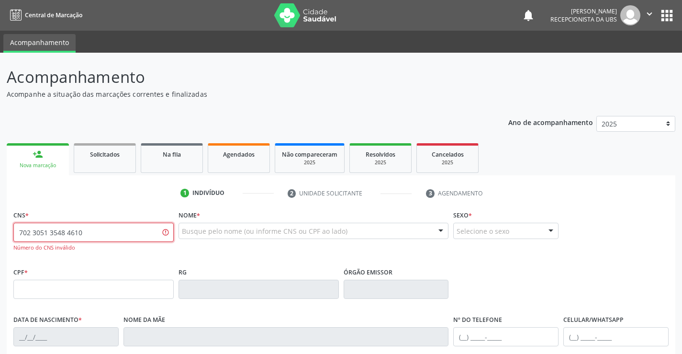
type input "702 3051 3548 4610"
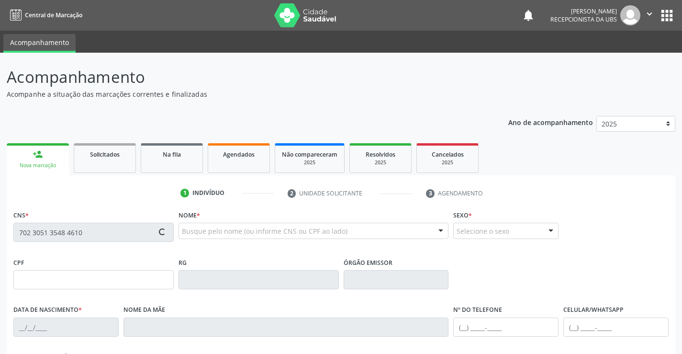
type input "107.548.424-36"
type input "20/01/1995"
type input "Maria Aparecida de Souza Lima"
type input "(87) 99660-4280"
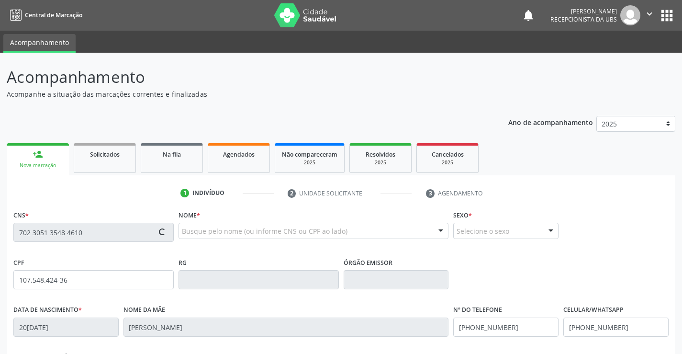
type input "535"
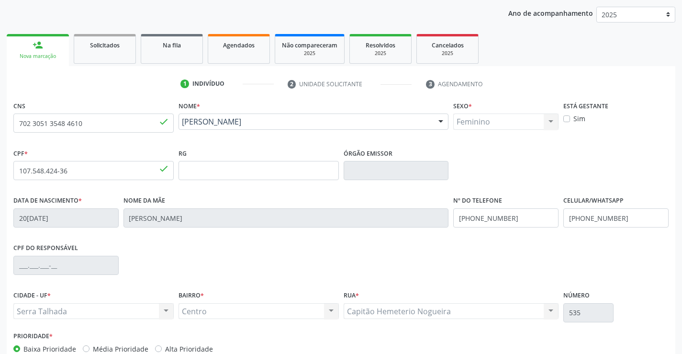
scroll to position [165, 0]
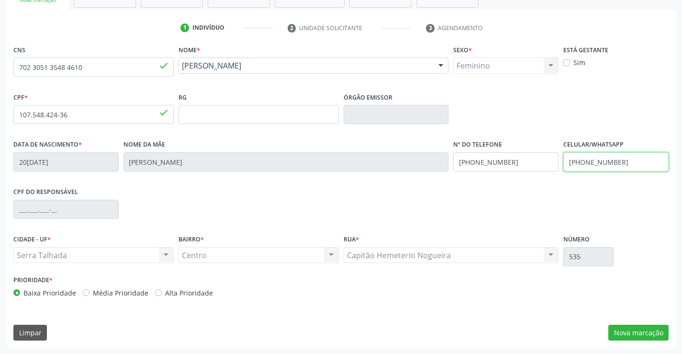
click at [623, 161] on input "(87) 99660-4280" at bounding box center [615, 161] width 105 height 19
type input "("
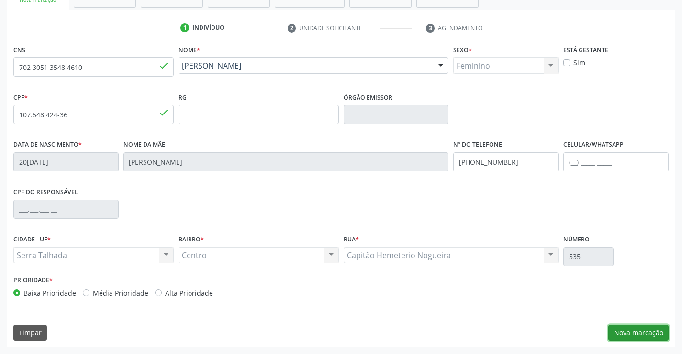
click at [649, 327] on button "Nova marcação" at bounding box center [638, 332] width 60 height 16
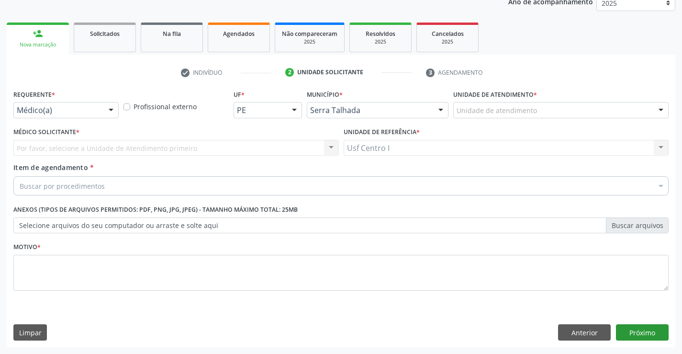
scroll to position [121, 0]
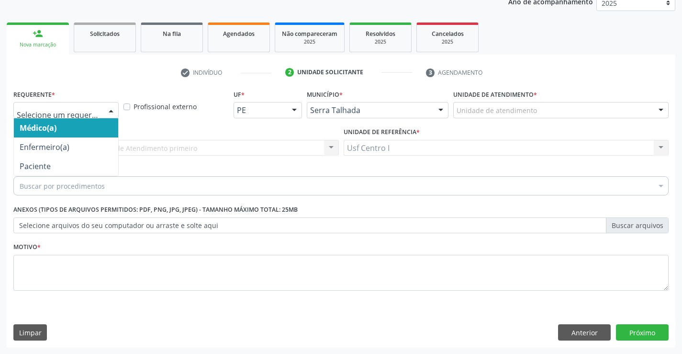
click at [109, 111] on div at bounding box center [111, 110] width 14 height 16
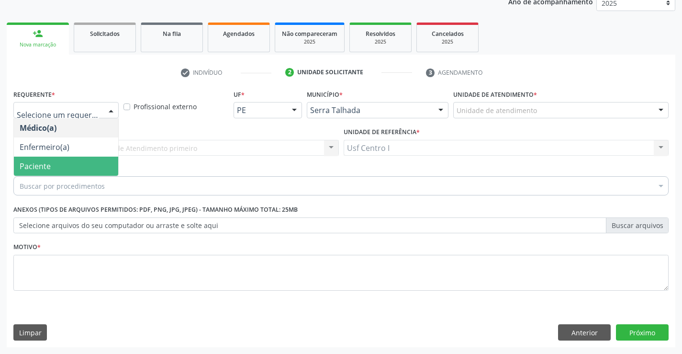
click at [89, 163] on span "Paciente" at bounding box center [66, 165] width 104 height 19
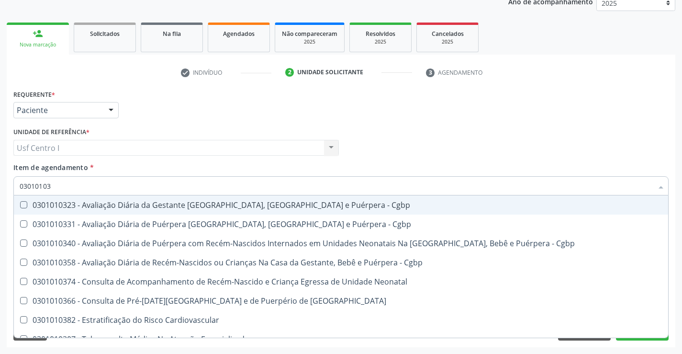
type input "030101036"
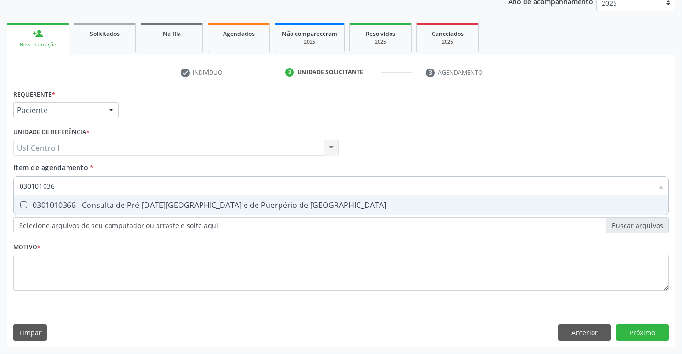
click at [23, 203] on Risco at bounding box center [23, 204] width 7 height 7
click at [20, 203] on Risco "checkbox" at bounding box center [17, 204] width 6 height 6
checkbox Risco "true"
click at [28, 266] on div "Requerente * Paciente Médico(a) Enfermeiro(a) Paciente Nenhum resultado encontr…" at bounding box center [340, 195] width 655 height 217
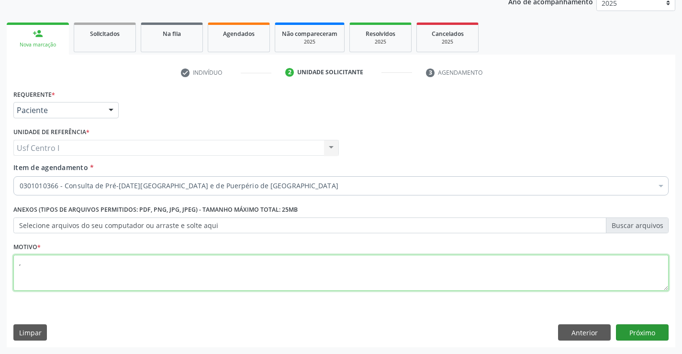
type textarea ","
click at [635, 329] on button "Próximo" at bounding box center [642, 332] width 53 height 16
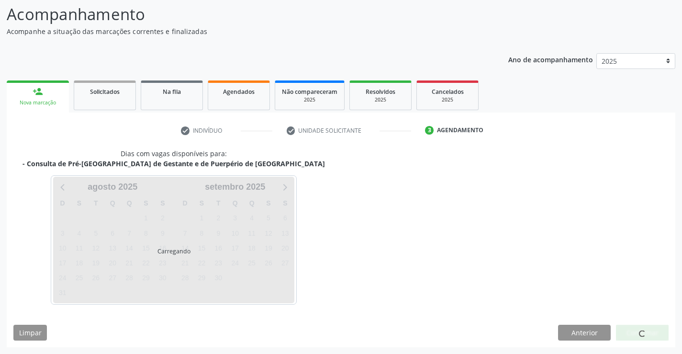
scroll to position [63, 0]
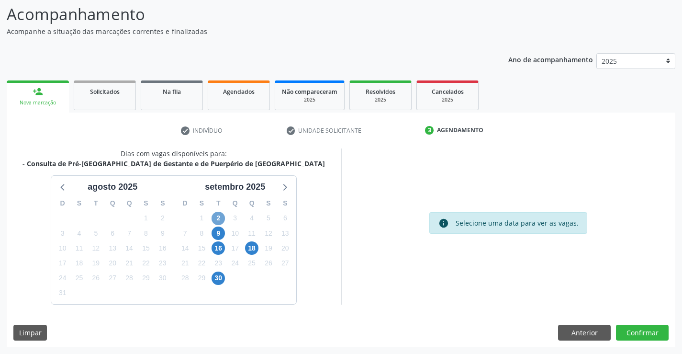
click at [222, 217] on span "2" at bounding box center [217, 217] width 13 height 13
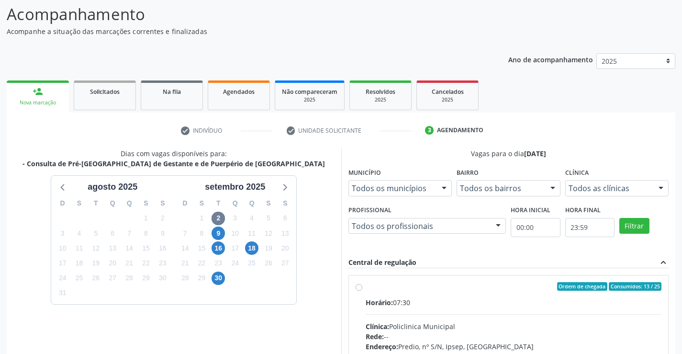
click at [365, 288] on label "Ordem de chegada Consumidos: 13 / 25 Horário: 07:30 Clínica: Policlinica Munici…" at bounding box center [513, 355] width 296 height 147
click at [357, 288] on input "Ordem de chegada Consumidos: 13 / 25 Horário: 07:30 Clínica: Policlinica Munici…" at bounding box center [358, 286] width 7 height 9
radio input "true"
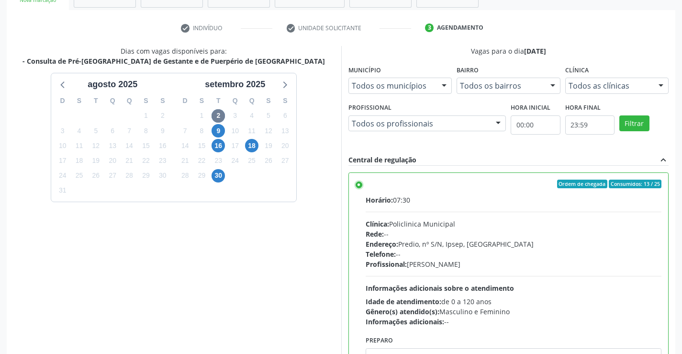
scroll to position [218, 0]
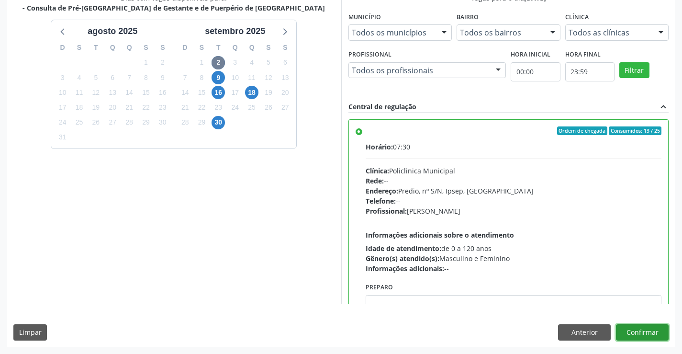
click at [647, 334] on button "Confirmar" at bounding box center [642, 332] width 53 height 16
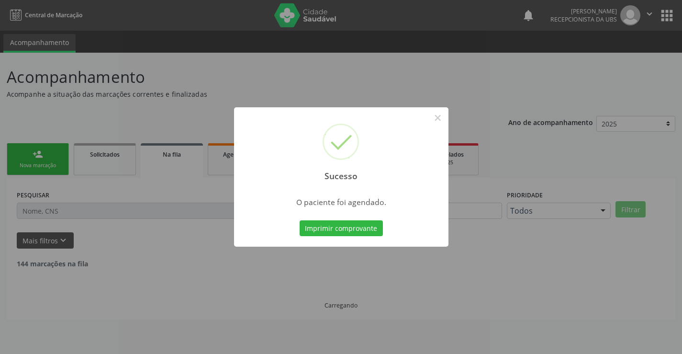
scroll to position [0, 0]
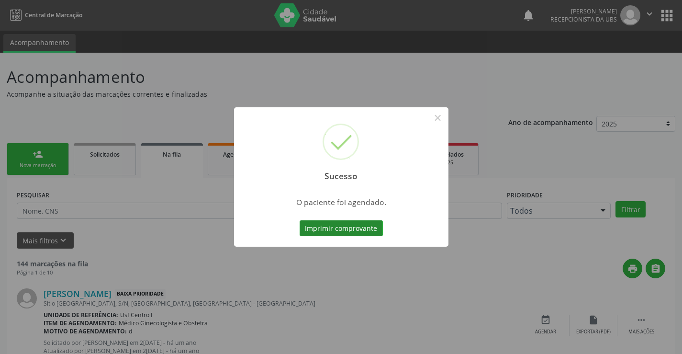
click at [343, 230] on button "Imprimir comprovante" at bounding box center [340, 228] width 83 height 16
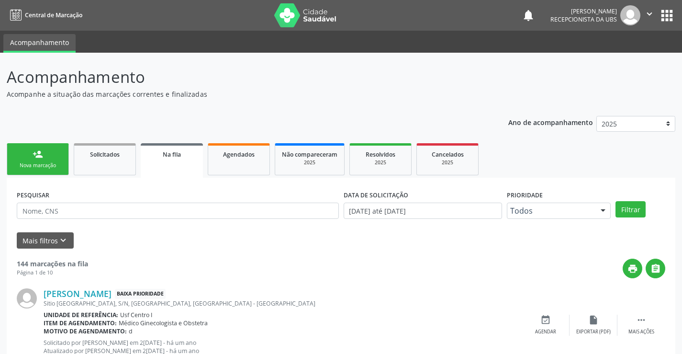
click at [25, 160] on link "person_add Nova marcação" at bounding box center [38, 159] width 62 height 32
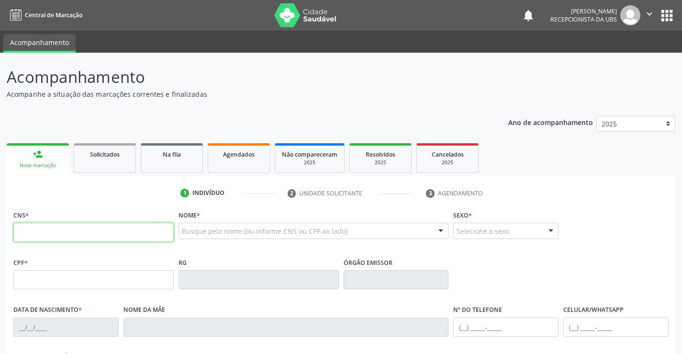
click at [35, 230] on input "text" at bounding box center [93, 231] width 160 height 19
click at [75, 234] on input "text" at bounding box center [93, 231] width 160 height 19
paste input "700 7069 7531 2174"
type input "700 7069 7531 2174"
type input "076.172.504-01"
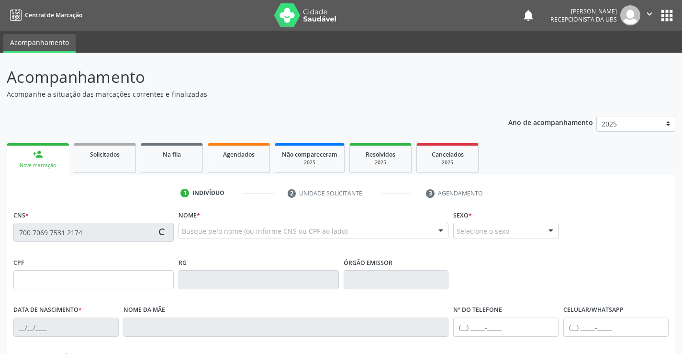
type input "01/12/1988"
type input "Maria Lucia da Silva Santos"
type input "(87) 99605-8665"
type input "037.565.044-09"
type input "969"
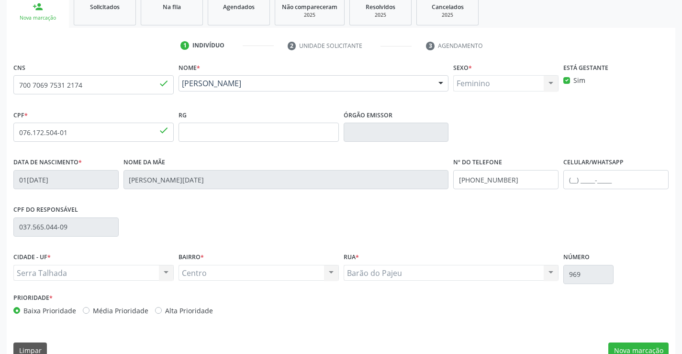
scroll to position [165, 0]
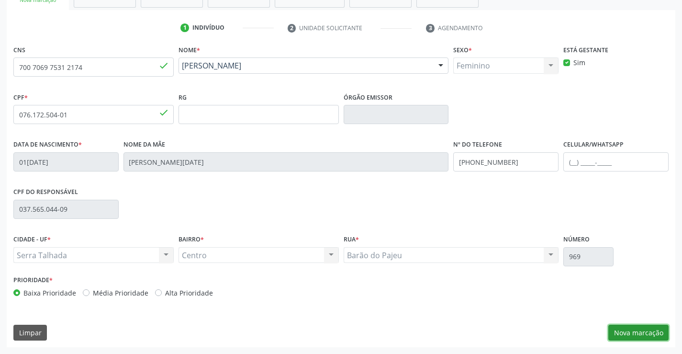
click at [642, 330] on button "Nova marcação" at bounding box center [638, 332] width 60 height 16
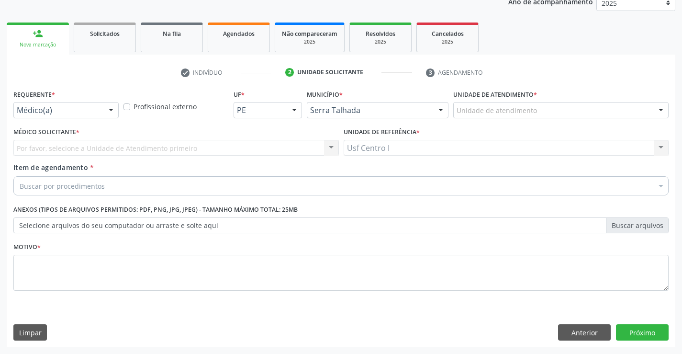
scroll to position [121, 0]
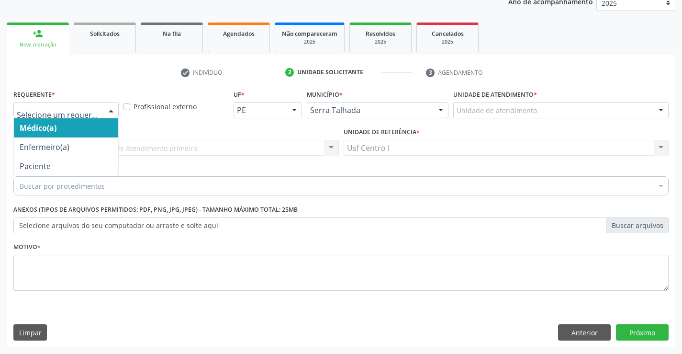
click at [117, 110] on div at bounding box center [111, 110] width 14 height 16
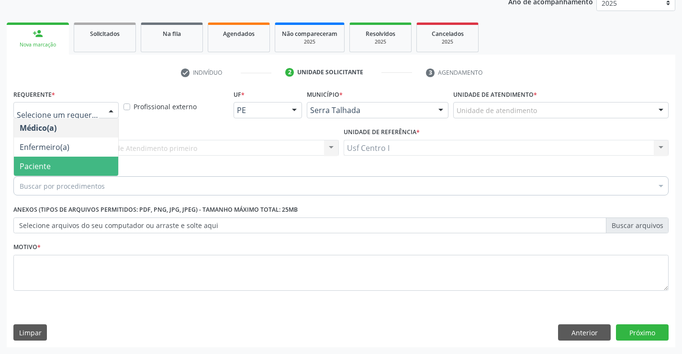
click at [90, 166] on span "Paciente" at bounding box center [66, 165] width 104 height 19
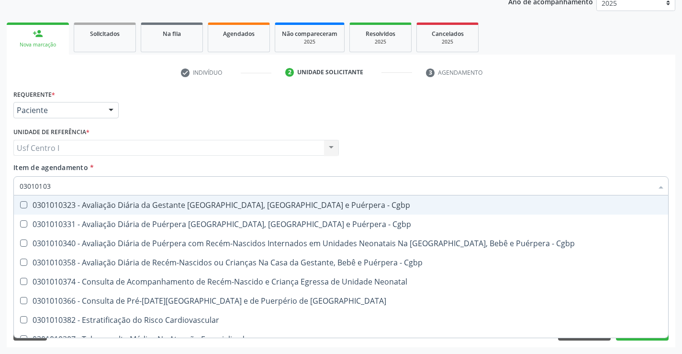
type input "030101036"
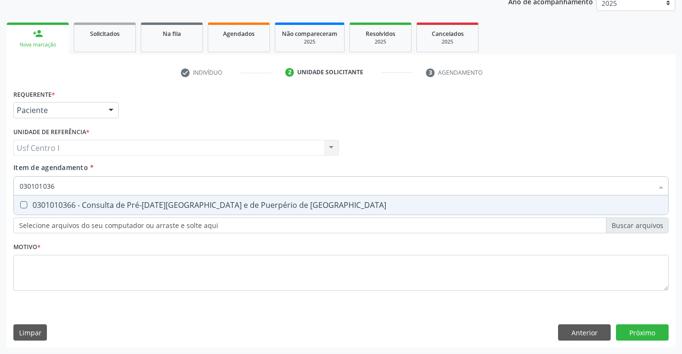
click at [22, 201] on Risco at bounding box center [23, 204] width 7 height 7
click at [20, 201] on Risco "checkbox" at bounding box center [17, 204] width 6 height 6
checkbox Risco "true"
click at [56, 267] on div "Requerente * Paciente Médico(a) Enfermeiro(a) Paciente Nenhum resultado encontr…" at bounding box center [340, 195] width 655 height 217
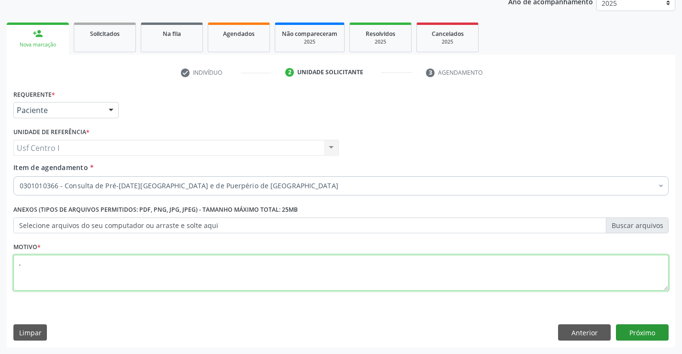
type textarea ","
click at [651, 332] on button "Próximo" at bounding box center [642, 332] width 53 height 16
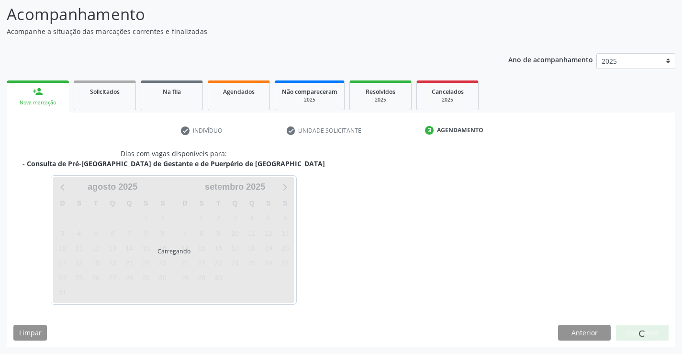
scroll to position [63, 0]
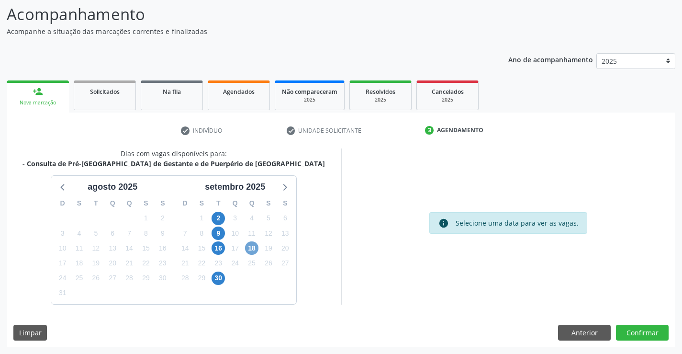
click at [255, 248] on span "18" at bounding box center [251, 247] width 13 height 13
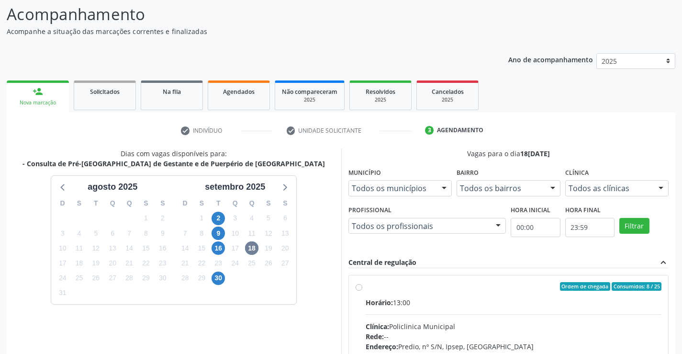
click at [365, 288] on label "Ordem de chegada Consumidos: 8 / 25 Horário: 13:00 Clínica: Policlinica Municip…" at bounding box center [513, 355] width 296 height 147
click at [358, 288] on input "Ordem de chegada Consumidos: 8 / 25 Horário: 13:00 Clínica: Policlinica Municip…" at bounding box center [358, 286] width 7 height 9
radio input "true"
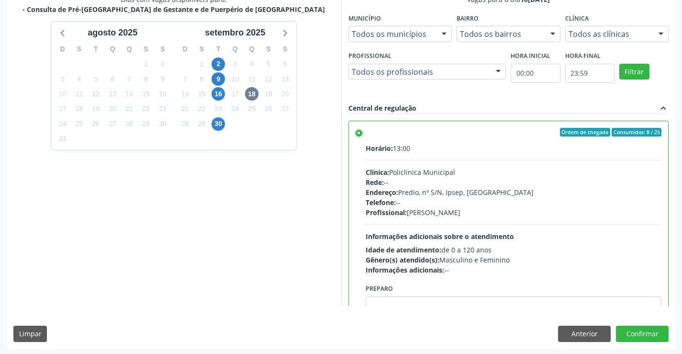
scroll to position [218, 0]
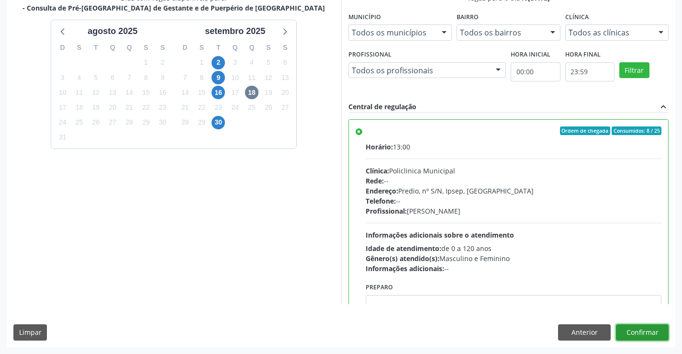
click at [644, 333] on button "Confirmar" at bounding box center [642, 332] width 53 height 16
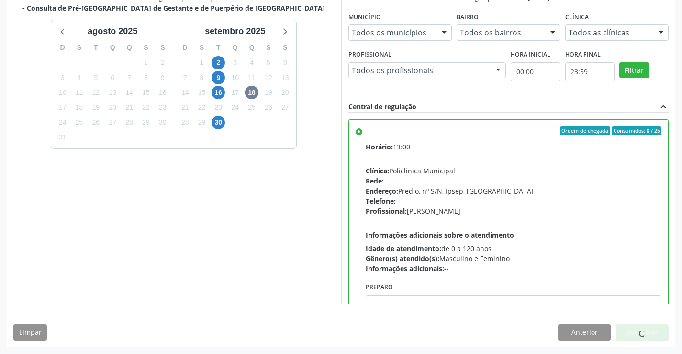
scroll to position [0, 0]
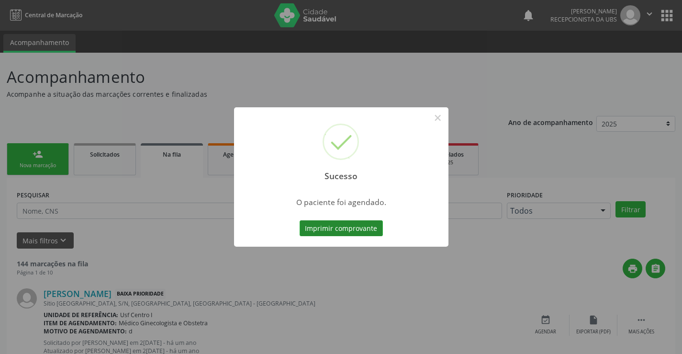
click at [344, 228] on button "Imprimir comprovante" at bounding box center [340, 228] width 83 height 16
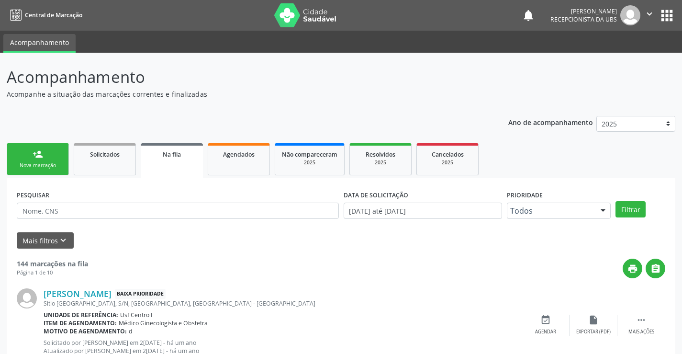
drag, startPoint x: 52, startPoint y: 156, endPoint x: 46, endPoint y: 157, distance: 5.9
click at [51, 156] on link "person_add Nova marcação" at bounding box center [38, 159] width 62 height 32
click at [46, 157] on link "person_add Nova marcação" at bounding box center [38, 159] width 62 height 32
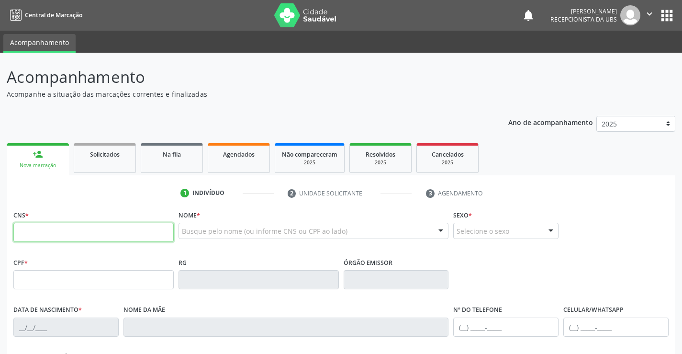
click at [47, 227] on input "text" at bounding box center [93, 231] width 160 height 19
paste input "708 9067 6247 1910"
type input "708 9067 6247 1910"
type input "27/10/2002"
type input "Daffine Torres Novaes"
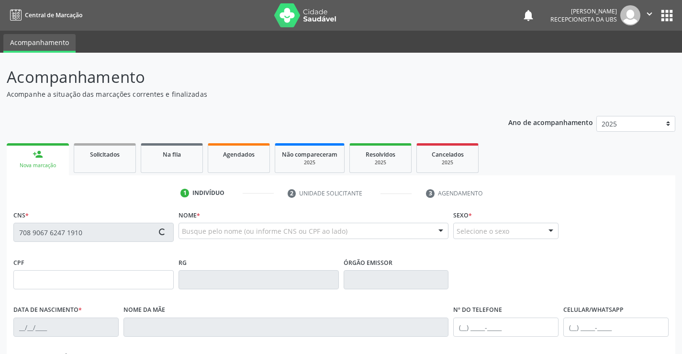
type input "(87) 99811-6577"
type input "260"
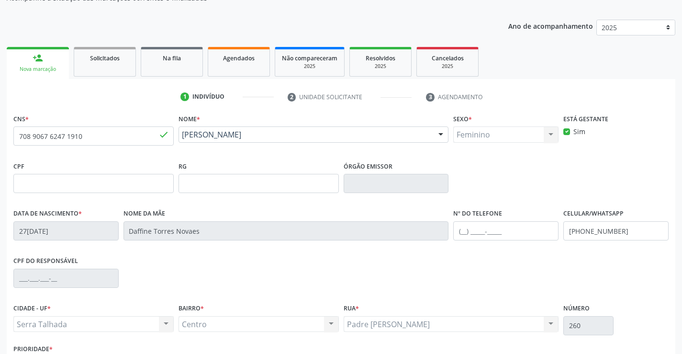
scroll to position [165, 0]
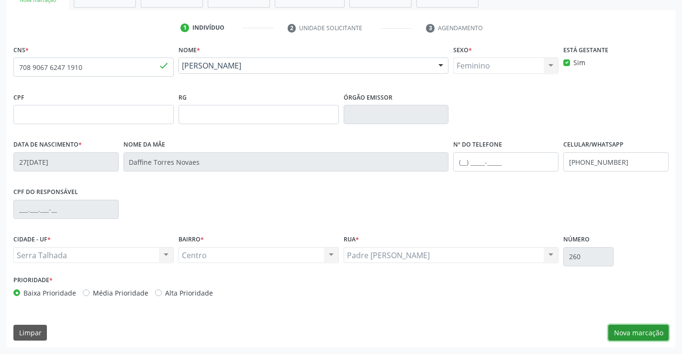
drag, startPoint x: 639, startPoint y: 328, endPoint x: 618, endPoint y: 305, distance: 30.5
click at [631, 318] on div "CNS * 708 9067 6247 1910 done Nome * Marina Torres Silveira Marina Torres Silve…" at bounding box center [341, 195] width 668 height 304
click at [647, 332] on button "Nova marcação" at bounding box center [638, 332] width 60 height 16
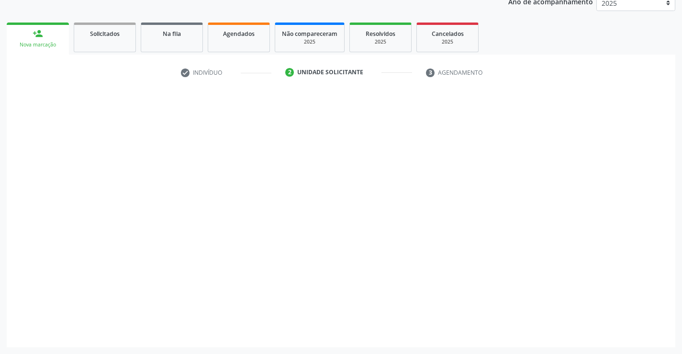
scroll to position [121, 0]
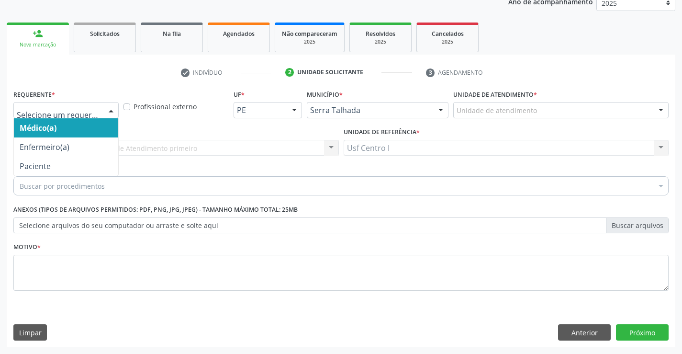
drag, startPoint x: 88, startPoint y: 113, endPoint x: 85, endPoint y: 124, distance: 11.8
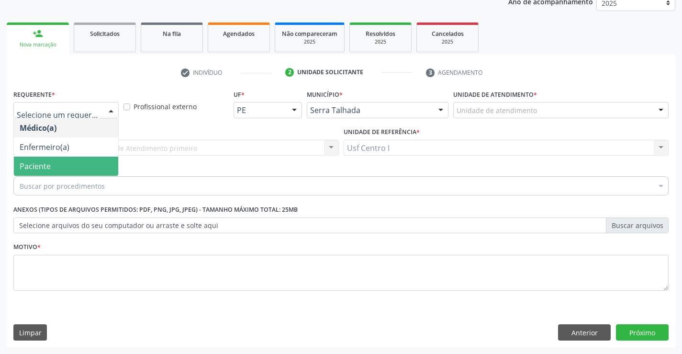
click at [75, 166] on span "Paciente" at bounding box center [66, 165] width 104 height 19
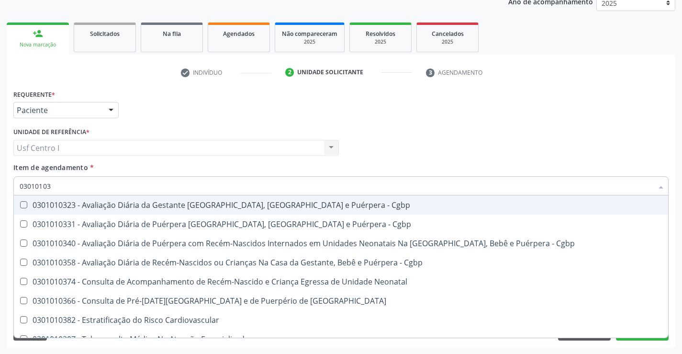
type input "030101036"
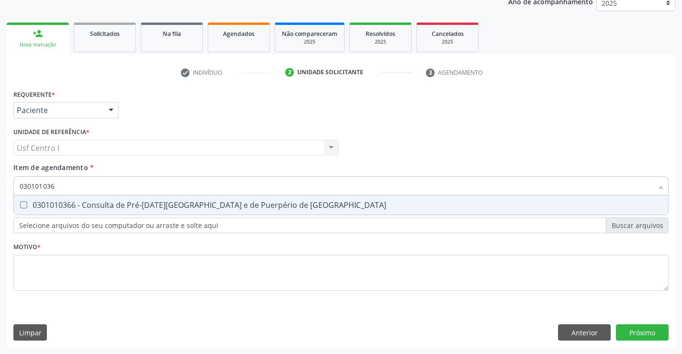
click at [22, 204] on Risco at bounding box center [23, 204] width 7 height 7
click at [20, 204] on Risco "checkbox" at bounding box center [17, 204] width 6 height 6
checkbox Risco "true"
click at [26, 268] on div "Requerente * Paciente Médico(a) Enfermeiro(a) Paciente Nenhum resultado encontr…" at bounding box center [340, 195] width 655 height 217
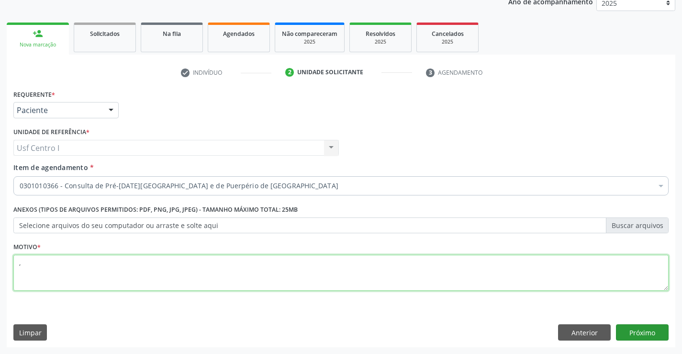
type textarea ","
click at [656, 330] on button "Próximo" at bounding box center [642, 332] width 53 height 16
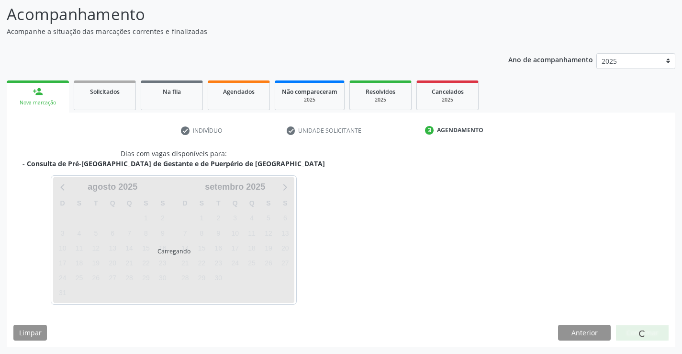
scroll to position [63, 0]
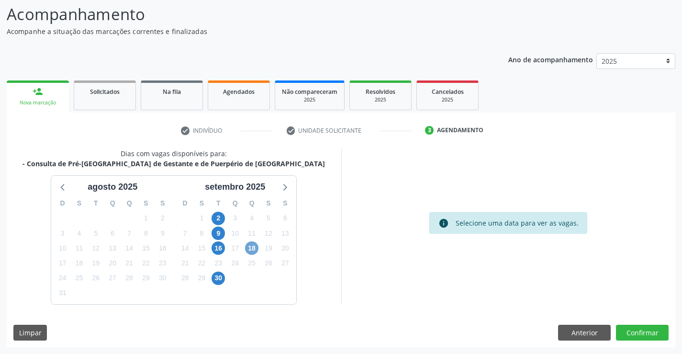
click at [253, 246] on span "18" at bounding box center [251, 247] width 13 height 13
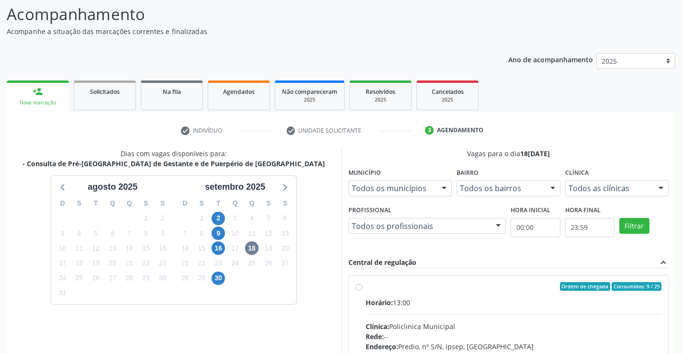
click at [365, 287] on label "Ordem de chegada Consumidos: 9 / 25 Horário: 13:00 Clínica: Policlinica Municip…" at bounding box center [513, 355] width 296 height 147
click at [361, 287] on input "Ordem de chegada Consumidos: 9 / 25 Horário: 13:00 Clínica: Policlinica Municip…" at bounding box center [358, 286] width 7 height 9
radio input "true"
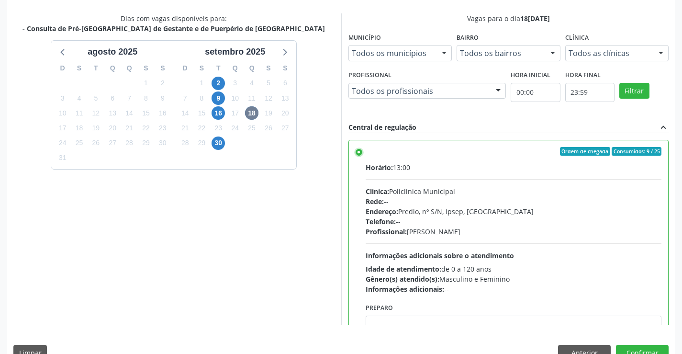
scroll to position [218, 0]
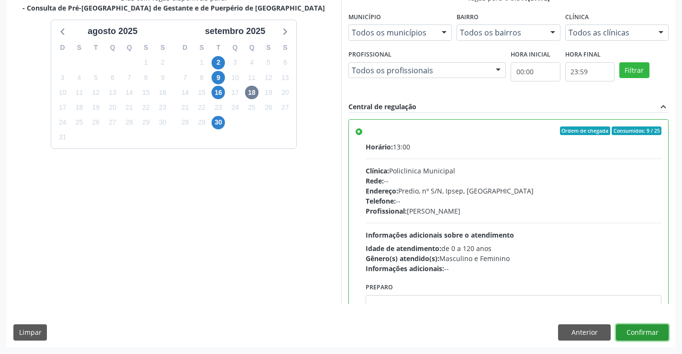
click at [631, 330] on button "Confirmar" at bounding box center [642, 332] width 53 height 16
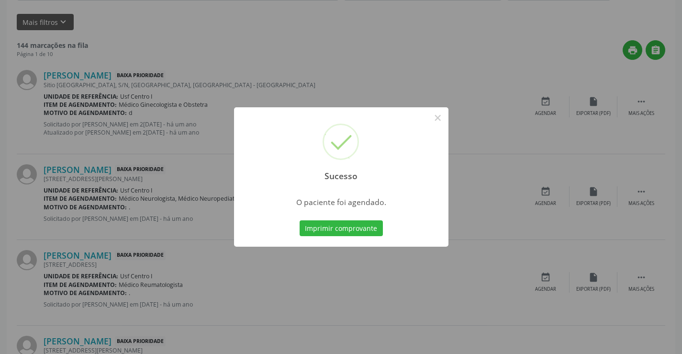
scroll to position [0, 0]
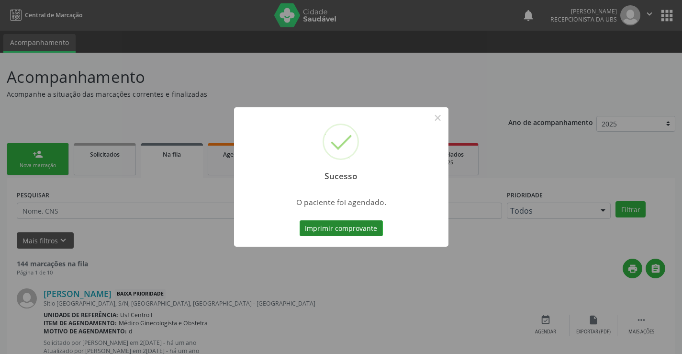
click at [332, 227] on button "Imprimir comprovante" at bounding box center [340, 228] width 83 height 16
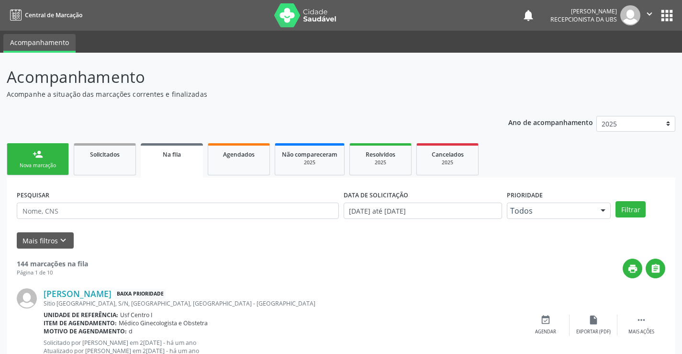
click at [43, 154] on div "person_add" at bounding box center [38, 154] width 11 height 11
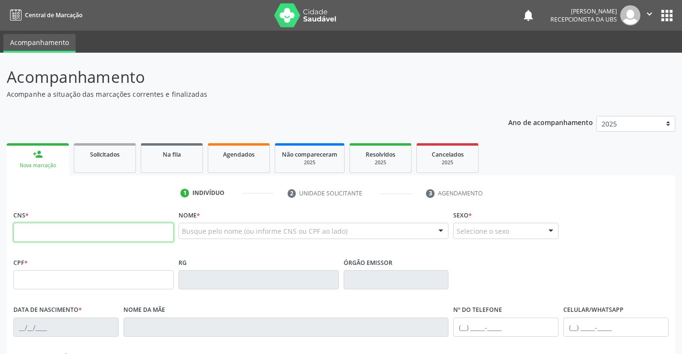
click at [33, 232] on input "text" at bounding box center [93, 231] width 160 height 19
type input "700 2079 4272 2026"
type input "713.908.324-06"
type input "24/02/2002"
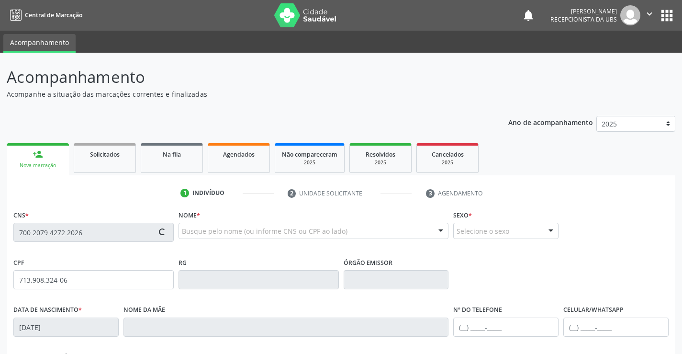
type input "Cicera Ana dos Santos"
type input "(87) 99614-6399"
type input "(87) 98171-4317"
type input "81"
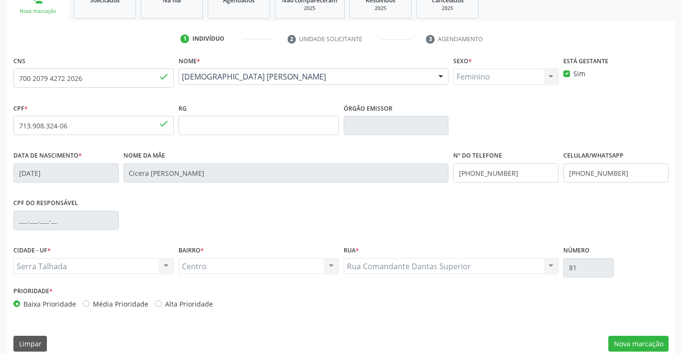
scroll to position [165, 0]
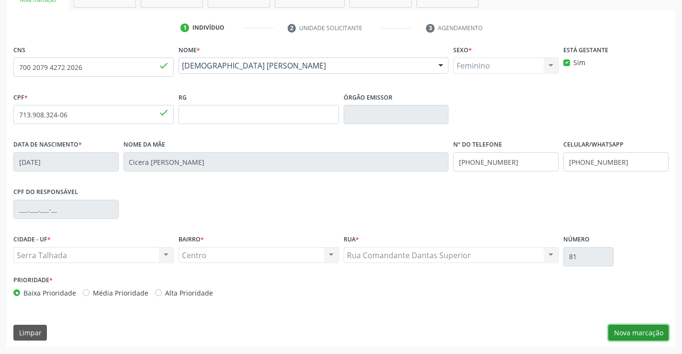
drag, startPoint x: 643, startPoint y: 332, endPoint x: 645, endPoint y: 322, distance: 10.3
click at [645, 330] on button "Nova marcação" at bounding box center [638, 332] width 60 height 16
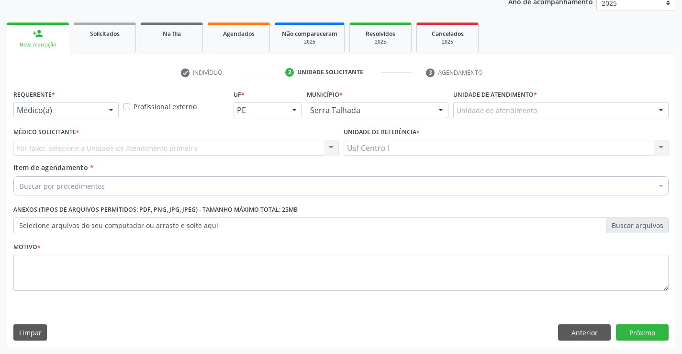
scroll to position [121, 0]
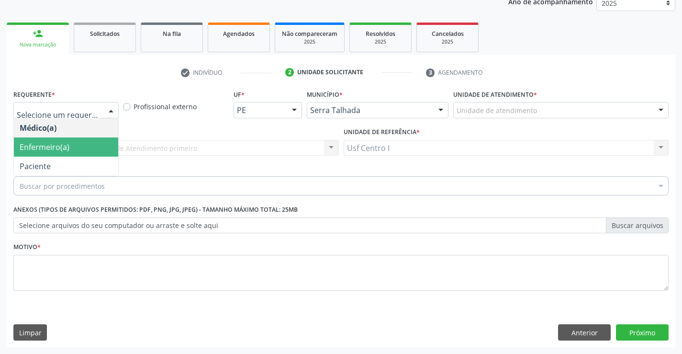
drag, startPoint x: 95, startPoint y: 110, endPoint x: 89, endPoint y: 158, distance: 48.7
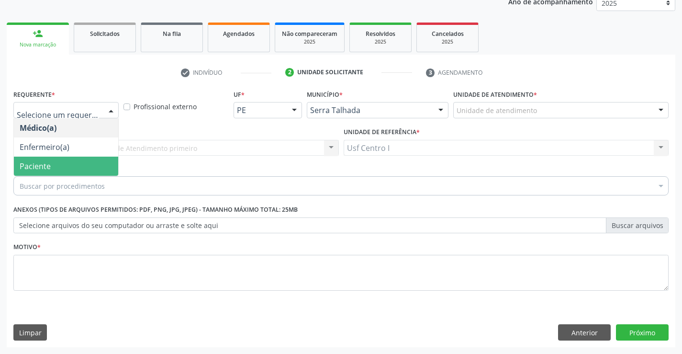
click at [90, 167] on span "Paciente" at bounding box center [66, 165] width 104 height 19
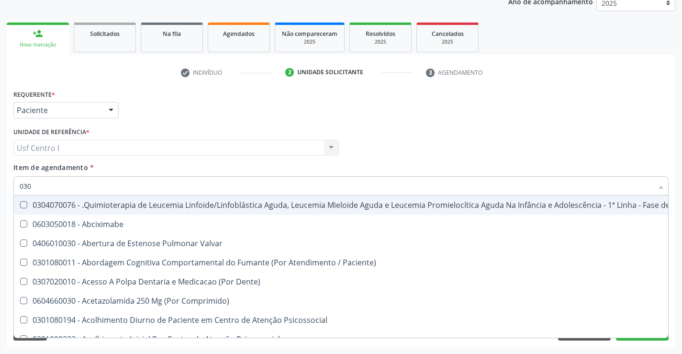
type input "03"
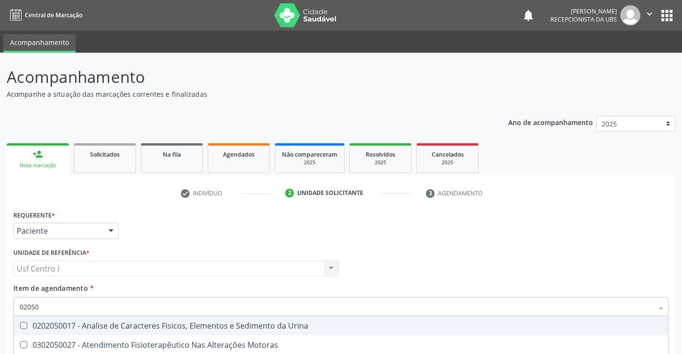
scroll to position [121, 0]
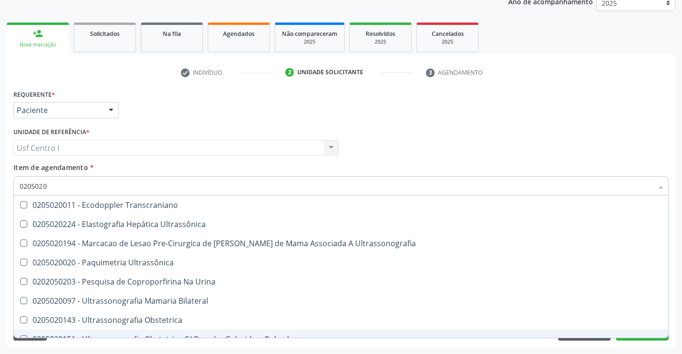
type input "0205020"
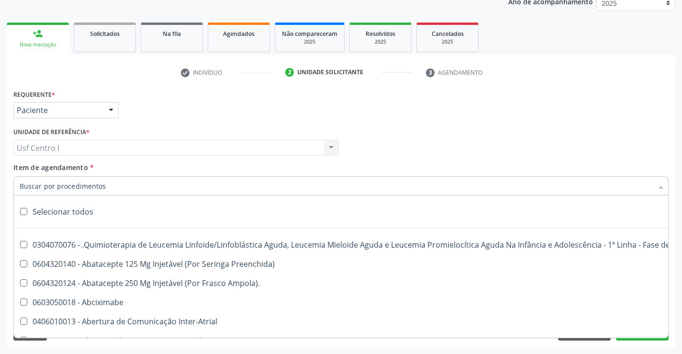
click at [68, 177] on div at bounding box center [340, 185] width 655 height 19
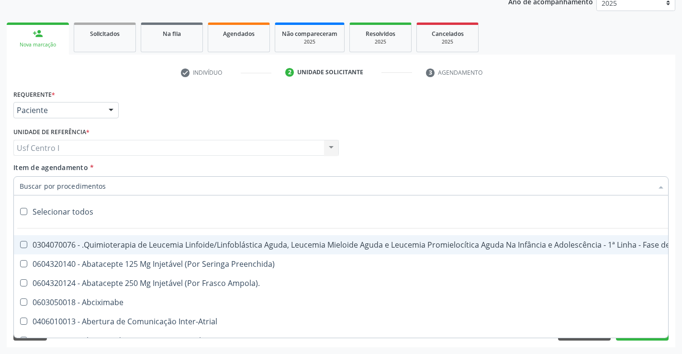
click at [36, 187] on input "Item de agendamento *" at bounding box center [336, 185] width 633 height 19
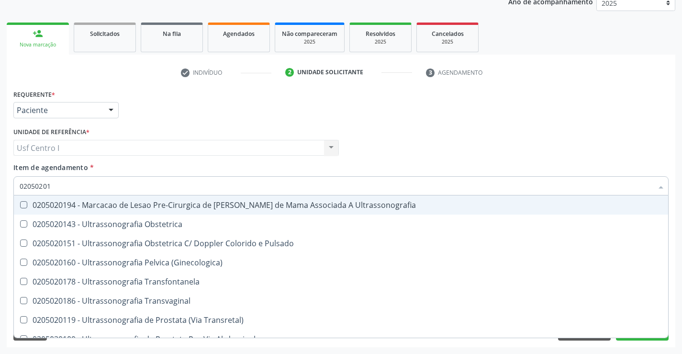
type input "020502014"
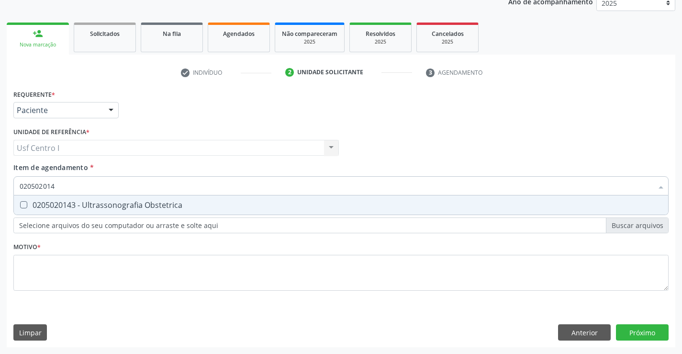
drag, startPoint x: 22, startPoint y: 202, endPoint x: 17, endPoint y: 204, distance: 5.3
click at [22, 202] on Obstetrica at bounding box center [23, 204] width 7 height 7
click at [20, 202] on Obstetrica "checkbox" at bounding box center [17, 204] width 6 height 6
checkbox Obstetrica "true"
click at [19, 265] on div "Requerente * Paciente Médico(a) Enfermeiro(a) Paciente Nenhum resultado encontr…" at bounding box center [340, 195] width 655 height 217
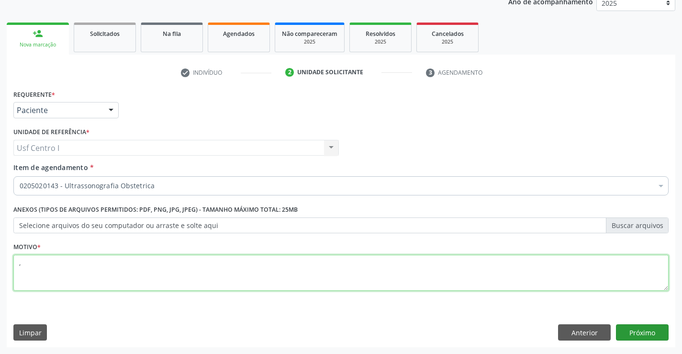
type textarea ","
click at [645, 330] on button "Próximo" at bounding box center [642, 332] width 53 height 16
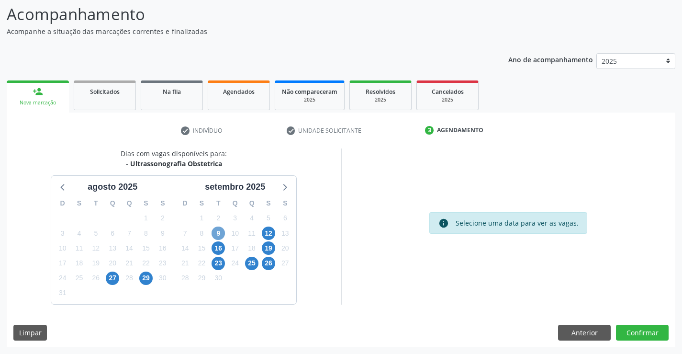
click at [215, 232] on span "9" at bounding box center [217, 232] width 13 height 13
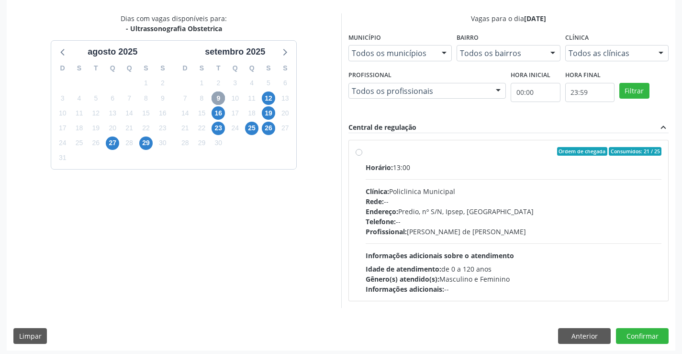
scroll to position [201, 0]
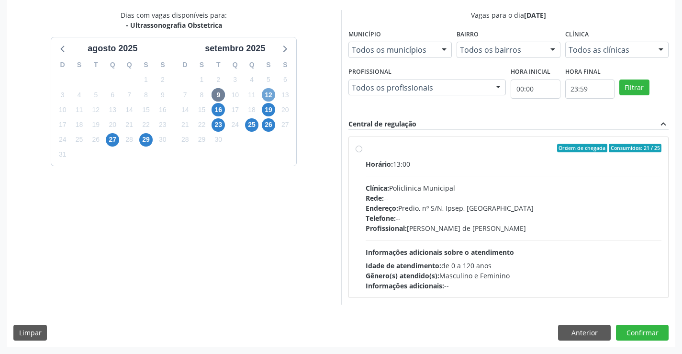
drag, startPoint x: 267, startPoint y: 92, endPoint x: 257, endPoint y: 97, distance: 10.5
click at [266, 93] on span "12" at bounding box center [268, 94] width 13 height 13
click at [365, 150] on label "Ordem de chegada Consumidos: 8 / 25 Horário: 07:00 Clínica: Policlinica Municip…" at bounding box center [513, 217] width 296 height 147
click at [358, 150] on input "Ordem de chegada Consumidos: 8 / 25 Horário: 07:00 Clínica: Policlinica Municip…" at bounding box center [358, 148] width 7 height 9
radio input "true"
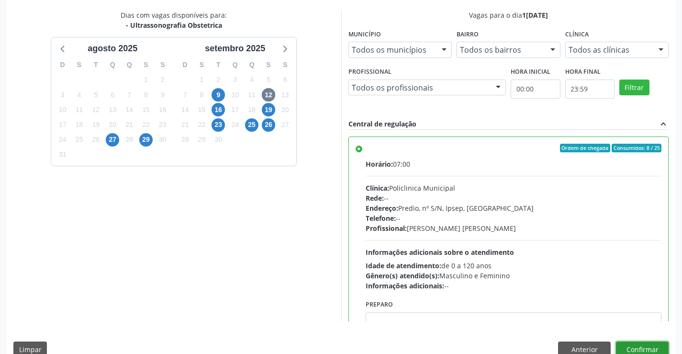
click at [653, 348] on button "Confirmar" at bounding box center [642, 349] width 53 height 16
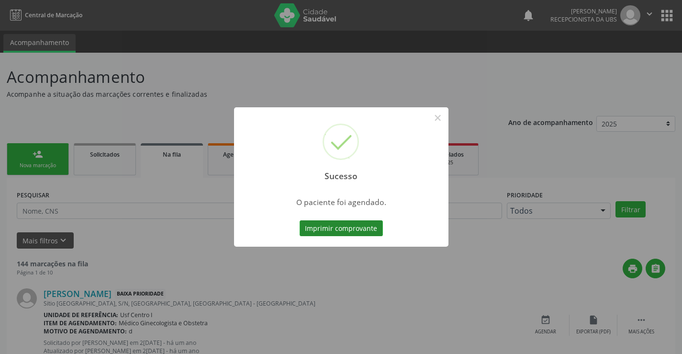
click at [354, 230] on button "Imprimir comprovante" at bounding box center [340, 228] width 83 height 16
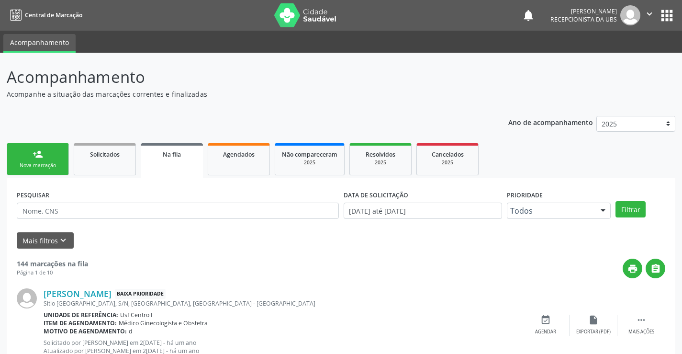
click at [33, 155] on div "person_add" at bounding box center [38, 154] width 11 height 11
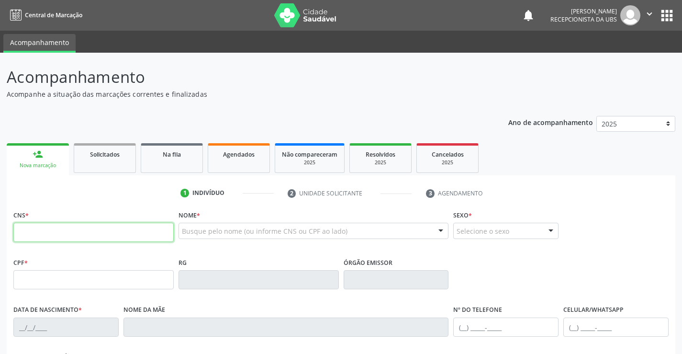
click at [72, 232] on input "text" at bounding box center [93, 231] width 160 height 19
type input "704 8005 0107 8142"
type input "16/10/1997"
type input "Glauciane Gomes de Oliveira"
type input "(87) 99621-8642"
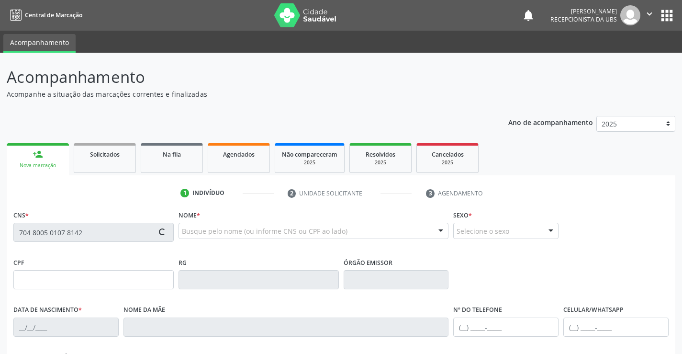
type input "602"
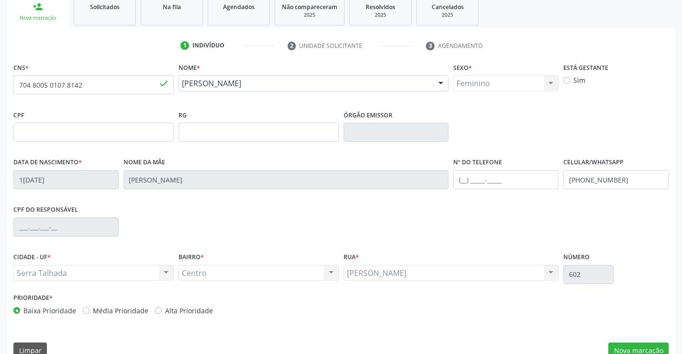
scroll to position [165, 0]
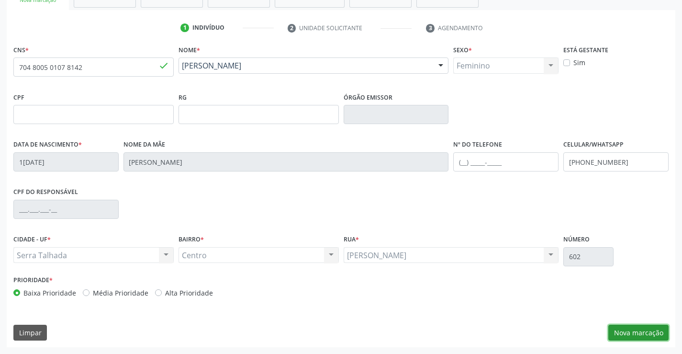
click at [630, 327] on button "Nova marcação" at bounding box center [638, 332] width 60 height 16
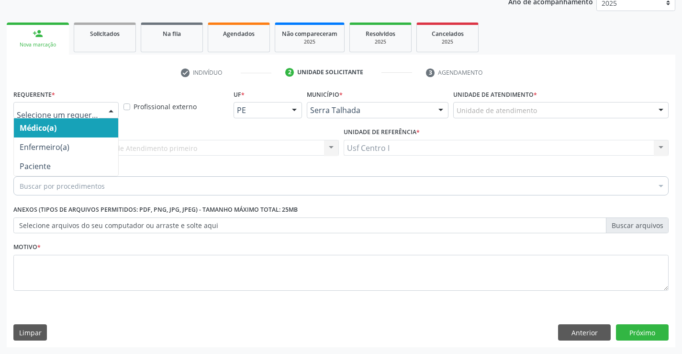
click at [111, 109] on div at bounding box center [111, 110] width 14 height 16
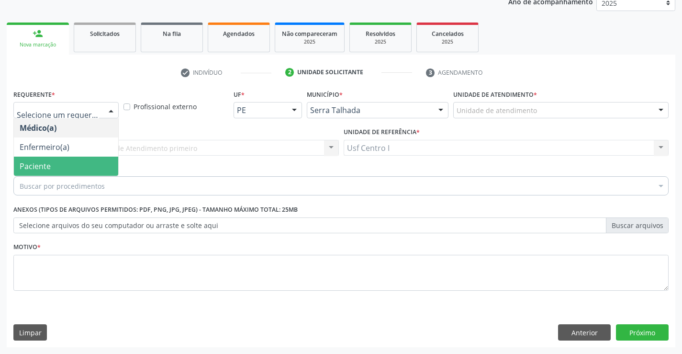
drag, startPoint x: 76, startPoint y: 170, endPoint x: 77, endPoint y: 153, distance: 17.3
click at [77, 163] on span "Paciente" at bounding box center [66, 165] width 104 height 19
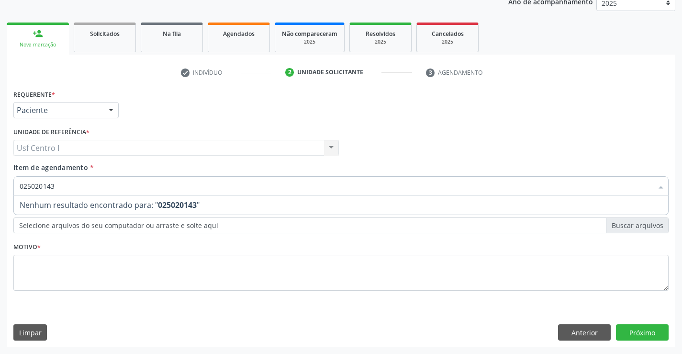
click at [66, 185] on input "025020143" at bounding box center [336, 185] width 633 height 19
type input "0"
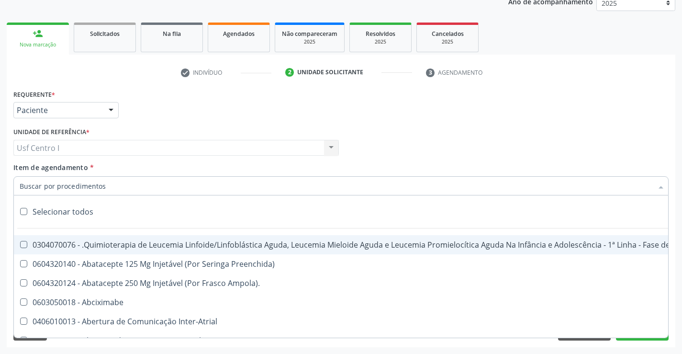
click at [32, 188] on input "Item de agendamento *" at bounding box center [336, 185] width 633 height 19
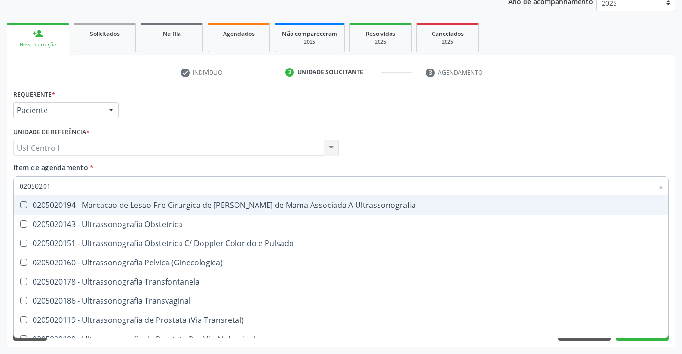
type input "020502014"
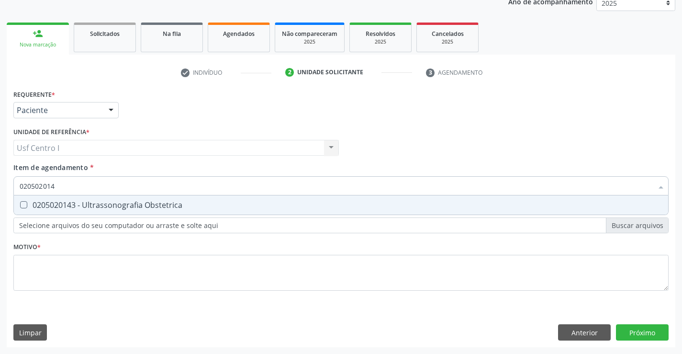
click at [22, 203] on Obstetrica at bounding box center [23, 204] width 7 height 7
click at [20, 203] on Obstetrica "checkbox" at bounding box center [17, 204] width 6 height 6
checkbox Obstetrica "true"
click at [26, 266] on div "Requerente * Paciente Médico(a) Enfermeiro(a) Paciente Nenhum resultado encontr…" at bounding box center [340, 195] width 655 height 217
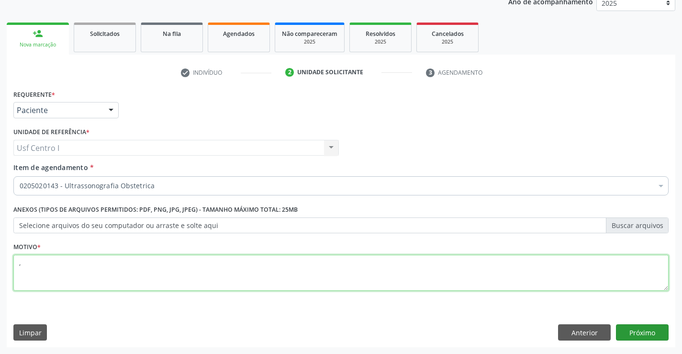
type textarea ","
click at [648, 329] on button "Próximo" at bounding box center [642, 332] width 53 height 16
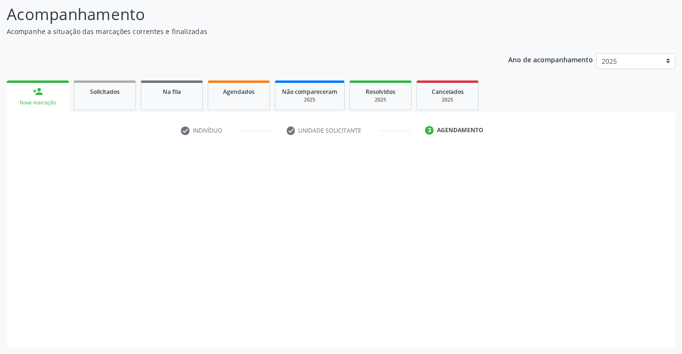
scroll to position [63, 0]
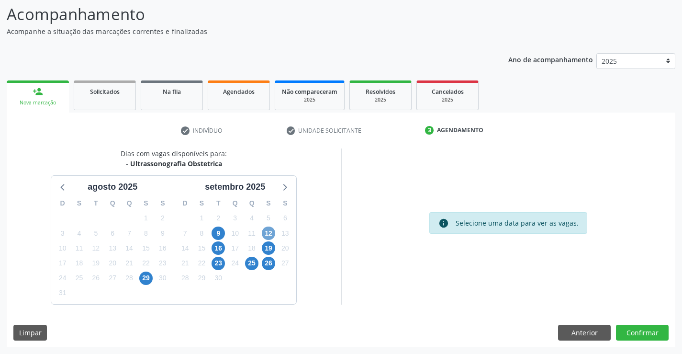
click at [268, 232] on span "12" at bounding box center [268, 232] width 13 height 13
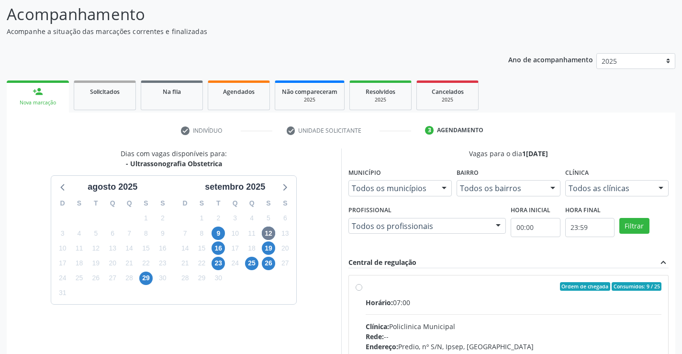
click at [365, 288] on label "Ordem de chegada Consumidos: 9 / 25 Horário: 07:00 Clínica: Policlinica Municip…" at bounding box center [513, 355] width 296 height 147
click at [357, 288] on input "Ordem de chegada Consumidos: 9 / 25 Horário: 07:00 Clínica: Policlinica Municip…" at bounding box center [358, 286] width 7 height 9
radio input "true"
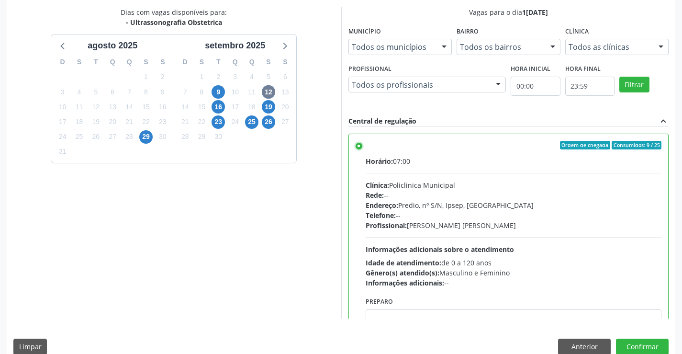
scroll to position [218, 0]
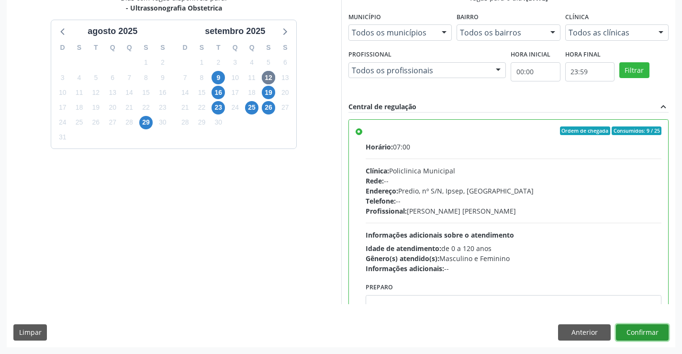
click at [634, 331] on button "Confirmar" at bounding box center [642, 332] width 53 height 16
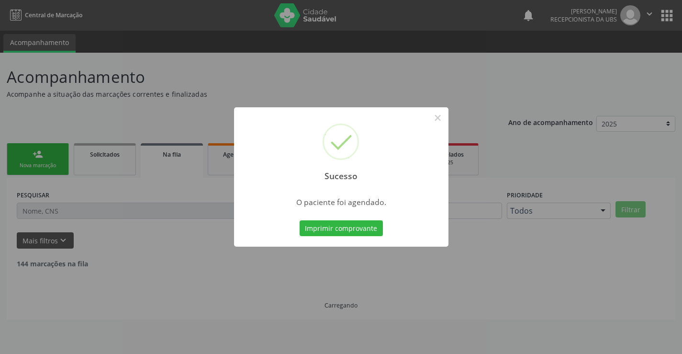
scroll to position [0, 0]
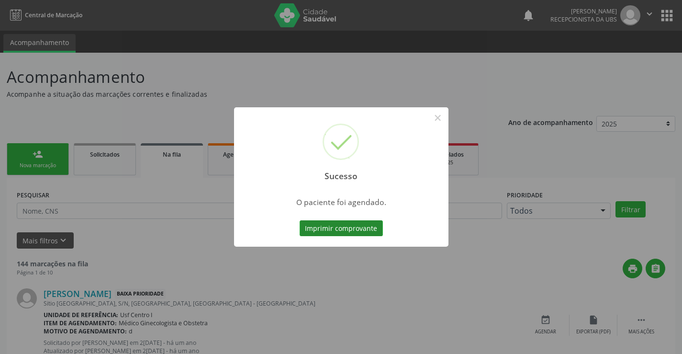
click at [334, 225] on button "Imprimir comprovante" at bounding box center [340, 228] width 83 height 16
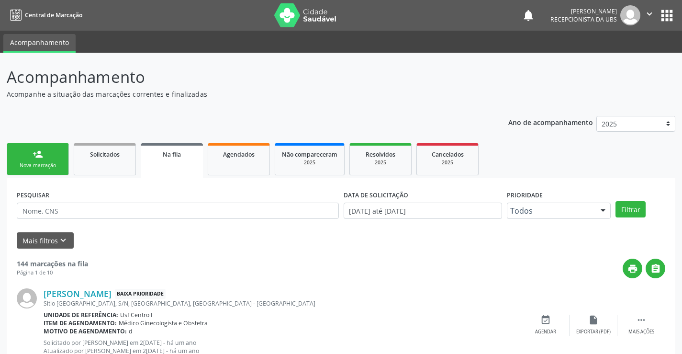
click at [28, 155] on link "person_add Nova marcação" at bounding box center [38, 159] width 62 height 32
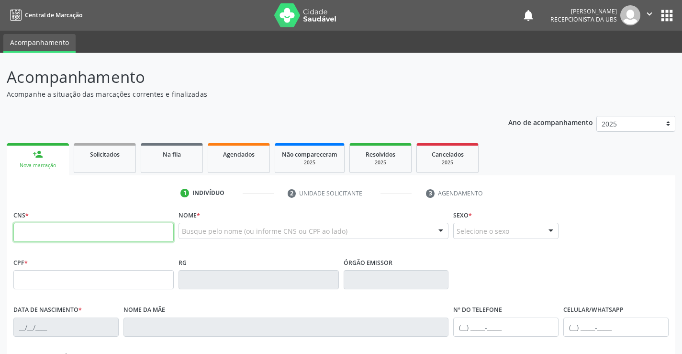
click at [45, 237] on input "text" at bounding box center [93, 231] width 160 height 19
type input "702 0038 1181 0686"
type input "137.350.774-80"
type input "01/07/2000"
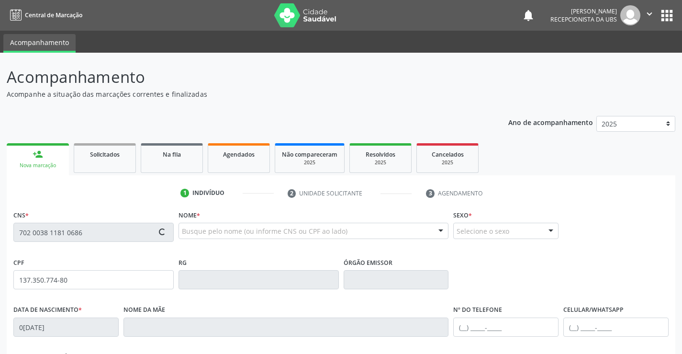
type input "Leidiana dos Santos Dantas"
type input "(87) 99605-0466"
type input "072.692.634-50"
type input "48"
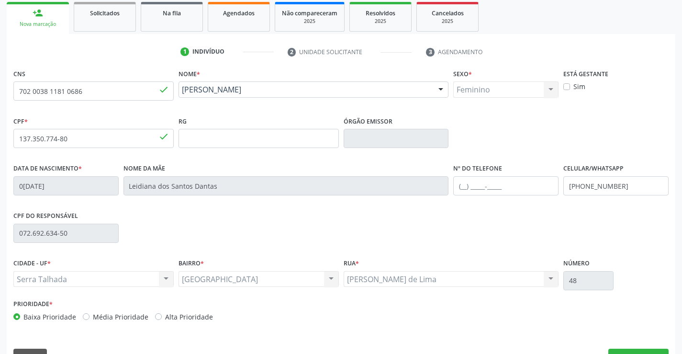
scroll to position [165, 0]
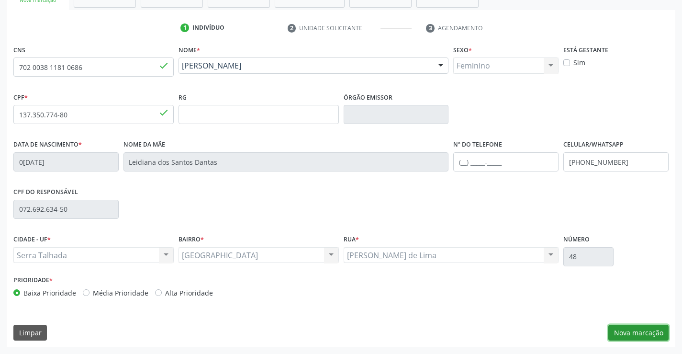
click at [640, 333] on button "Nova marcação" at bounding box center [638, 332] width 60 height 16
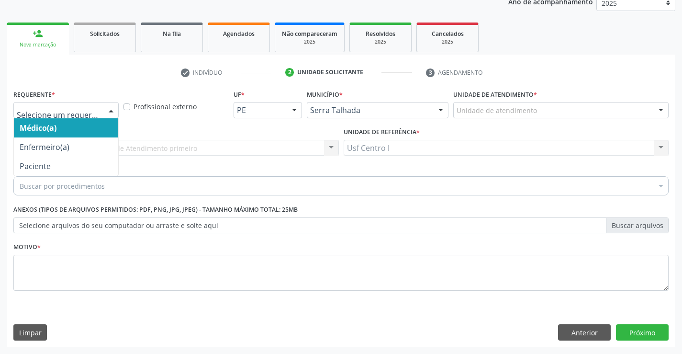
drag, startPoint x: 75, startPoint y: 108, endPoint x: 61, endPoint y: 130, distance: 25.4
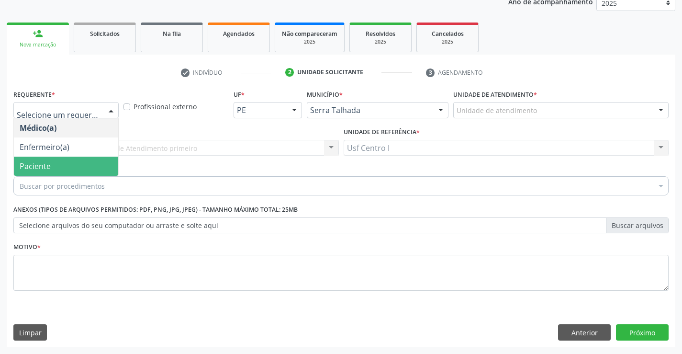
click at [41, 164] on span "Paciente" at bounding box center [35, 166] width 31 height 11
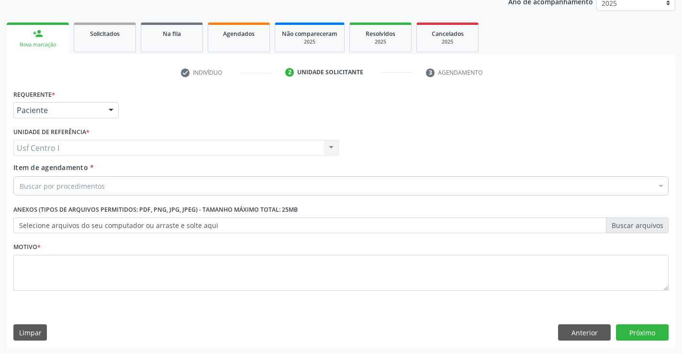
click at [36, 166] on span "Item de agendamento" at bounding box center [50, 167] width 75 height 9
click at [20, 176] on input "Item de agendamento *" at bounding box center [20, 185] width 0 height 19
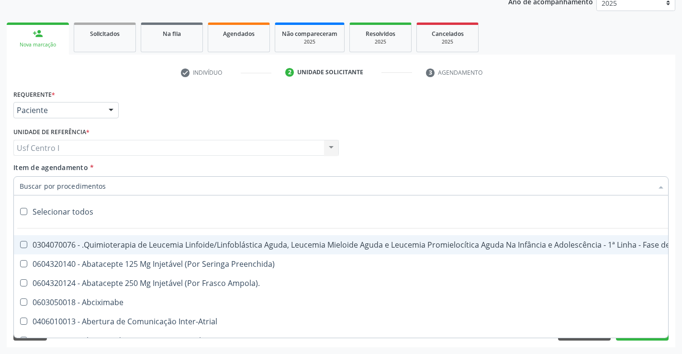
click at [35, 187] on input "Item de agendamento *" at bounding box center [336, 185] width 633 height 19
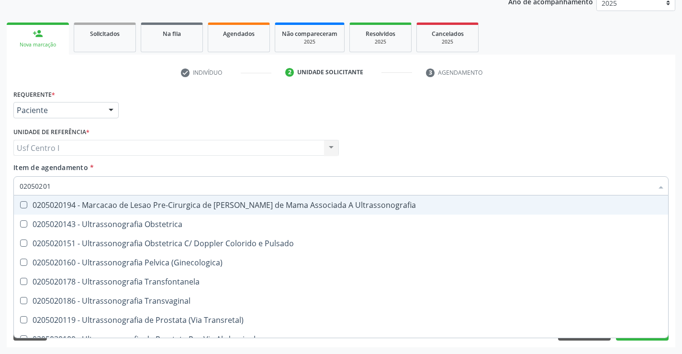
type input "020502014"
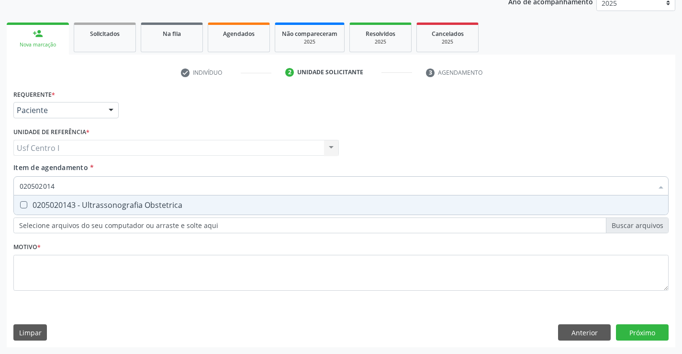
click at [22, 203] on Obstetrica at bounding box center [23, 204] width 7 height 7
click at [20, 203] on Obstetrica "checkbox" at bounding box center [17, 204] width 6 height 6
checkbox Obstetrica "true"
click at [41, 266] on div "Requerente * Paciente Médico(a) Enfermeiro(a) Paciente Nenhum resultado encontr…" at bounding box center [340, 195] width 655 height 217
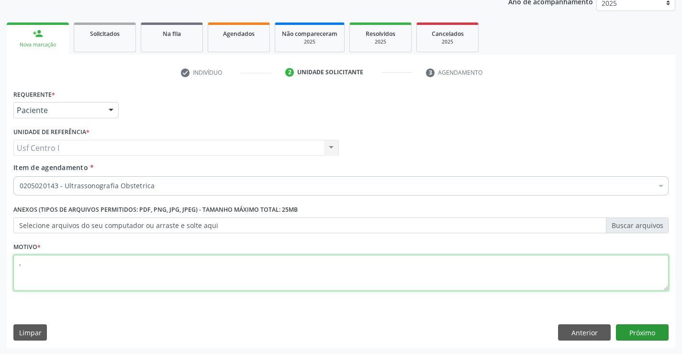
type textarea ","
click at [648, 332] on button "Próximo" at bounding box center [642, 332] width 53 height 16
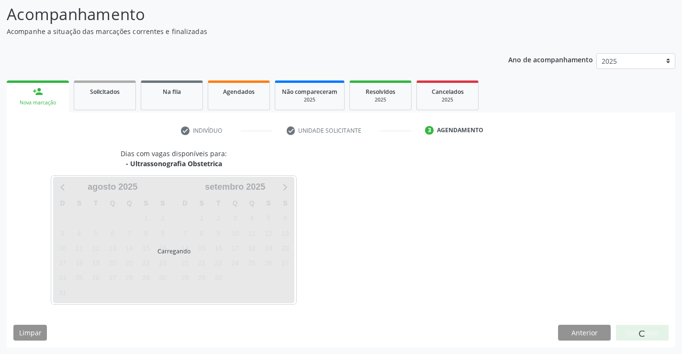
scroll to position [63, 0]
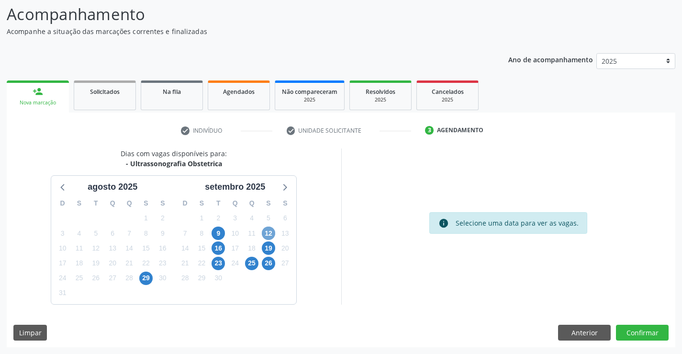
click at [267, 231] on span "12" at bounding box center [268, 232] width 13 height 13
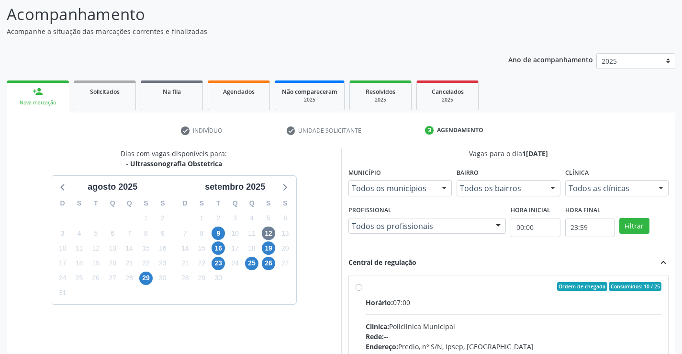
click at [365, 287] on label "Ordem de chegada Consumidos: 10 / 25 Horário: 07:00 Clínica: Policlinica Munici…" at bounding box center [513, 355] width 296 height 147
click at [355, 287] on input "Ordem de chegada Consumidos: 10 / 25 Horário: 07:00 Clínica: Policlinica Munici…" at bounding box center [358, 286] width 7 height 9
radio input "true"
click at [681, 348] on div "Acompanhamento Acompanhe a situação das marcações correntes e finalizadas Relat…" at bounding box center [341, 249] width 682 height 519
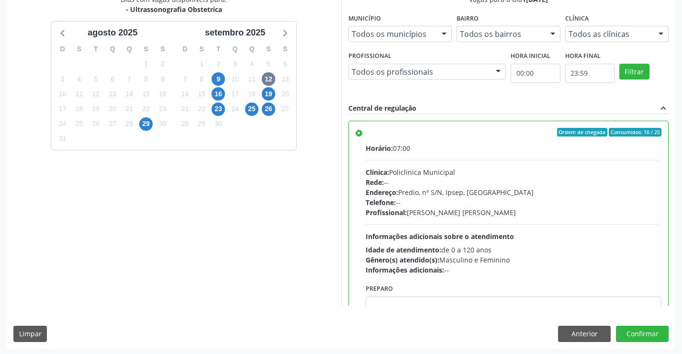
scroll to position [218, 0]
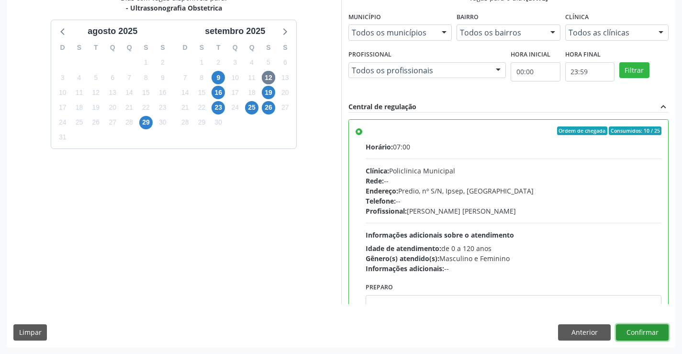
drag, startPoint x: 646, startPoint y: 333, endPoint x: 616, endPoint y: 316, distance: 35.1
click at [644, 332] on button "Confirmar" at bounding box center [642, 332] width 53 height 16
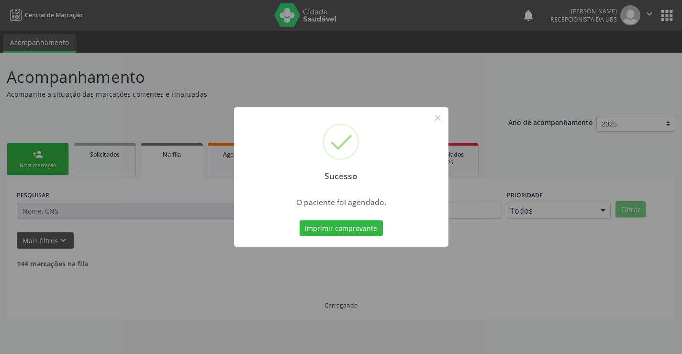
scroll to position [0, 0]
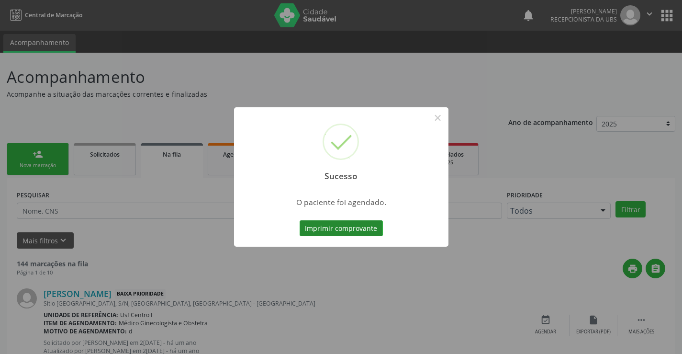
click at [346, 226] on button "Imprimir comprovante" at bounding box center [340, 228] width 83 height 16
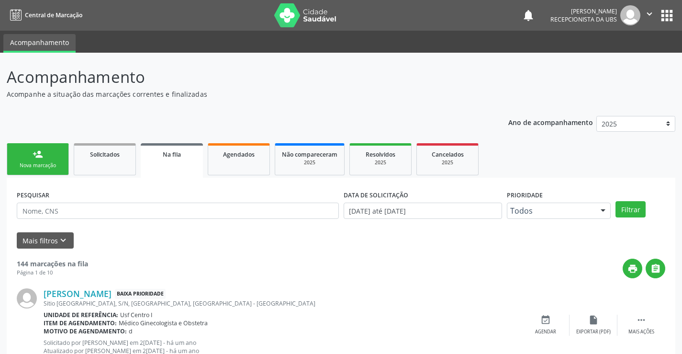
click at [49, 155] on link "person_add Nova marcação" at bounding box center [38, 159] width 62 height 32
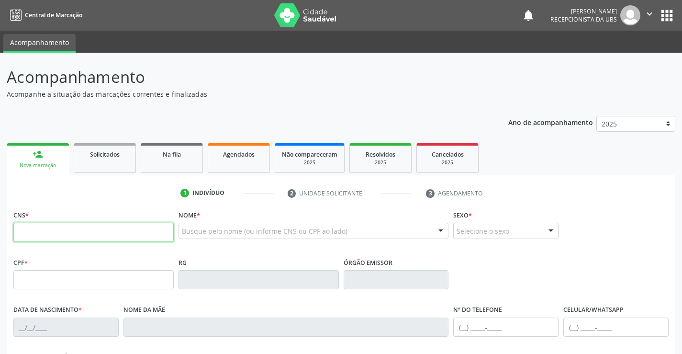
click at [38, 232] on input "text" at bounding box center [93, 231] width 160 height 19
type input "700 7069 7531 2174"
type input "076.172.504-01"
type input "01/12/1988"
type input "Maria Lucia da Silva Santos"
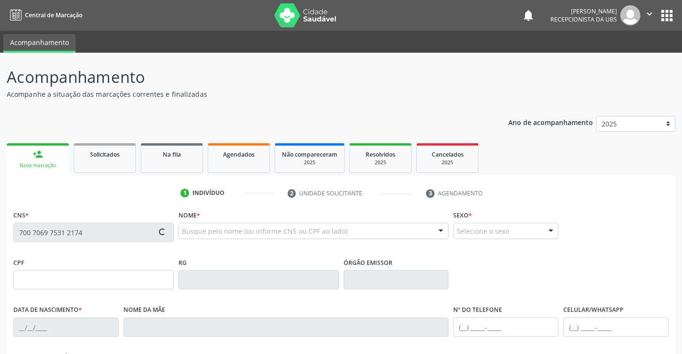
type input "(87) 99605-8665"
type input "037.565.044-09"
type input "969"
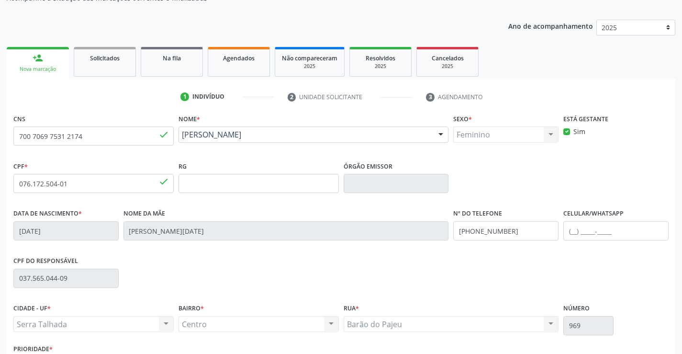
scroll to position [165, 0]
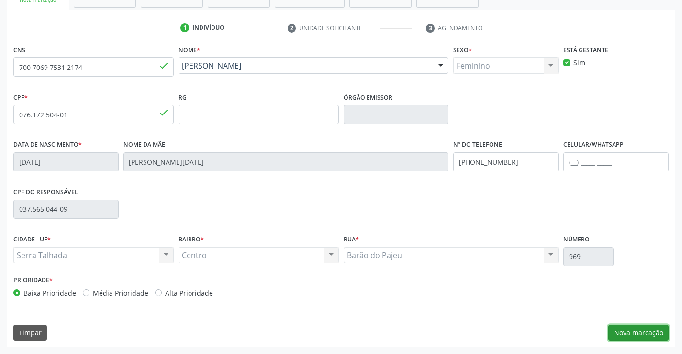
click at [655, 330] on button "Nova marcação" at bounding box center [638, 332] width 60 height 16
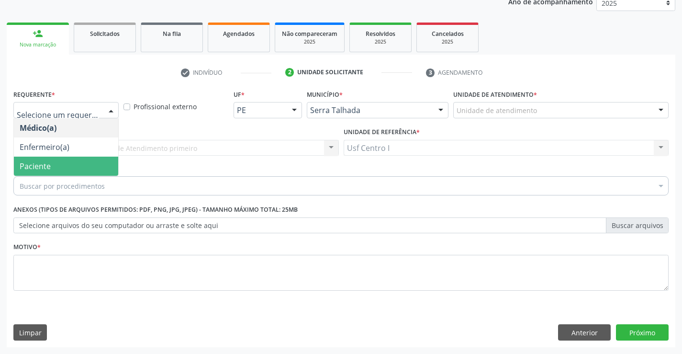
click at [55, 163] on span "Paciente" at bounding box center [66, 165] width 104 height 19
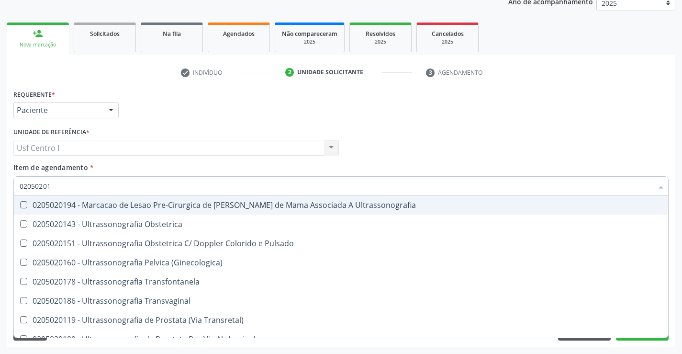
type input "020502014"
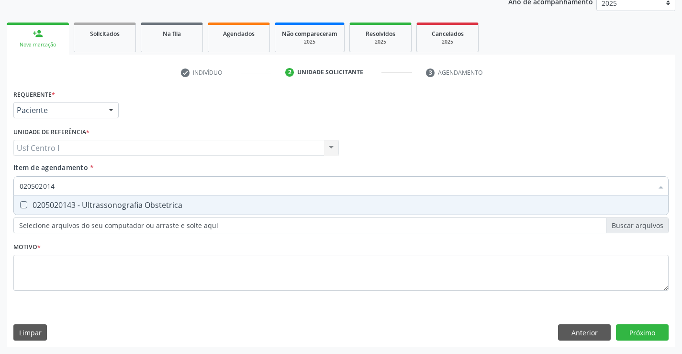
drag, startPoint x: 25, startPoint y: 204, endPoint x: 19, endPoint y: 215, distance: 12.5
click at [22, 210] on span "0205020143 - Ultrassonografia Obstetrica" at bounding box center [341, 204] width 654 height 19
checkbox Obstetrica "true"
click at [25, 258] on div "Requerente * Paciente Médico(a) Enfermeiro(a) Paciente Nenhum resultado encontr…" at bounding box center [340, 195] width 655 height 217
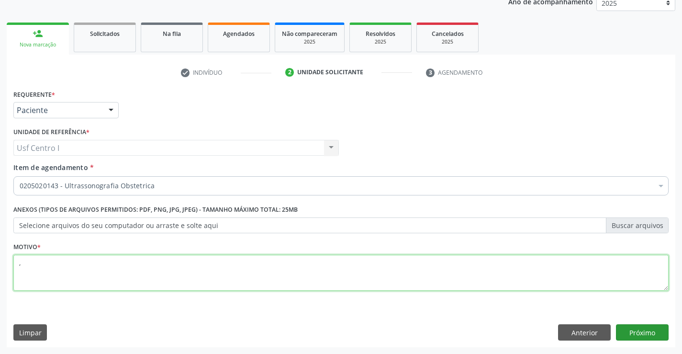
type textarea ","
click at [651, 333] on button "Próximo" at bounding box center [642, 332] width 53 height 16
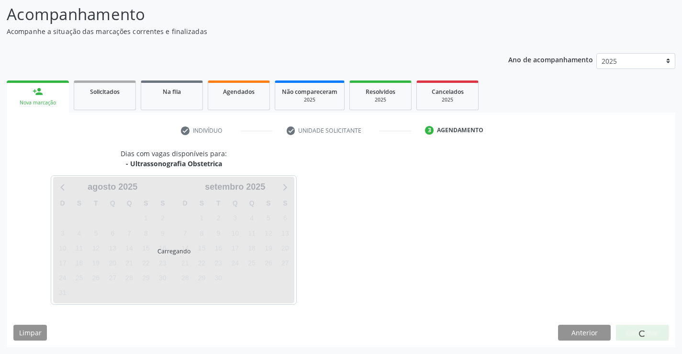
scroll to position [63, 0]
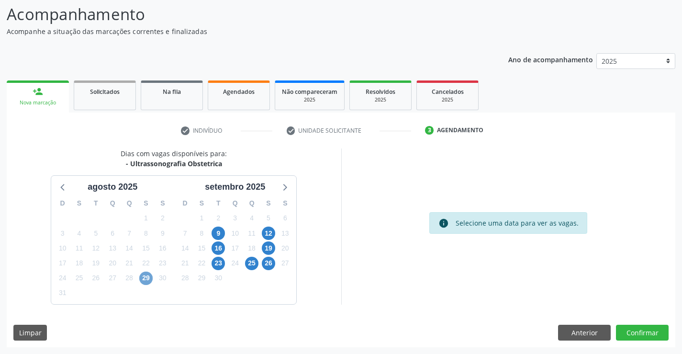
click at [144, 276] on span "29" at bounding box center [145, 277] width 13 height 13
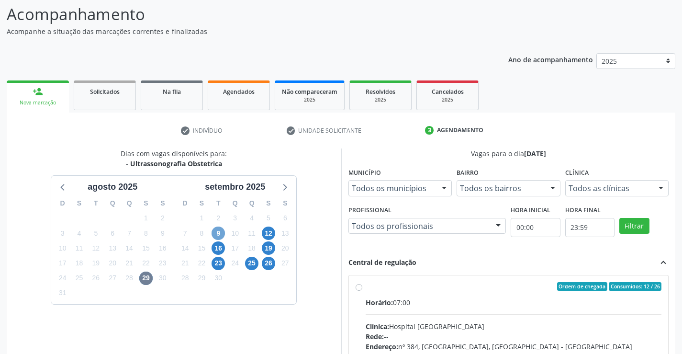
click at [220, 233] on span "9" at bounding box center [217, 232] width 13 height 13
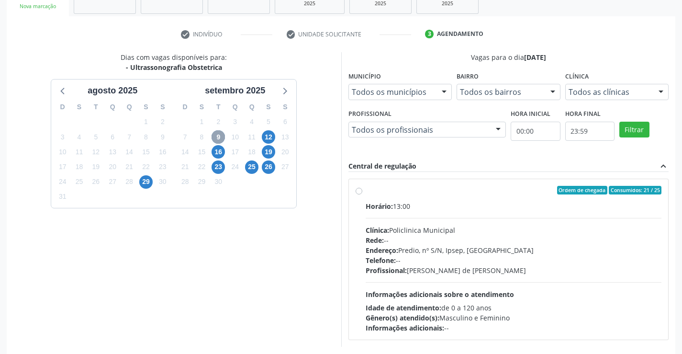
scroll to position [201, 0]
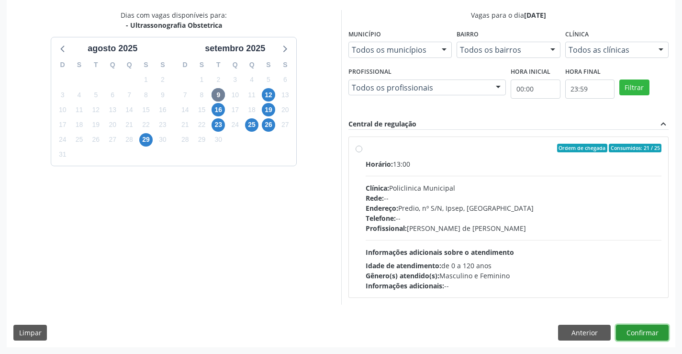
click at [647, 332] on button "Confirmar" at bounding box center [642, 332] width 53 height 16
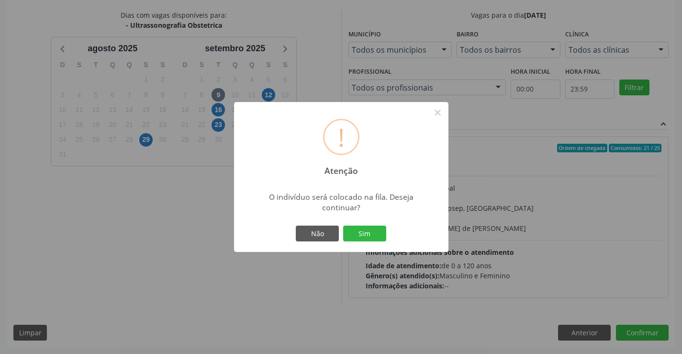
click at [85, 213] on div "! Atenção × O indivíduo será colocado na fila. Deseja continuar? Não Sim" at bounding box center [341, 177] width 682 height 354
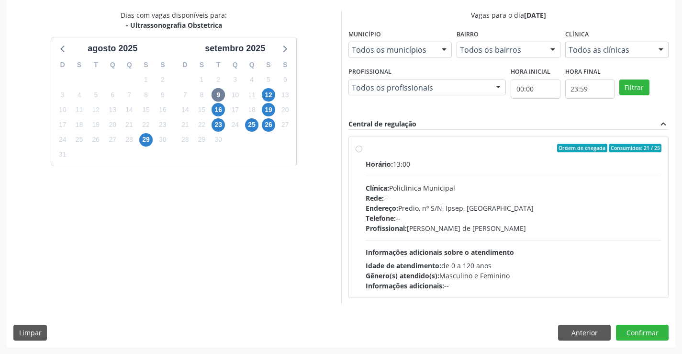
click at [365, 148] on label "Ordem de chegada Consumidos: 21 / 25 Horário: 13:00 Clínica: Policlinica Munici…" at bounding box center [513, 217] width 296 height 147
click at [360, 148] on input "Ordem de chegada Consumidos: 21 / 25 Horário: 13:00 Clínica: Policlinica Munici…" at bounding box center [358, 148] width 7 height 9
radio input "true"
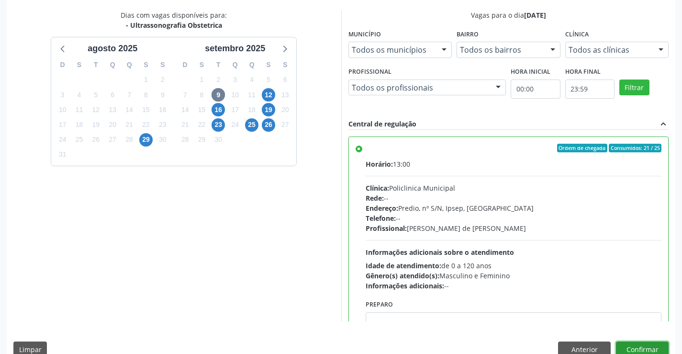
click at [649, 351] on button "Confirmar" at bounding box center [642, 349] width 53 height 16
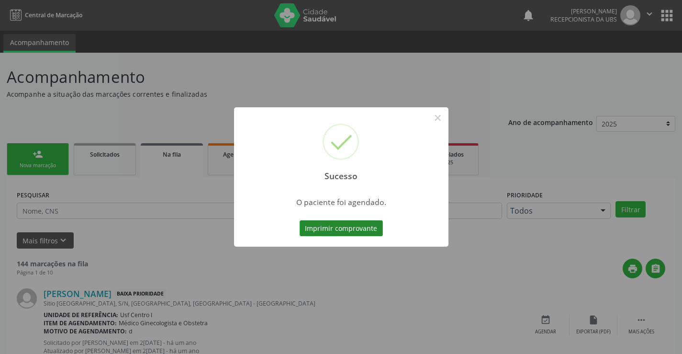
click at [319, 226] on button "Imprimir comprovante" at bounding box center [340, 228] width 83 height 16
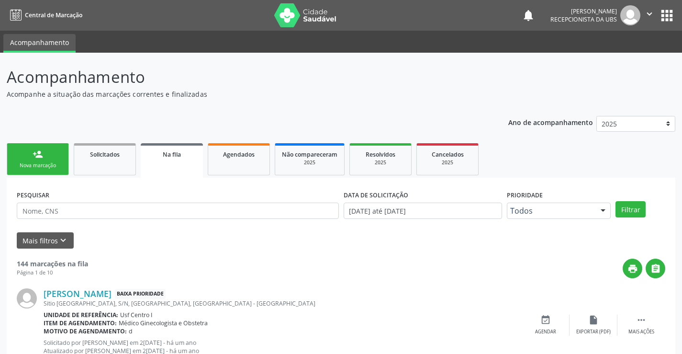
click at [50, 161] on link "person_add Nova marcação" at bounding box center [38, 159] width 62 height 32
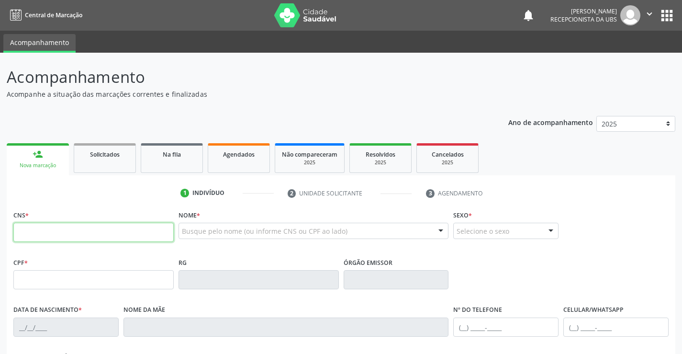
click at [63, 229] on input "text" at bounding box center [93, 231] width 160 height 19
click at [41, 230] on input "text" at bounding box center [93, 231] width 160 height 19
type input "705 0078 9140 1352"
type input "100.659.524-48"
type input "26[DATE]"
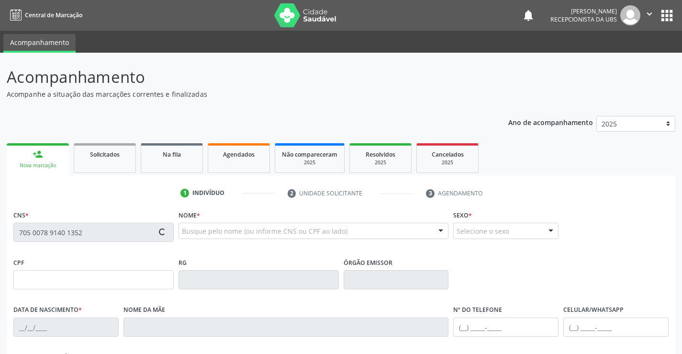
type input "[PERSON_NAME]"
type input "[PHONE_NUMBER]"
type input "95"
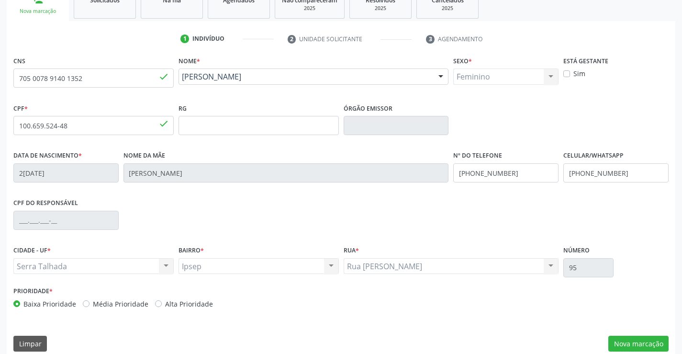
scroll to position [165, 0]
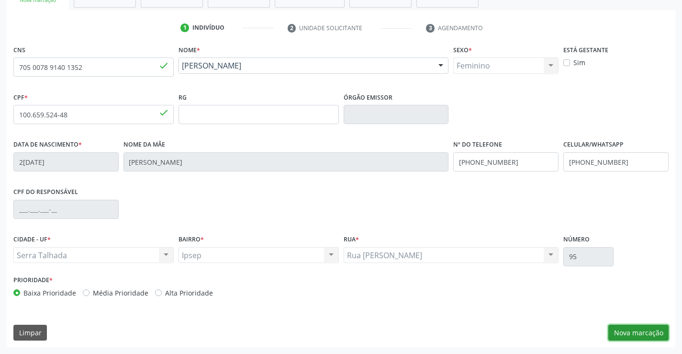
drag, startPoint x: 649, startPoint y: 329, endPoint x: 640, endPoint y: 332, distance: 9.5
click at [647, 329] on button "Nova marcação" at bounding box center [638, 332] width 60 height 16
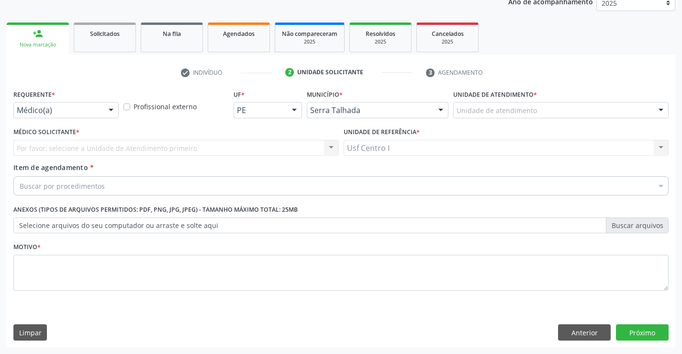
click at [116, 109] on div at bounding box center [111, 110] width 14 height 16
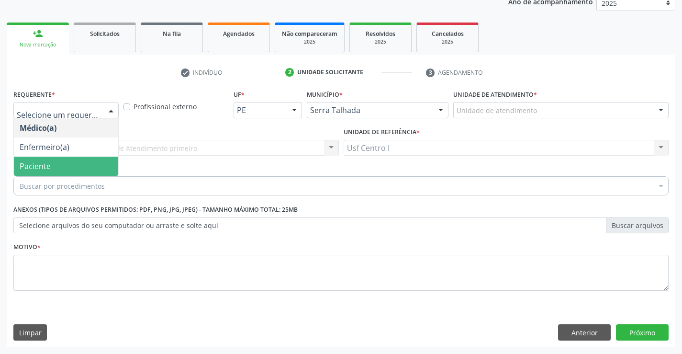
click at [81, 159] on span "Paciente" at bounding box center [66, 165] width 104 height 19
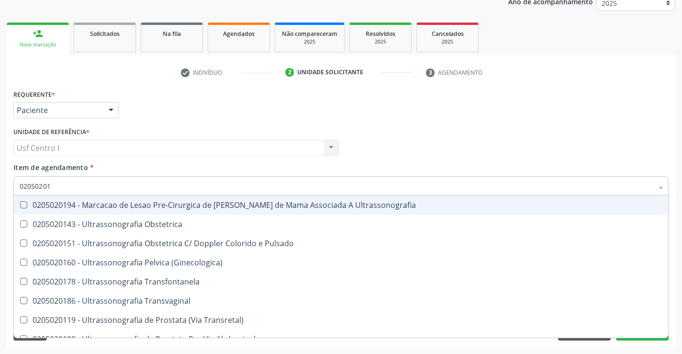
type input "020502014"
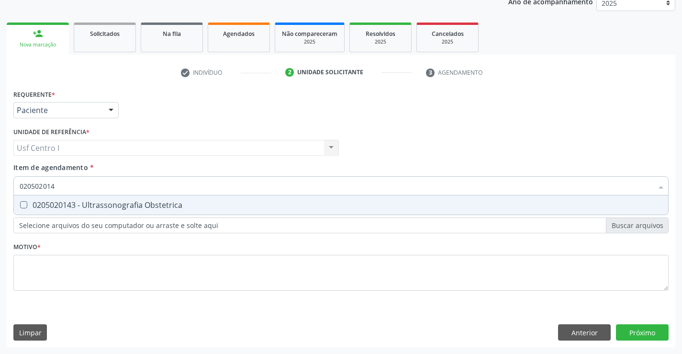
click at [21, 206] on Obstetrica at bounding box center [23, 204] width 7 height 7
click at [20, 206] on Obstetrica "checkbox" at bounding box center [17, 204] width 6 height 6
checkbox Obstetrica "true"
click at [28, 260] on div "Requerente * Paciente Médico(a) Enfermeiro(a) Paciente Nenhum resultado encontr…" at bounding box center [340, 195] width 655 height 217
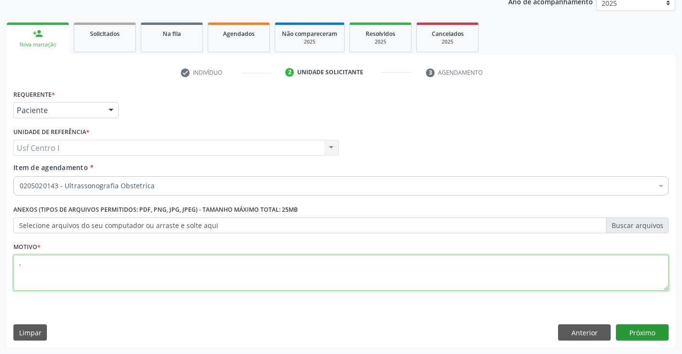
type textarea ","
click at [637, 331] on button "Próximo" at bounding box center [642, 332] width 53 height 16
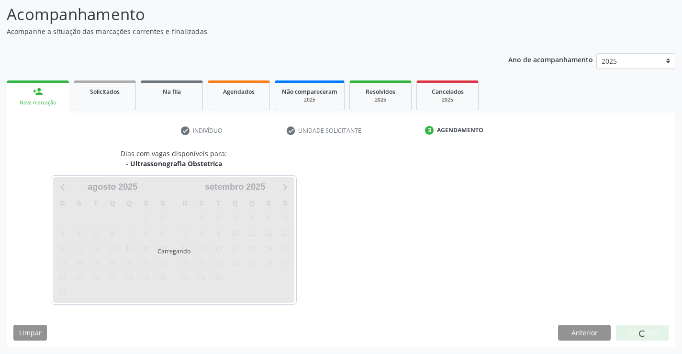
scroll to position [63, 0]
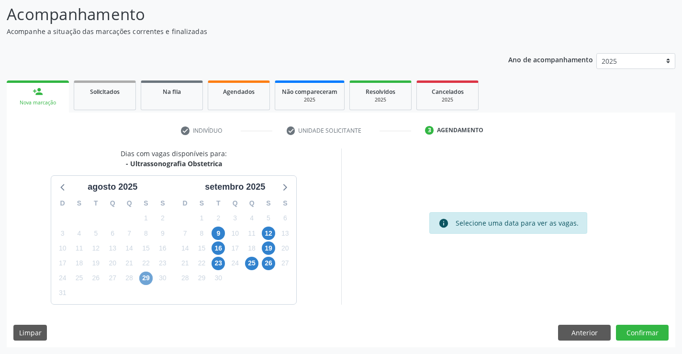
click at [148, 281] on span "29" at bounding box center [145, 277] width 13 height 13
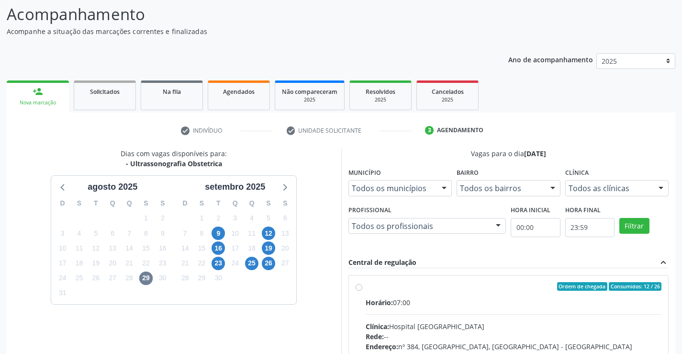
click at [365, 287] on label "Ordem de chegada Consumidos: 12 / 26 Horário: 07:00 Clínica: Hospital Sao Franc…" at bounding box center [513, 355] width 296 height 147
click at [358, 287] on input "Ordem de chegada Consumidos: 12 / 26 Horário: 07:00 Clínica: Hospital Sao Franc…" at bounding box center [358, 286] width 7 height 9
radio input "true"
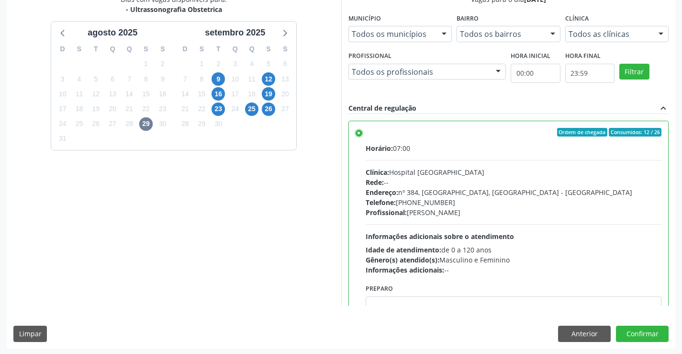
scroll to position [218, 0]
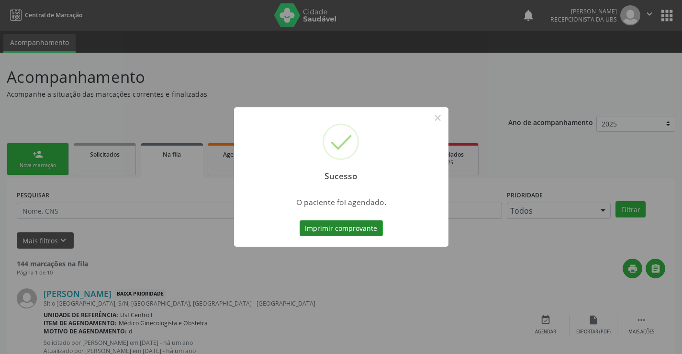
click at [336, 231] on button "Imprimir comprovante" at bounding box center [340, 228] width 83 height 16
